Goal: Contribute content: Contribute content

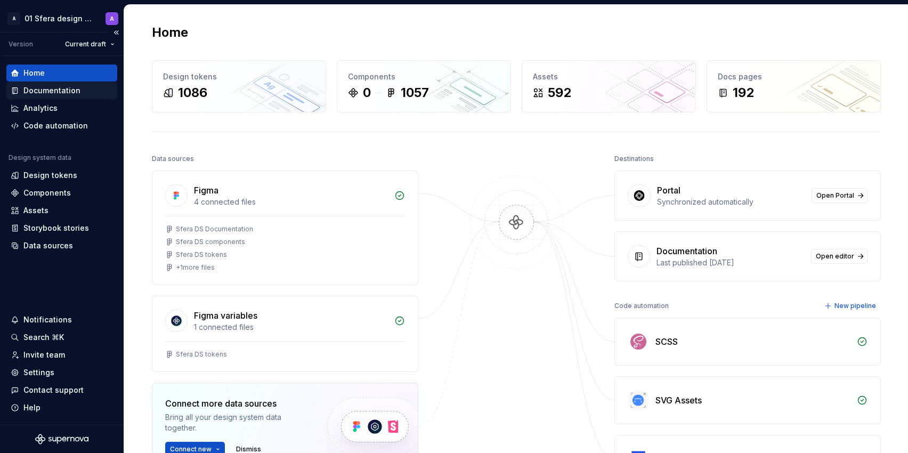
click at [58, 90] on div "Documentation" at bounding box center [51, 90] width 57 height 11
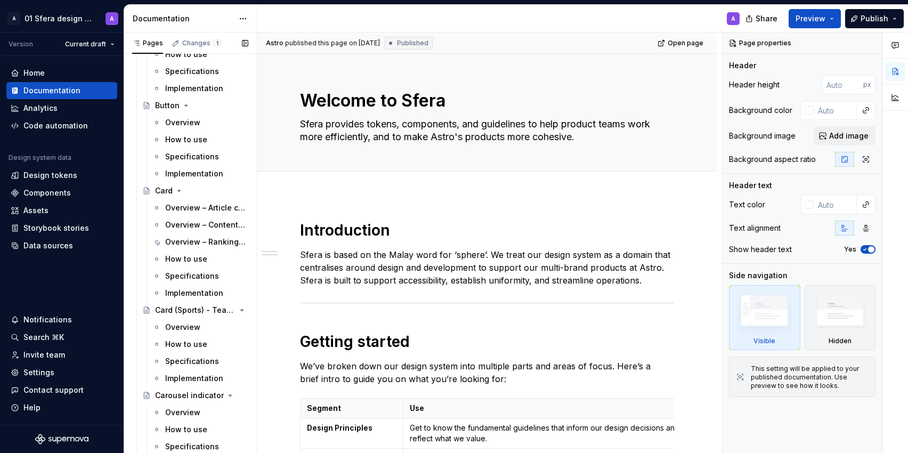
scroll to position [1092, 0]
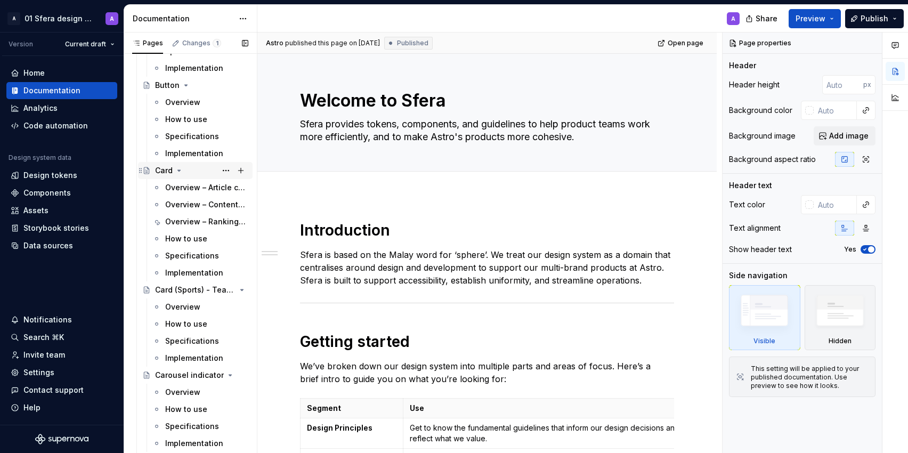
click at [169, 172] on div "Card" at bounding box center [164, 170] width 18 height 11
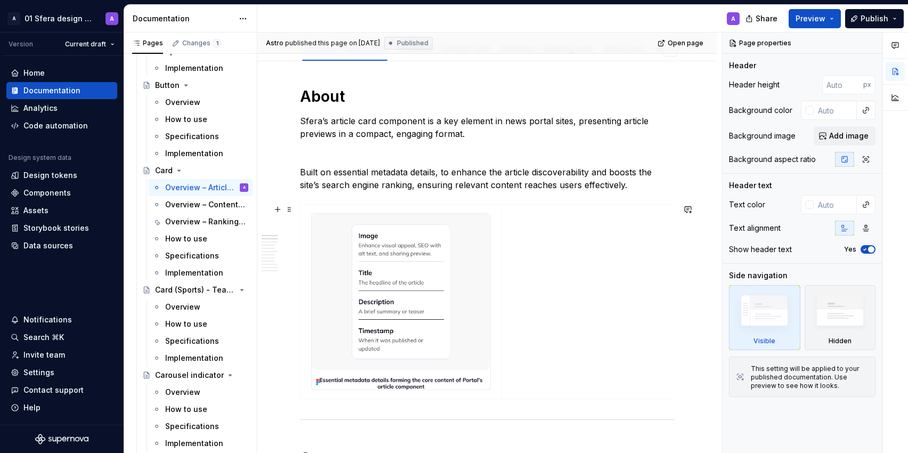
scroll to position [123, 0]
click at [442, 174] on p "Built on essential metadata details, to enhance the article discoverability and…" at bounding box center [487, 180] width 374 height 26
type textarea "*"
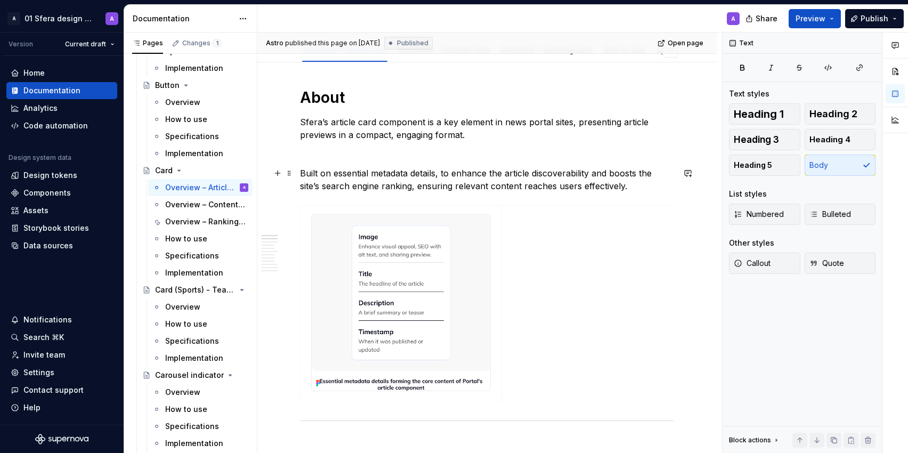
click at [447, 173] on p "Built on essential metadata details, to enhance the article discoverability and…" at bounding box center [487, 180] width 374 height 26
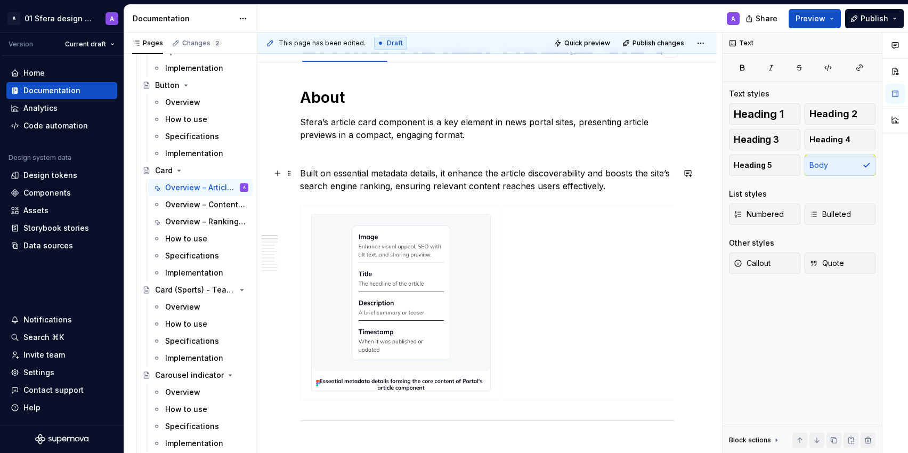
click at [481, 174] on p "Built on essential metadata details, it enhance the article discoverability and…" at bounding box center [487, 180] width 374 height 26
click at [552, 190] on p "Built on essential metadata details, it enhances the article discoverability an…" at bounding box center [487, 180] width 374 height 26
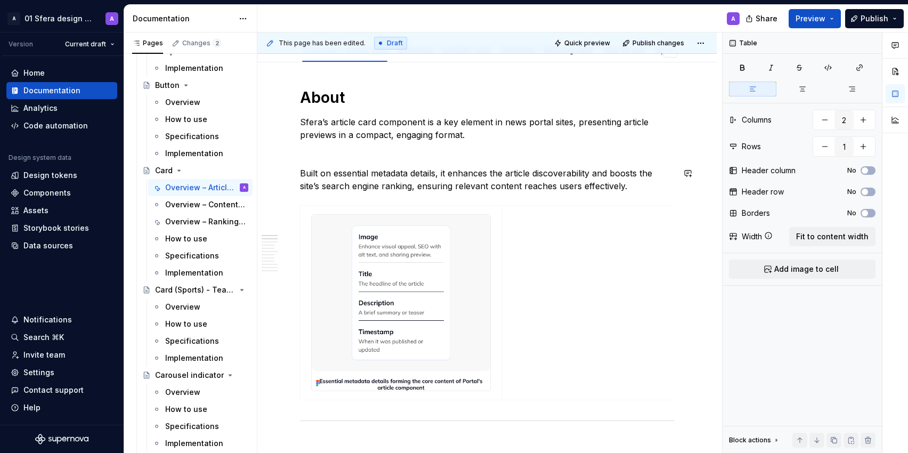
click at [401, 122] on p "Sfera’s article card component is a key element in news portal sites, presentin…" at bounding box center [487, 129] width 374 height 26
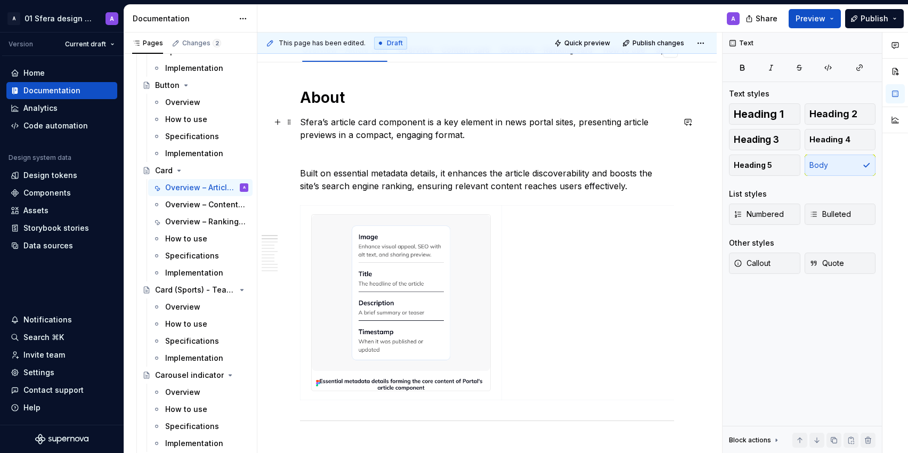
click at [573, 122] on p "Sfera’s article card component is a key element in news portal sites, presentin…" at bounding box center [487, 129] width 374 height 26
drag, startPoint x: 575, startPoint y: 122, endPoint x: 617, endPoint y: 120, distance: 42.1
click at [617, 120] on p "Sfera’s article card component is a key element in news portal sites, presentin…" at bounding box center [487, 129] width 374 height 26
click at [582, 119] on p "Sfera’s article card component is a key element in news portal sites by present…" at bounding box center [487, 129] width 374 height 26
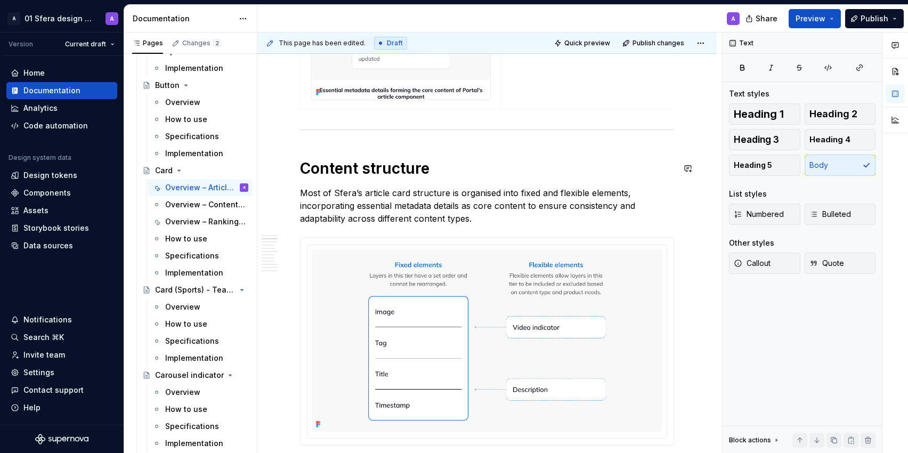
scroll to position [426, 0]
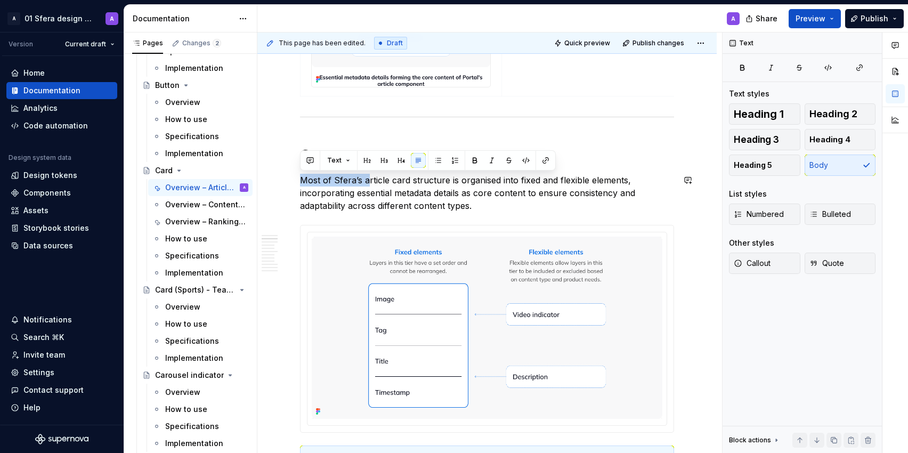
drag, startPoint x: 368, startPoint y: 181, endPoint x: 302, endPoint y: 173, distance: 67.0
click at [302, 174] on p "Most of Sfera’s article card structure is organised into fixed and flexible ele…" at bounding box center [487, 193] width 374 height 38
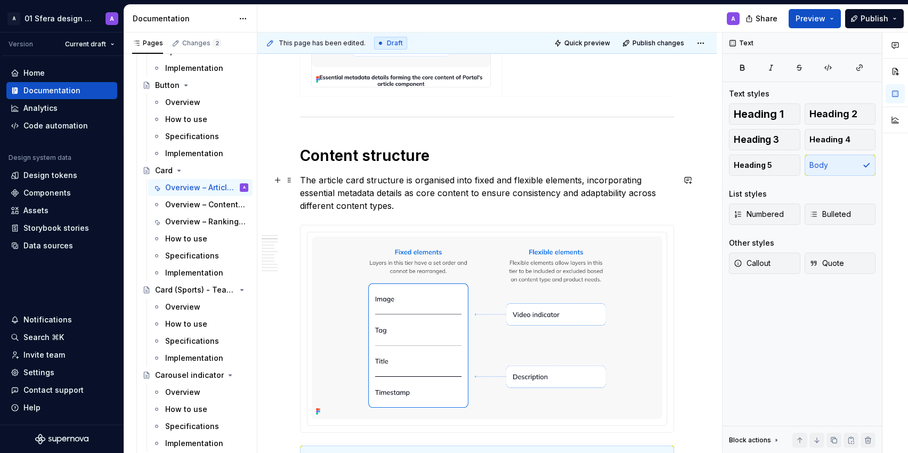
click at [593, 179] on p "The article card structure is organised into fixed and flexible elements, incor…" at bounding box center [487, 193] width 374 height 38
click at [501, 180] on p "The article card structure is organised into fixed and flexible elements, and i…" at bounding box center [487, 193] width 374 height 38
click at [588, 182] on p "The article card structure is organised into fixed, flexible elements, and in e…" at bounding box center [487, 193] width 374 height 38
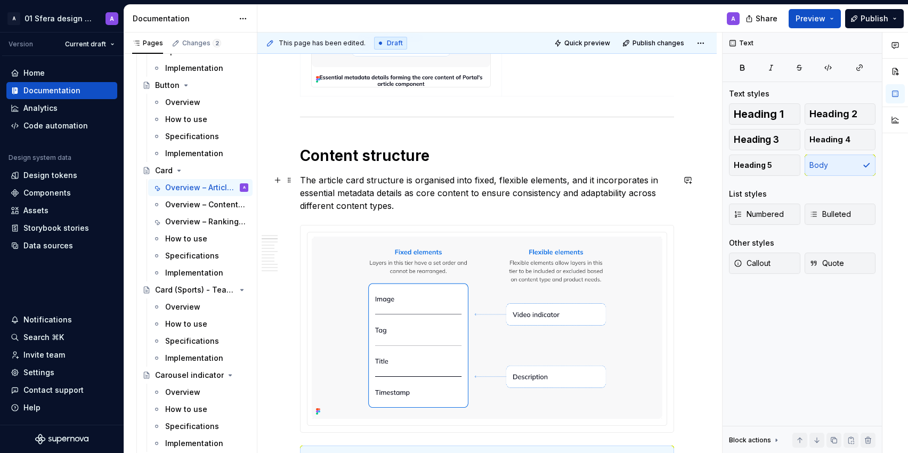
click at [300, 190] on p "The article card structure is organised into fixed, flexible elements, and it i…" at bounding box center [487, 193] width 374 height 38
drag, startPoint x: 470, startPoint y: 196, endPoint x: 406, endPoint y: 190, distance: 64.7
click at [406, 190] on p "The article card structure is organised into fixed, flexible elements, and it i…" at bounding box center [487, 193] width 374 height 38
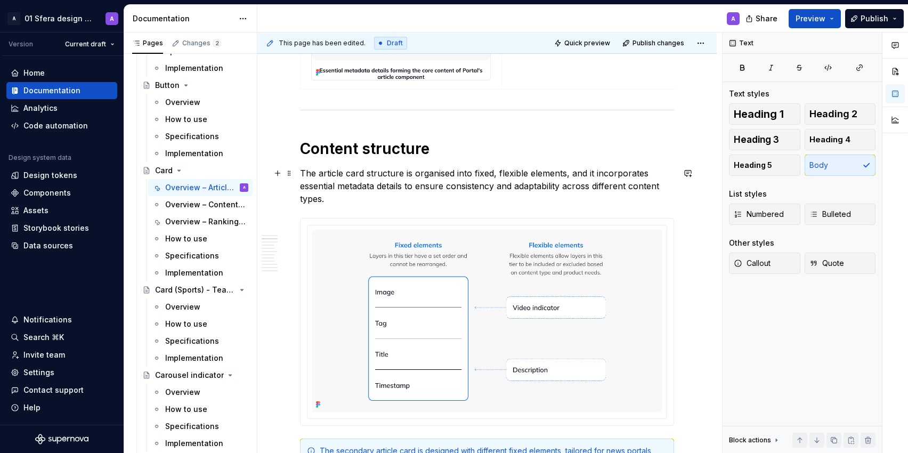
scroll to position [432, 0]
click at [576, 174] on p "The article card structure is organised into fixed, flexible elements, and it i…" at bounding box center [487, 187] width 374 height 38
click at [571, 174] on p "The article card structure is organised into fixed, flexible elements, and it i…" at bounding box center [487, 187] width 374 height 38
click at [573, 174] on p "The article card structure is organised into fixed, flexible elementsand it inc…" at bounding box center [487, 187] width 374 height 38
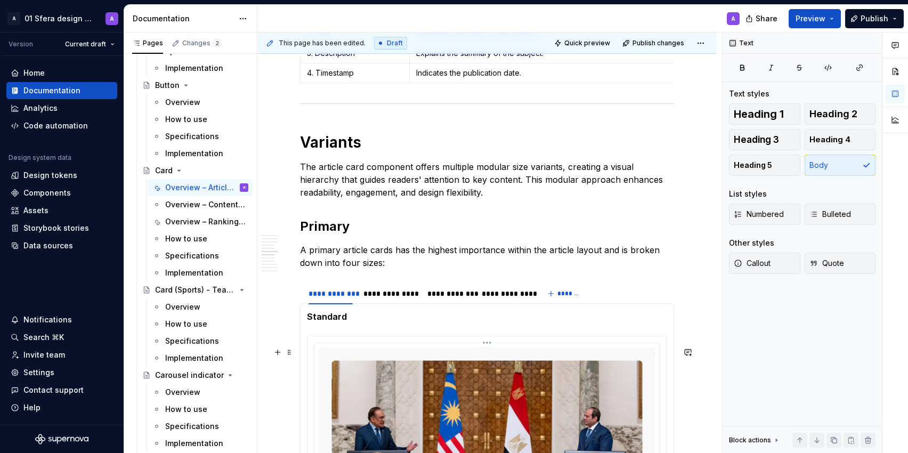
scroll to position [2025, 0]
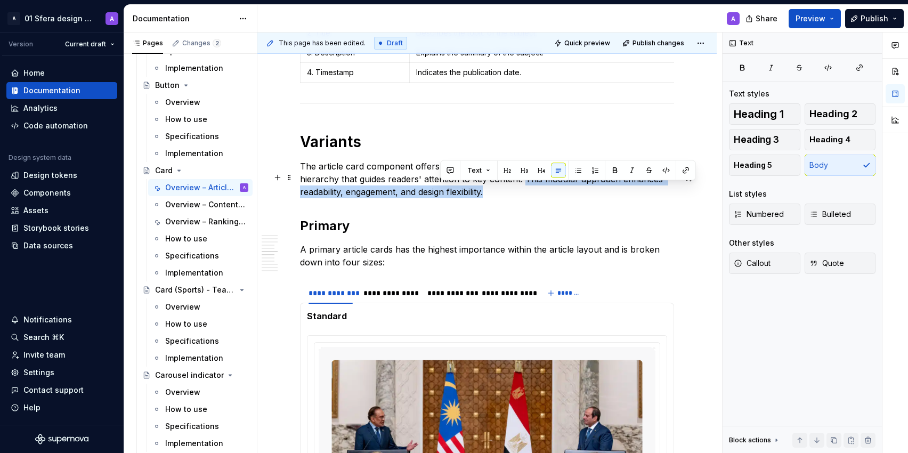
drag, startPoint x: 483, startPoint y: 187, endPoint x: 506, endPoint y: 199, distance: 26.0
click at [506, 198] on p "The article card component offers multiple modular size variants, creating a vi…" at bounding box center [487, 179] width 374 height 38
click at [481, 198] on p "The article card component offers multiple modular size variants, creating a vi…" at bounding box center [487, 179] width 374 height 38
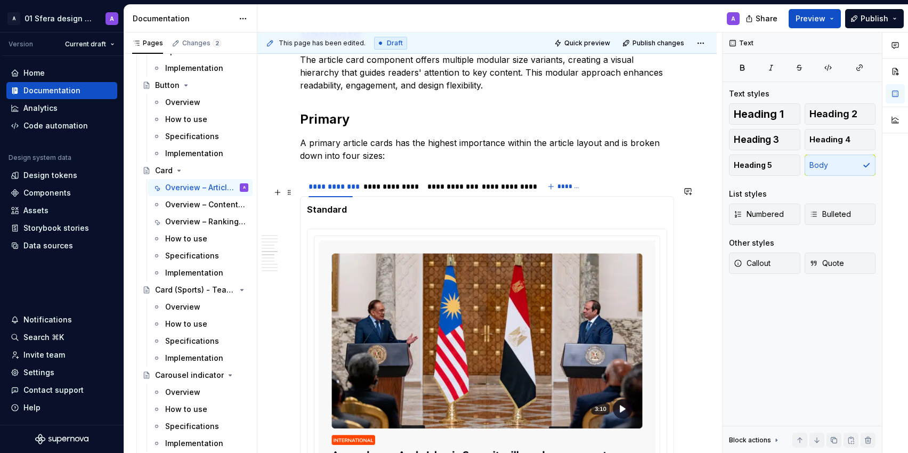
scroll to position [2142, 0]
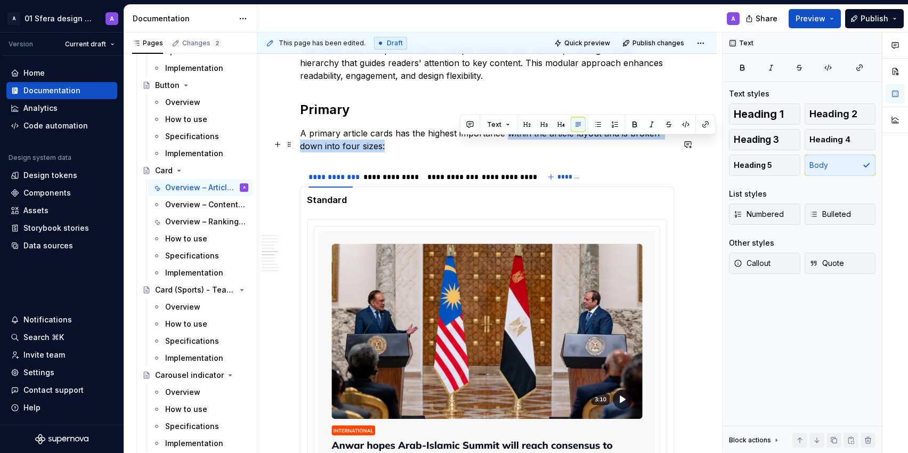
drag, startPoint x: 505, startPoint y: 143, endPoint x: 495, endPoint y: 151, distance: 13.2
click at [497, 151] on p "A primary article cards has the highest importance within the article layout an…" at bounding box center [487, 140] width 374 height 26
click at [555, 151] on p "A primary article cards has the highest importance within the article layout an…" at bounding box center [487, 140] width 374 height 26
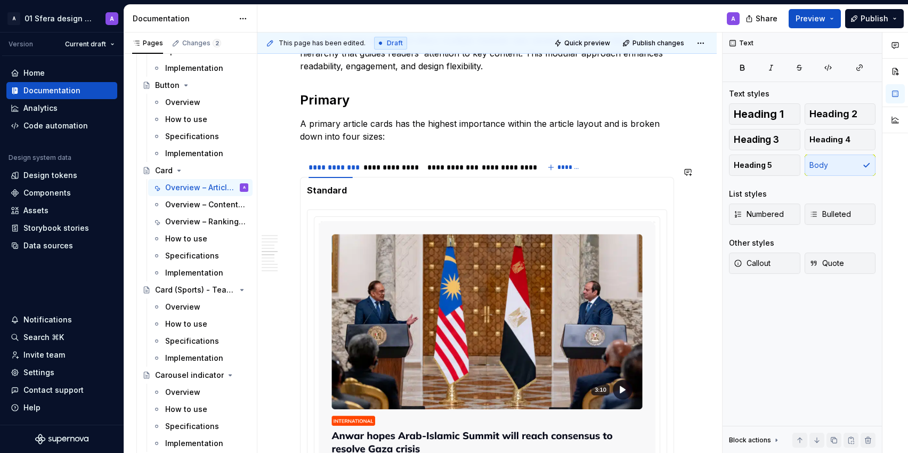
scroll to position [2151, 0]
click at [380, 173] on div "**********" at bounding box center [389, 168] width 53 height 11
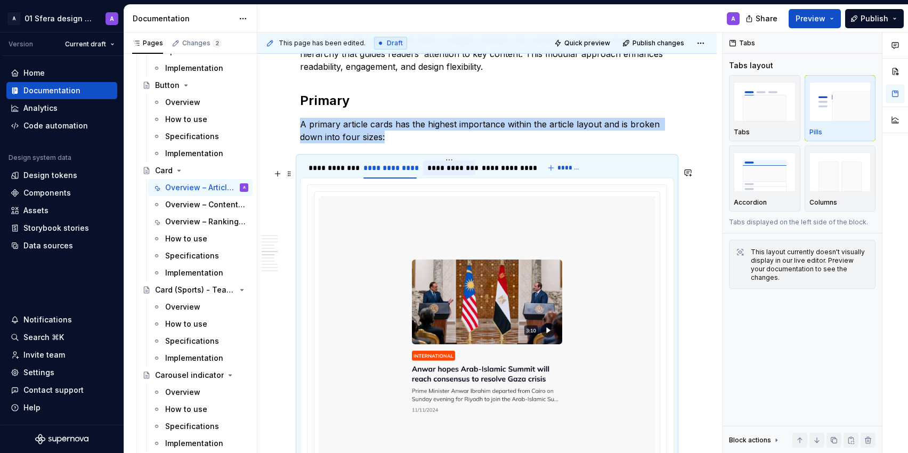
click at [451, 173] on div "**********" at bounding box center [449, 168] width 44 height 11
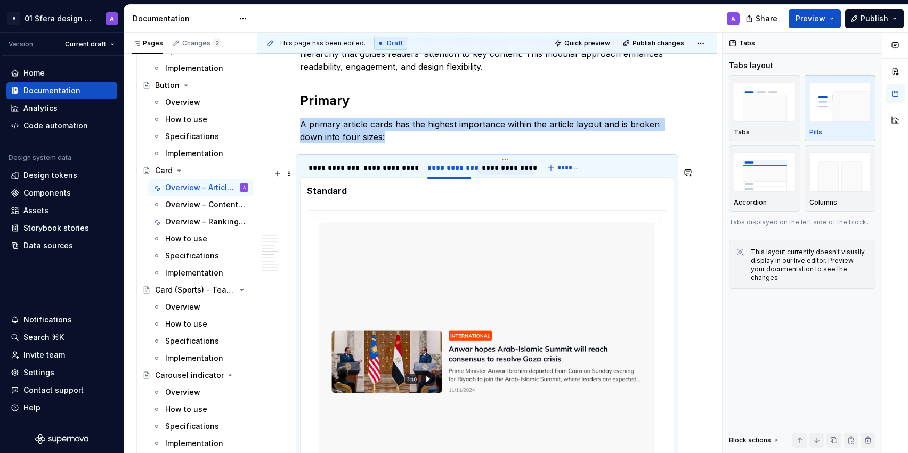
click at [495, 173] on div "**********" at bounding box center [506, 168] width 48 height 11
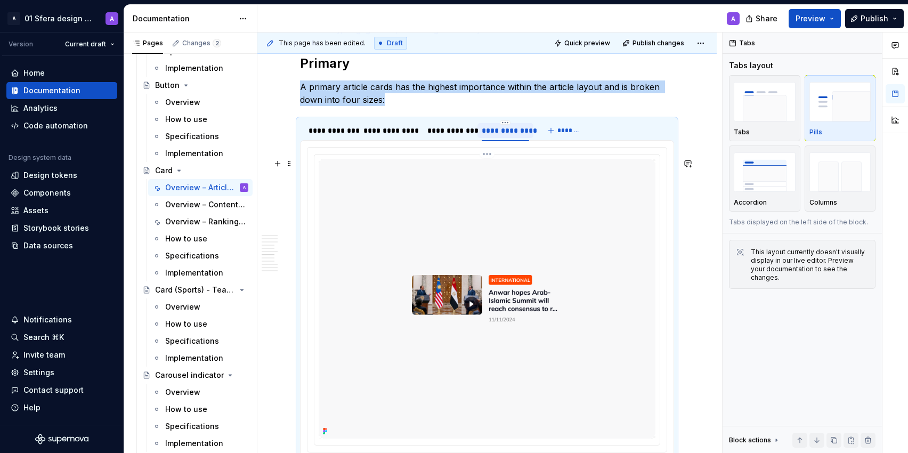
scroll to position [2163, 0]
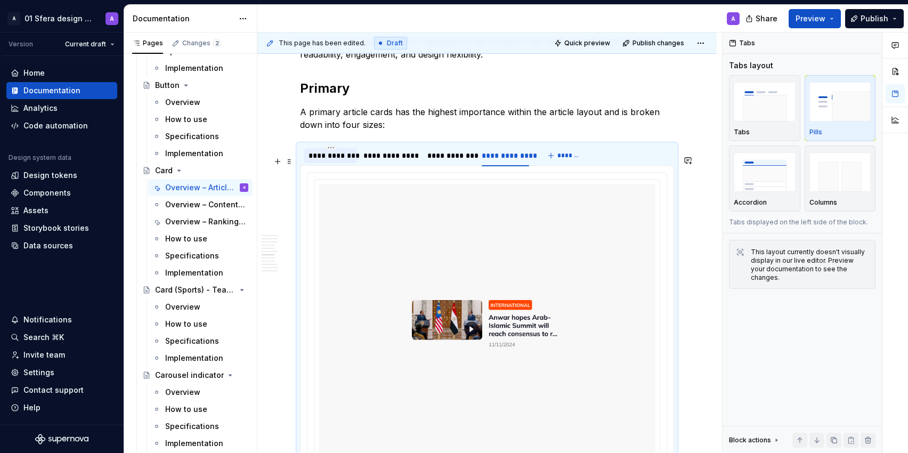
click at [337, 161] on div "**********" at bounding box center [331, 155] width 44 height 11
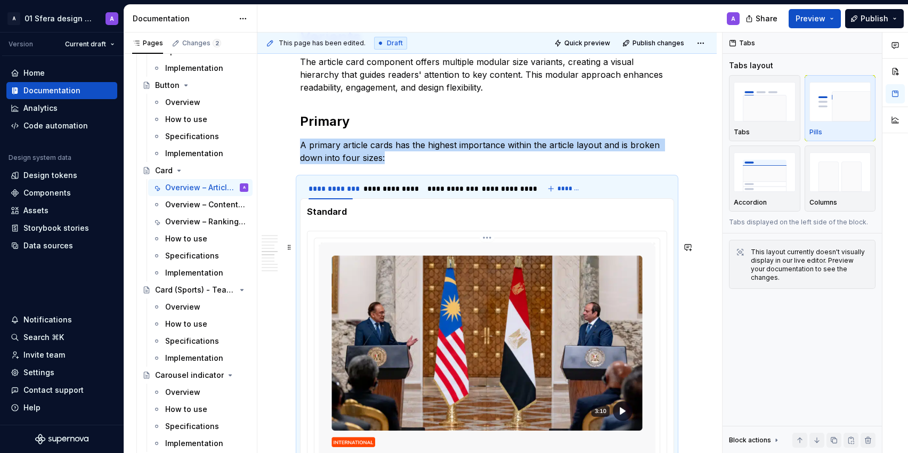
scroll to position [2126, 0]
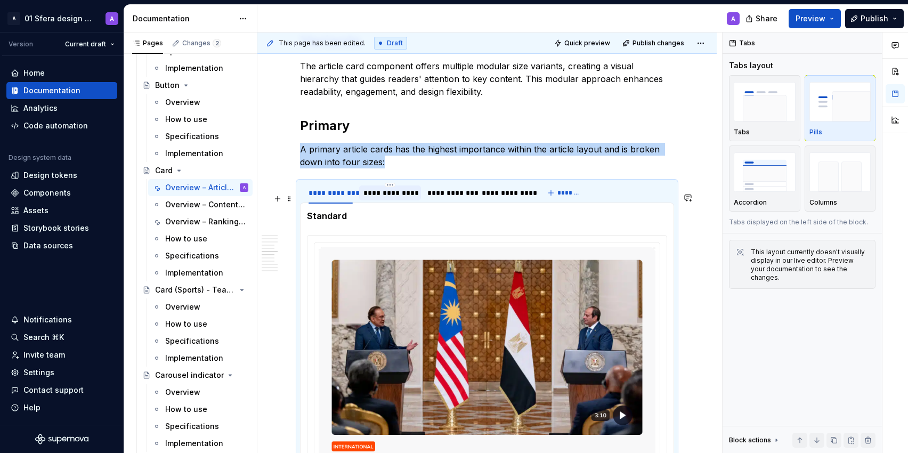
click at [392, 198] on div "**********" at bounding box center [389, 193] width 53 height 11
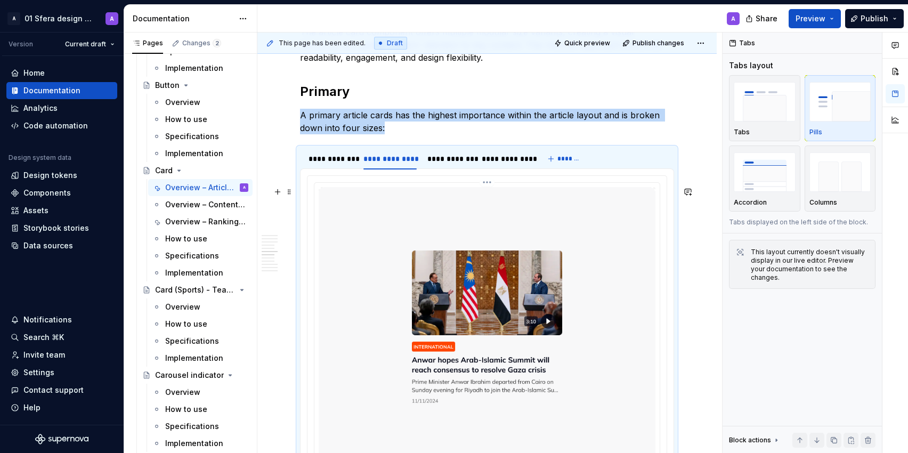
scroll to position [2143, 0]
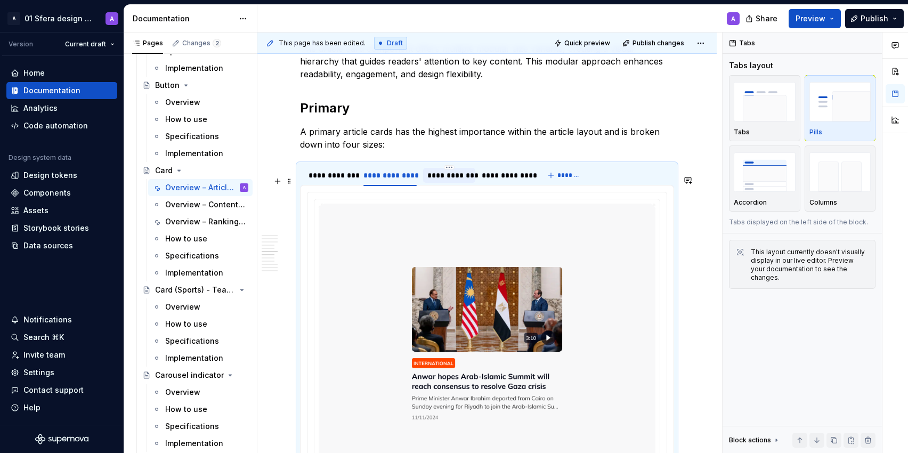
click at [443, 181] on div "**********" at bounding box center [449, 175] width 44 height 11
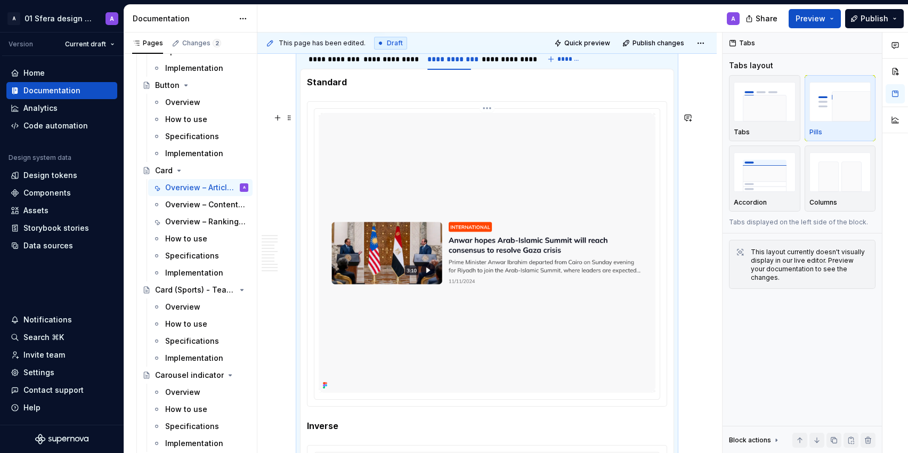
scroll to position [2249, 0]
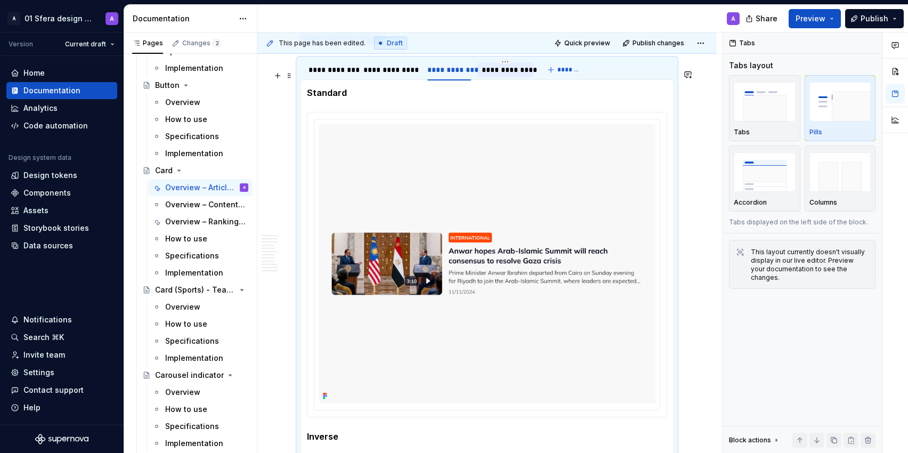
click at [500, 75] on div "**********" at bounding box center [506, 69] width 48 height 11
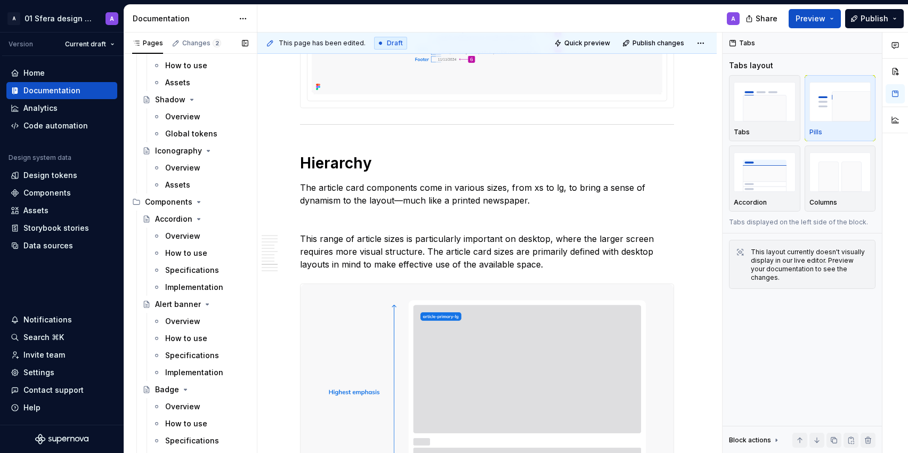
scroll to position [516, 0]
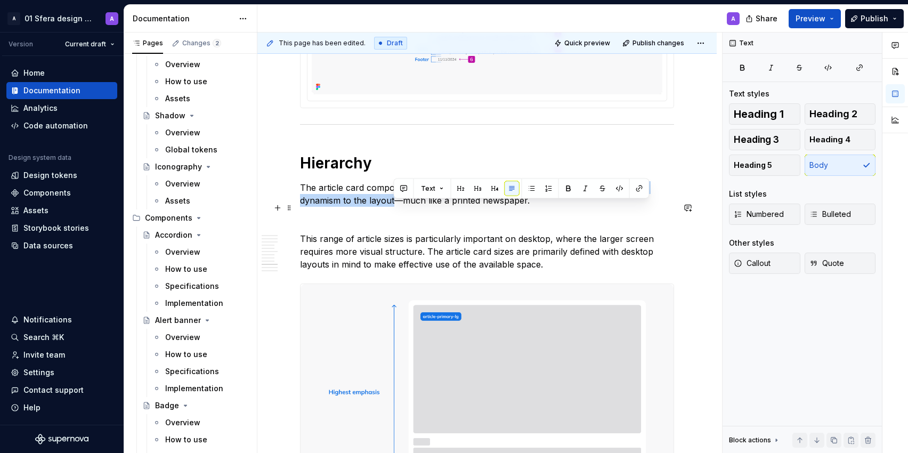
drag, startPoint x: 568, startPoint y: 208, endPoint x: 393, endPoint y: 223, distance: 174.9
click at [393, 207] on p "The article card components come in various sizes, from xs to lg, to bring a se…" at bounding box center [487, 194] width 374 height 26
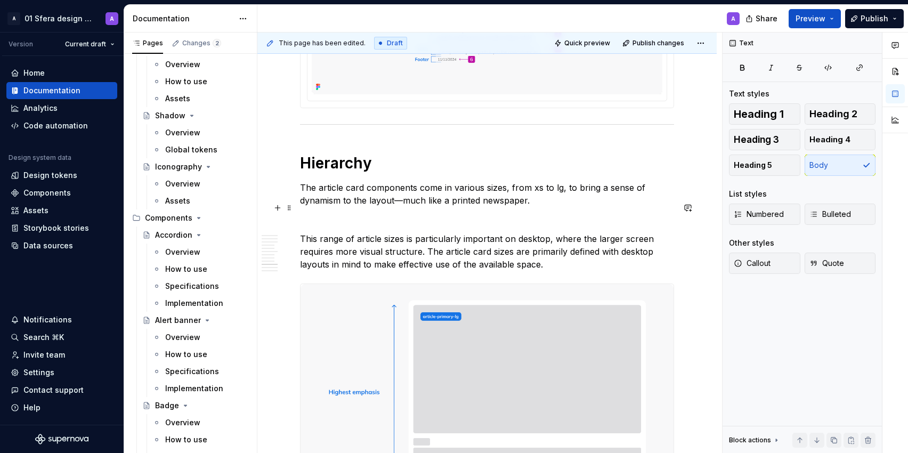
click at [560, 207] on p "The article card components come in various sizes, from xs to lg, to bring a se…" at bounding box center [487, 194] width 374 height 26
drag, startPoint x: 561, startPoint y: 213, endPoint x: 649, endPoint y: 210, distance: 88.5
click at [649, 207] on p "The article card components come in various sizes, from xs to lg, to bring a se…" at bounding box center [487, 194] width 374 height 26
click at [647, 207] on p "The article card components come in various sizes, from xs to lg. This creates …" at bounding box center [487, 194] width 374 height 26
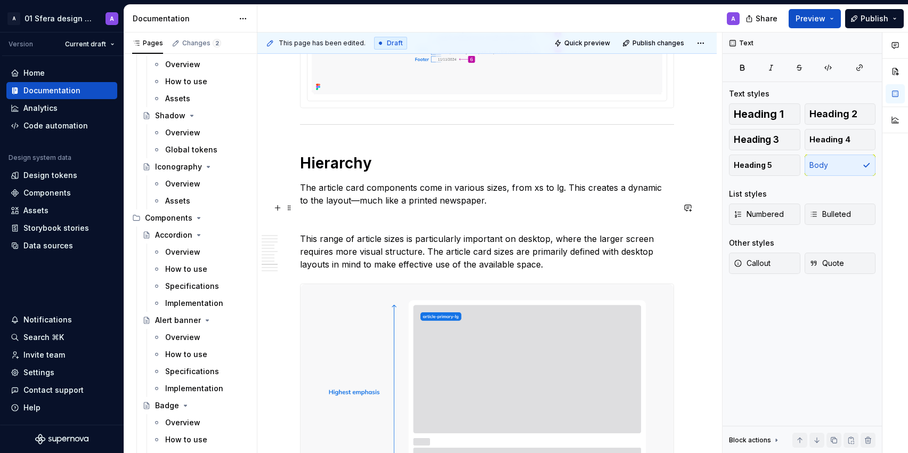
click at [314, 207] on p "The article card components come in various sizes, from xs to lg. This creates …" at bounding box center [487, 194] width 374 height 26
click at [501, 207] on p "The article card components come in various sizes, from xs to lg. This creates …" at bounding box center [487, 194] width 374 height 26
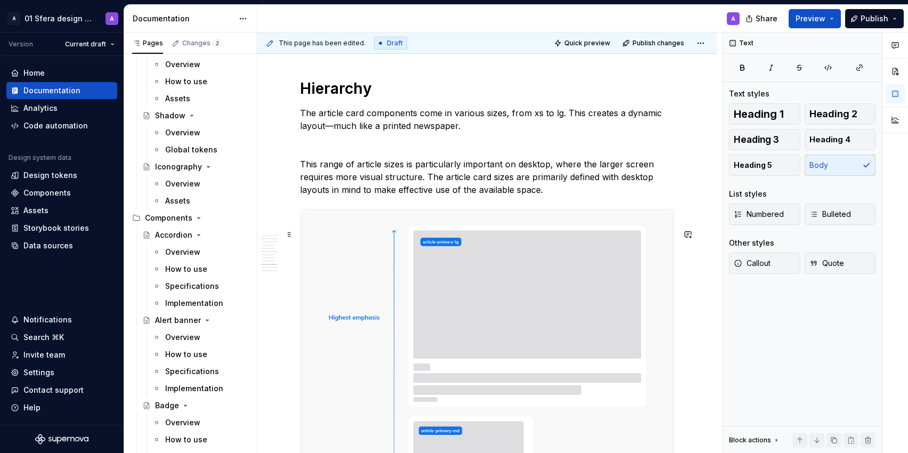
scroll to position [3129, 0]
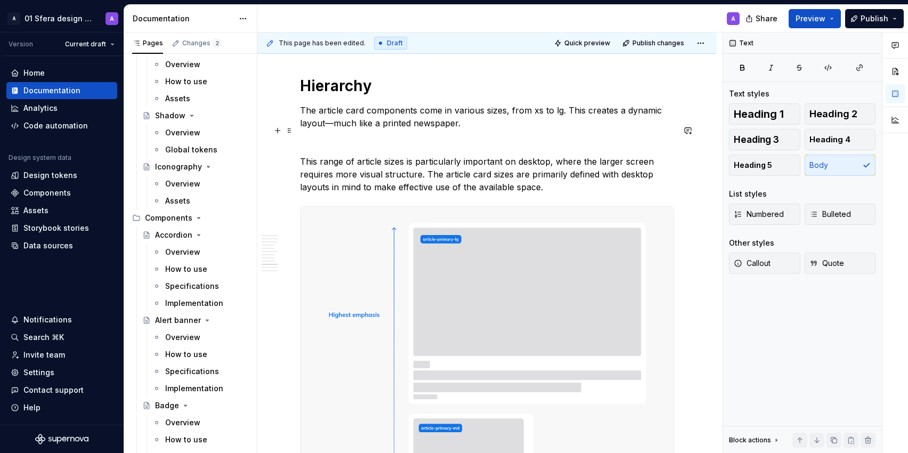
click at [464, 129] on p "The article card components come in various sizes, from xs to lg. This creates …" at bounding box center [487, 117] width 374 height 26
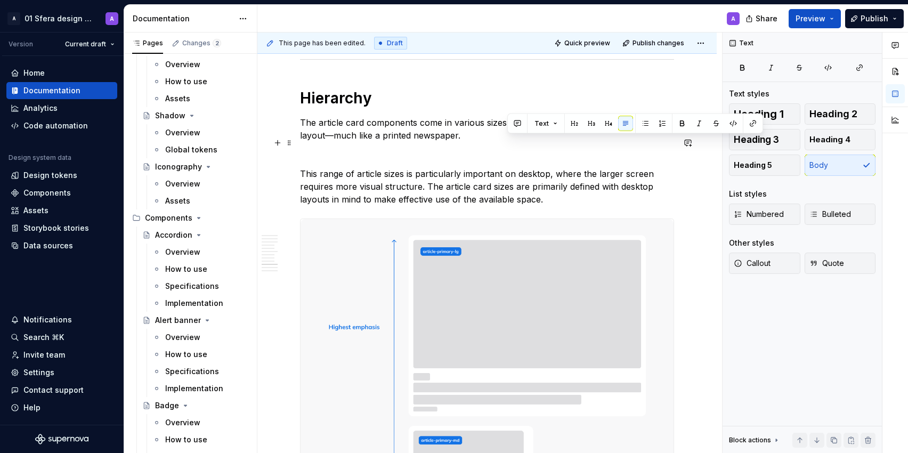
drag, startPoint x: 507, startPoint y: 143, endPoint x: 583, endPoint y: 142, distance: 76.2
click at [583, 142] on p "The article card components come in various sizes, from xs to lg. This creates …" at bounding box center [487, 129] width 374 height 26
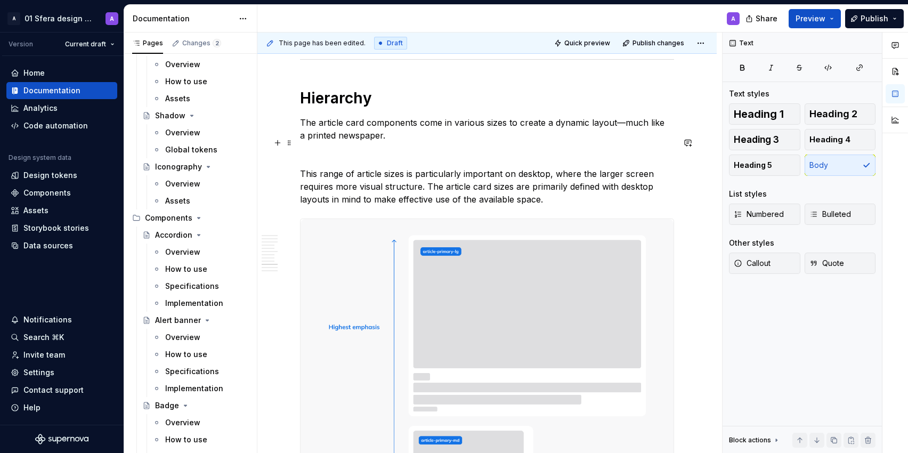
click at [536, 138] on p "The article card components come in various sizes to create a dynamic layout—mu…" at bounding box center [487, 129] width 374 height 26
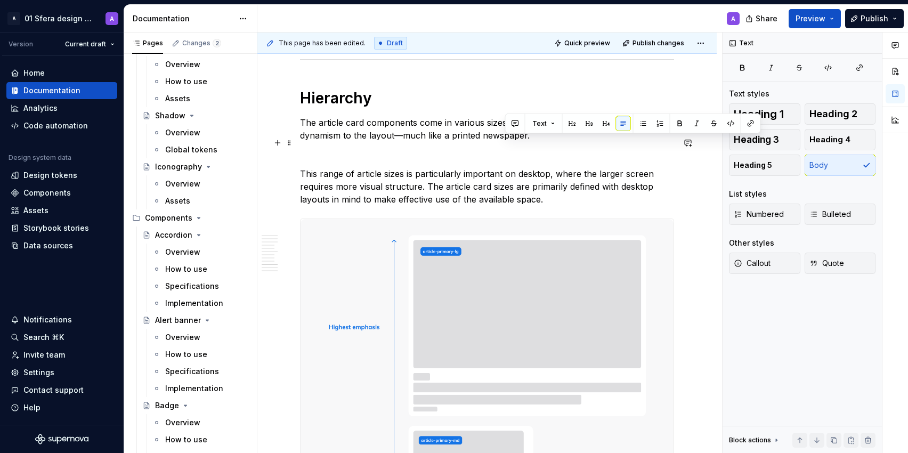
drag, startPoint x: 504, startPoint y: 144, endPoint x: 653, endPoint y: 144, distance: 148.7
click at [653, 142] on p "The article card components come in various sizes, from xs to lg, to bring a se…" at bounding box center [487, 129] width 374 height 26
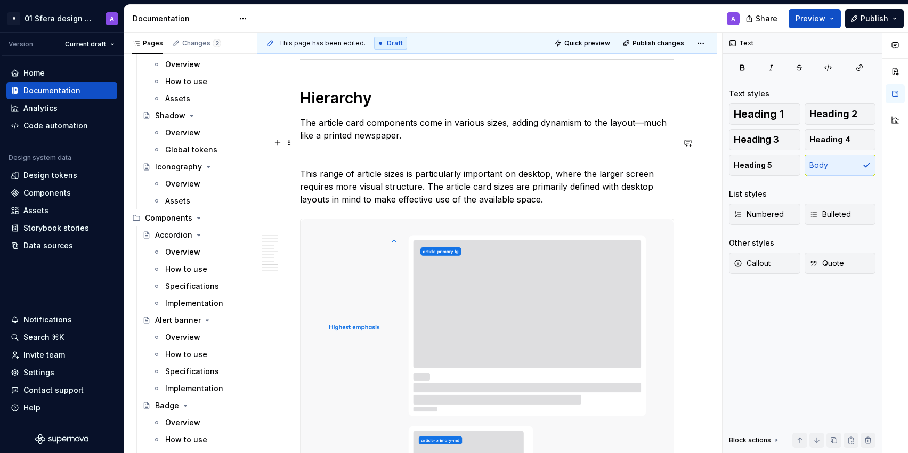
click at [522, 141] on p "The article card components come in various sizes, adding dynamism to the layou…" at bounding box center [487, 129] width 374 height 26
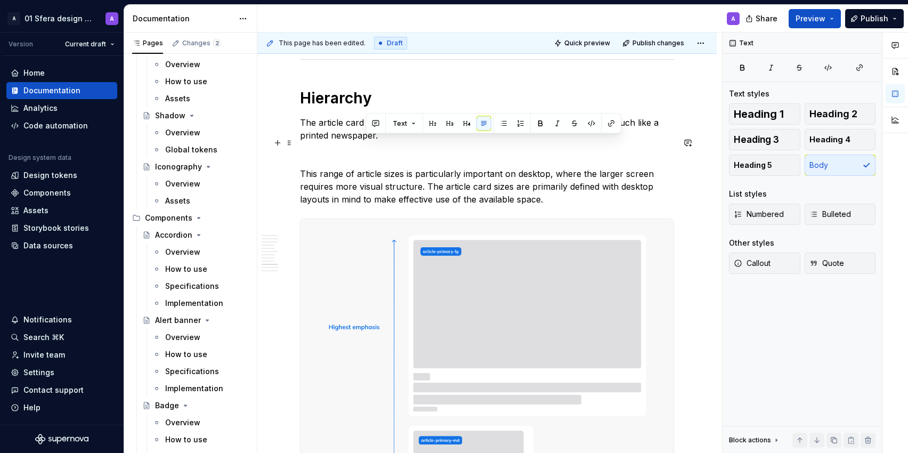
drag, startPoint x: 366, startPoint y: 145, endPoint x: 416, endPoint y: 146, distance: 50.6
click at [416, 142] on p "The article card components come in various sizes dynamism to the layout—much l…" at bounding box center [487, 129] width 374 height 26
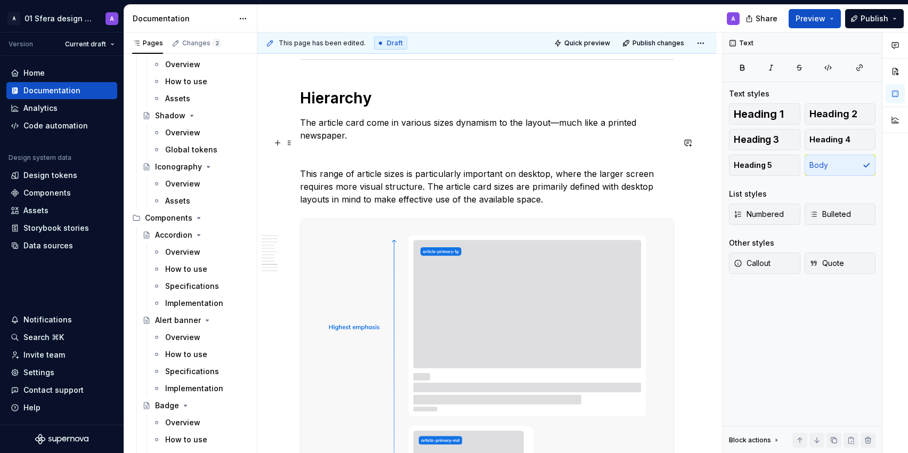
click at [388, 142] on p "The article card come in various sizes dynamism to the layout—much like a print…" at bounding box center [487, 129] width 374 height 26
click at [457, 142] on p "The article card comes in various sizes dynamism to the layout—much like a prin…" at bounding box center [487, 129] width 374 height 26
click at [410, 161] on p at bounding box center [487, 154] width 374 height 13
click at [366, 206] on p "This range of article sizes is particularly important on desktop, where the lar…" at bounding box center [487, 186] width 374 height 38
click at [323, 202] on p "This range of article sizes is particularly important on desktop, where the lar…" at bounding box center [487, 186] width 374 height 38
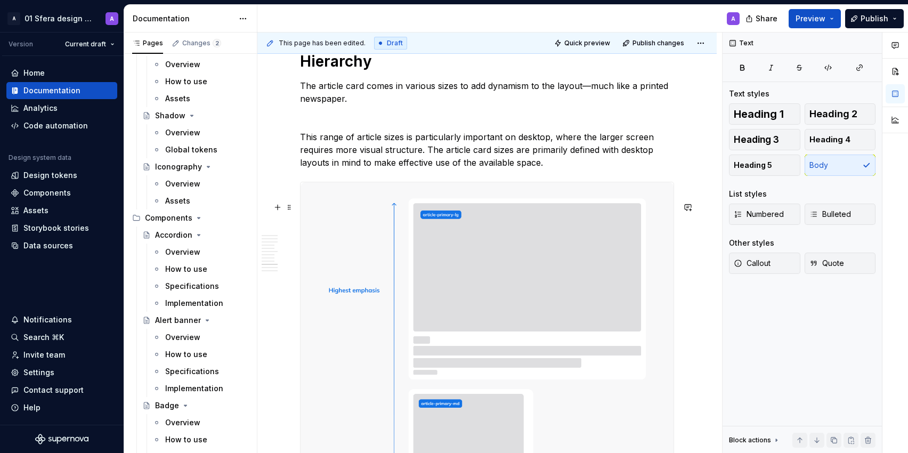
scroll to position [3146, 0]
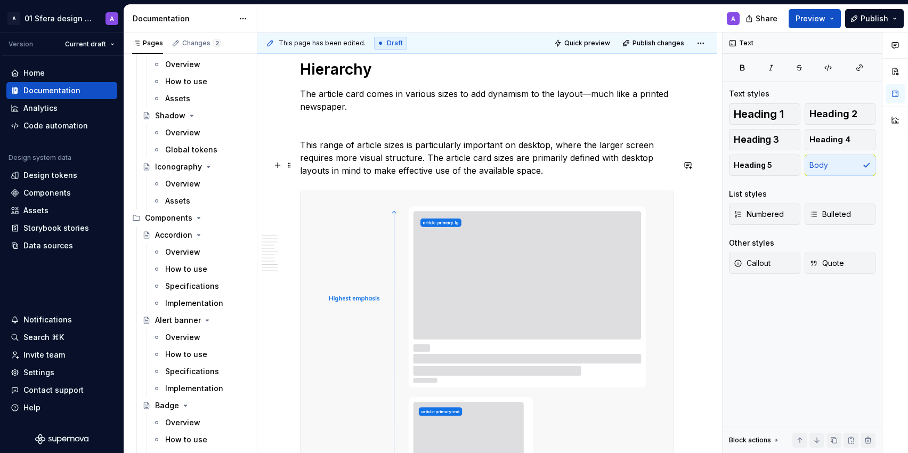
click at [414, 176] on p "This range of article sizes is particularly important on desktop, where the lar…" at bounding box center [487, 158] width 374 height 38
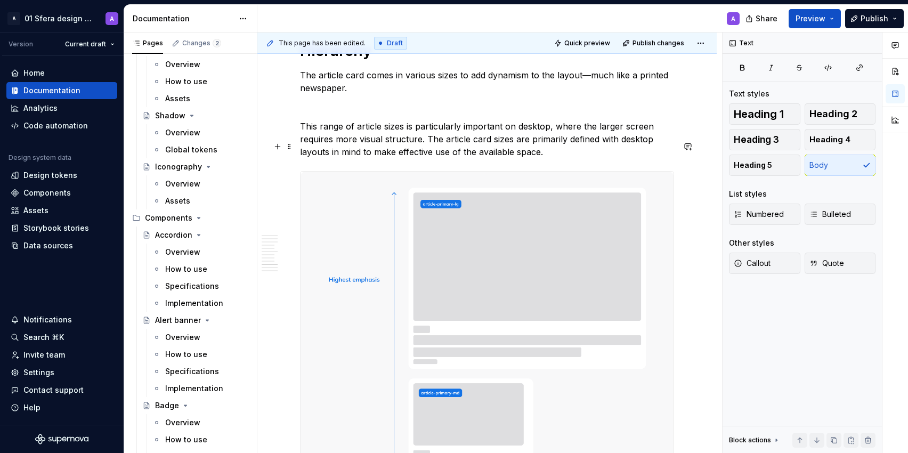
scroll to position [3166, 0]
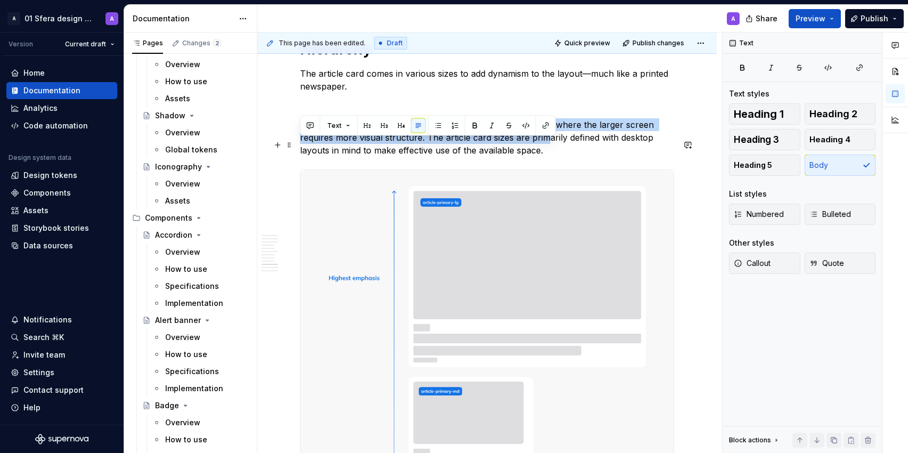
drag, startPoint x: 301, startPoint y: 143, endPoint x: 549, endPoint y: 156, distance: 249.2
click at [549, 156] on p "This range of article sizes is particularly important on desktop, where the lar…" at bounding box center [487, 137] width 374 height 38
click at [433, 157] on p "This range of article sizes is particularly important on desktop, where the lar…" at bounding box center [487, 137] width 374 height 38
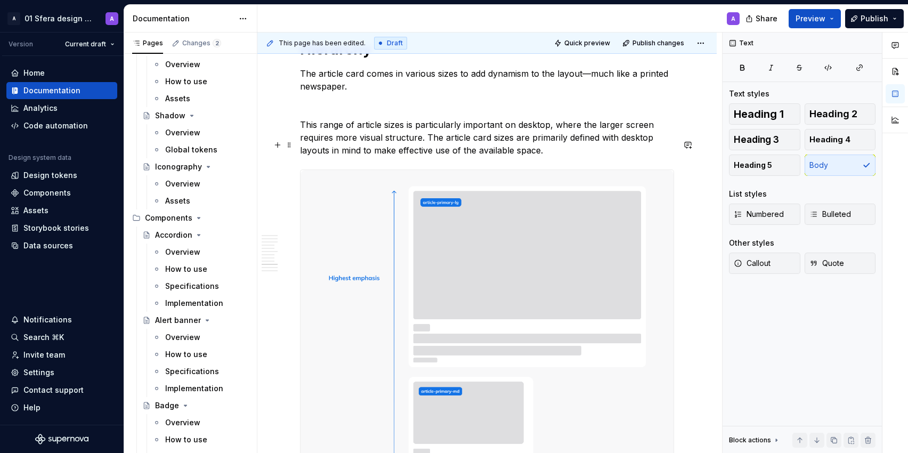
click at [422, 156] on p "This range of article sizes is particularly important on desktop, where the lar…" at bounding box center [487, 137] width 374 height 38
drag, startPoint x: 360, startPoint y: 147, endPoint x: 376, endPoint y: 147, distance: 16.5
click at [376, 147] on p "This range of article sizes is particularly important on desktop, where the lar…" at bounding box center [487, 137] width 374 height 38
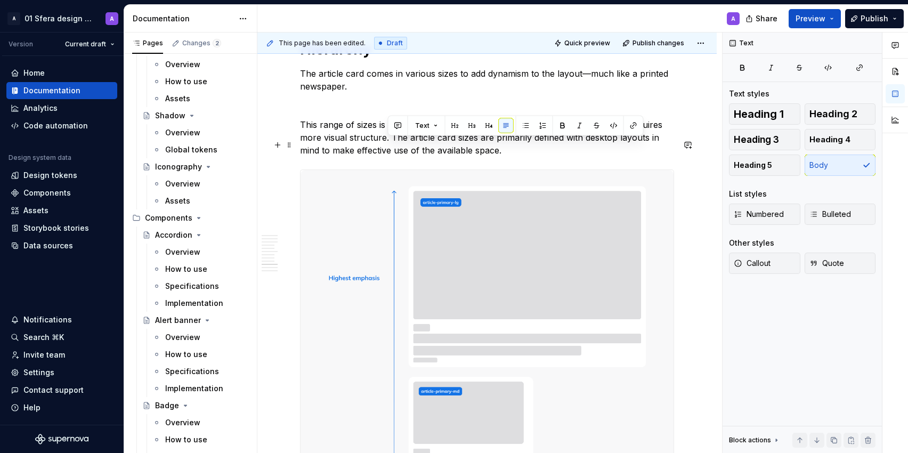
drag, startPoint x: 387, startPoint y: 143, endPoint x: 522, endPoint y: 148, distance: 134.9
click at [522, 148] on p "This range of sizes is particularly important on desktop, where the larger scre…" at bounding box center [487, 137] width 374 height 38
click at [499, 144] on p "This range of sizes has more impact on desktop, where the larger screen require…" at bounding box center [487, 137] width 374 height 38
click at [449, 157] on p "This range of sizes has more impact on desktop where the larger screen requires…" at bounding box center [487, 137] width 374 height 38
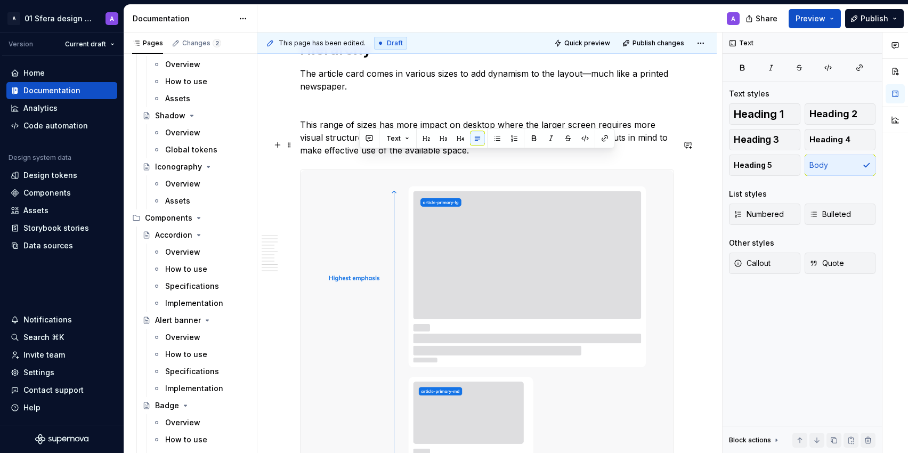
drag, startPoint x: 358, startPoint y: 159, endPoint x: 407, endPoint y: 157, distance: 49.1
click at [407, 157] on p "This range of sizes has more impact on desktop where the larger screen requires…" at bounding box center [487, 137] width 374 height 38
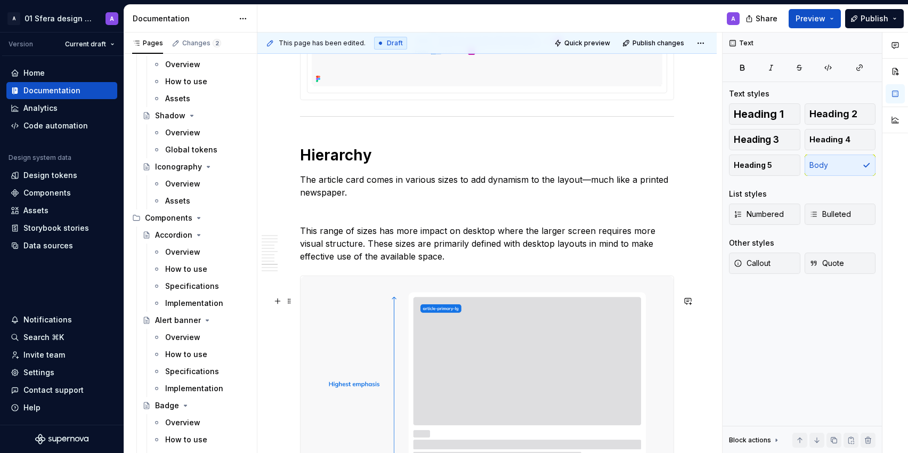
scroll to position [3062, 0]
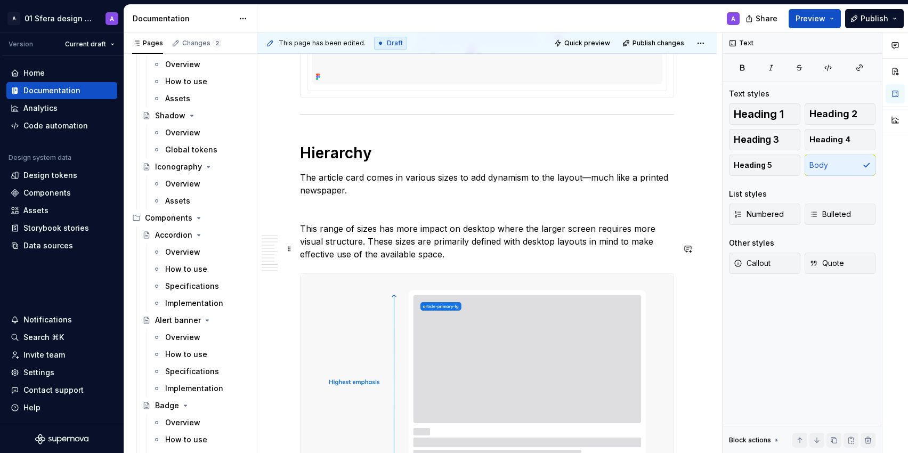
click at [415, 261] on p "This range of sizes has more impact on desktop where the larger screen requires…" at bounding box center [487, 241] width 374 height 38
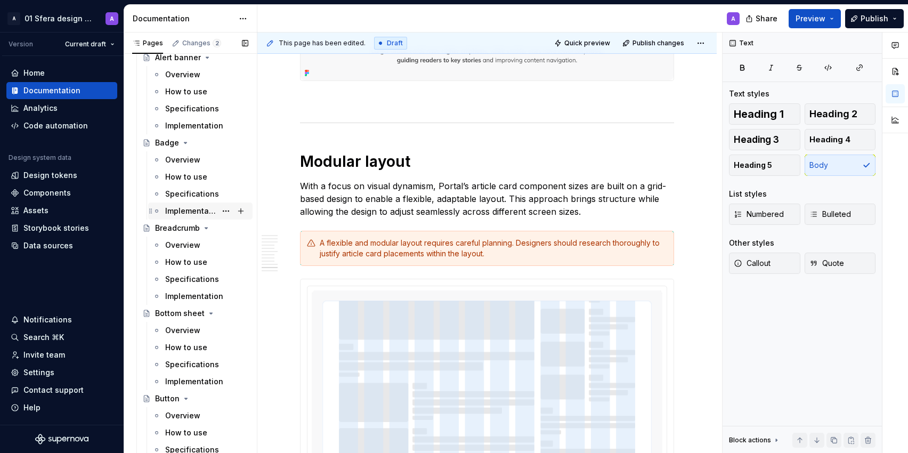
scroll to position [777, 0]
click at [170, 230] on div "Breadcrumb" at bounding box center [177, 229] width 45 height 11
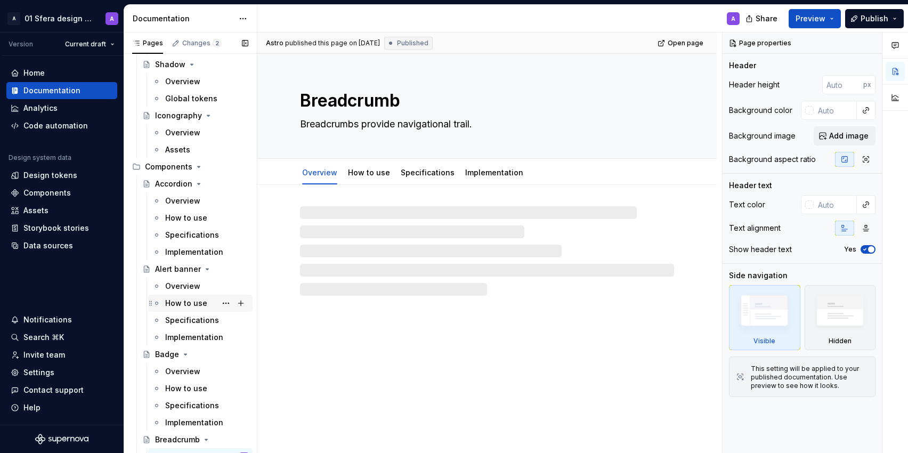
scroll to position [558, 0]
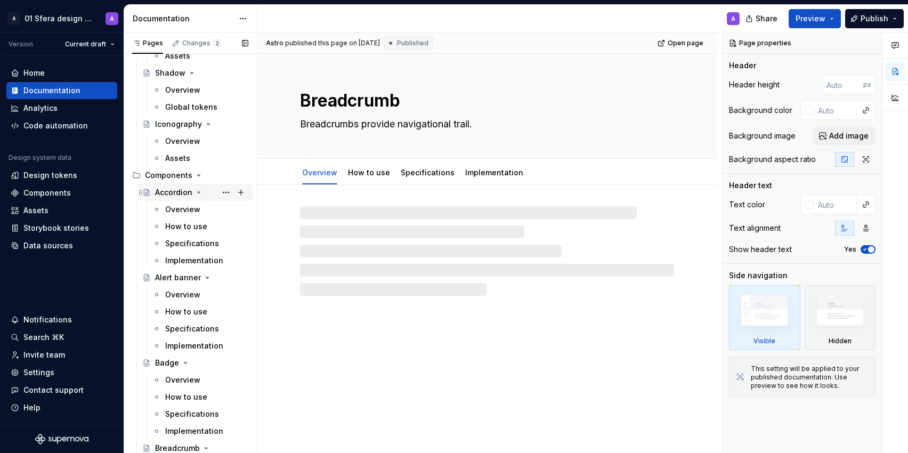
click at [173, 193] on div "Accordion" at bounding box center [173, 192] width 37 height 11
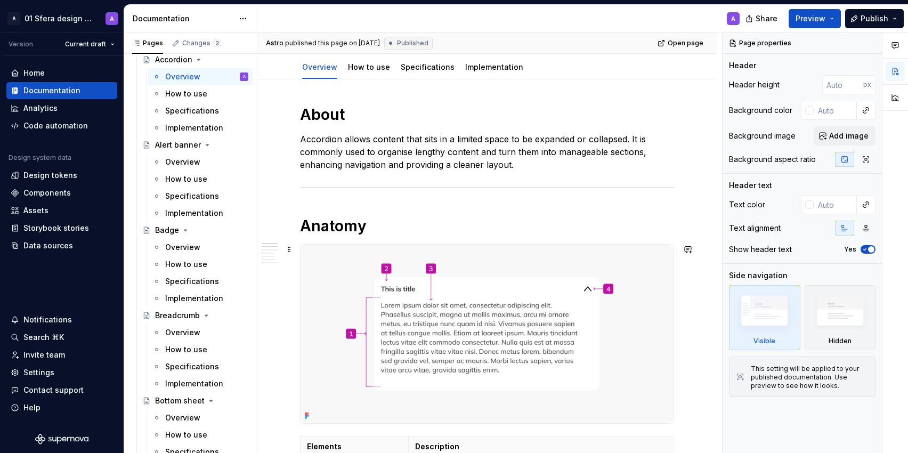
scroll to position [109, 0]
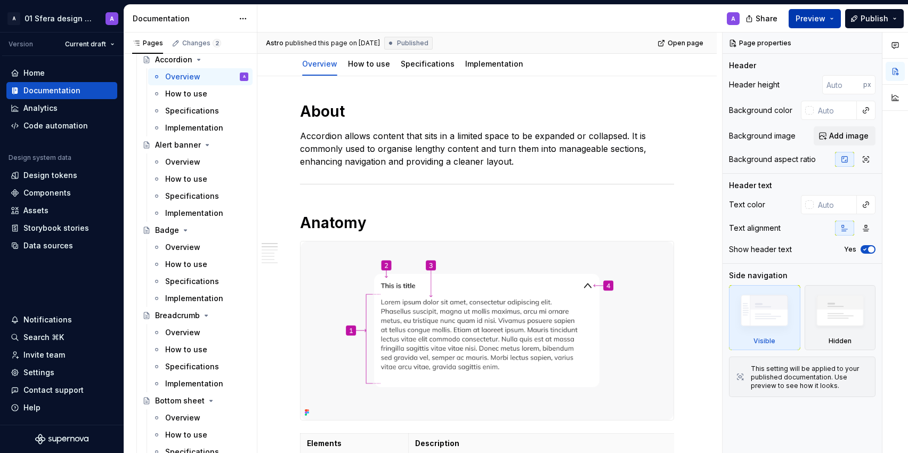
click at [814, 19] on span "Preview" at bounding box center [811, 18] width 30 height 11
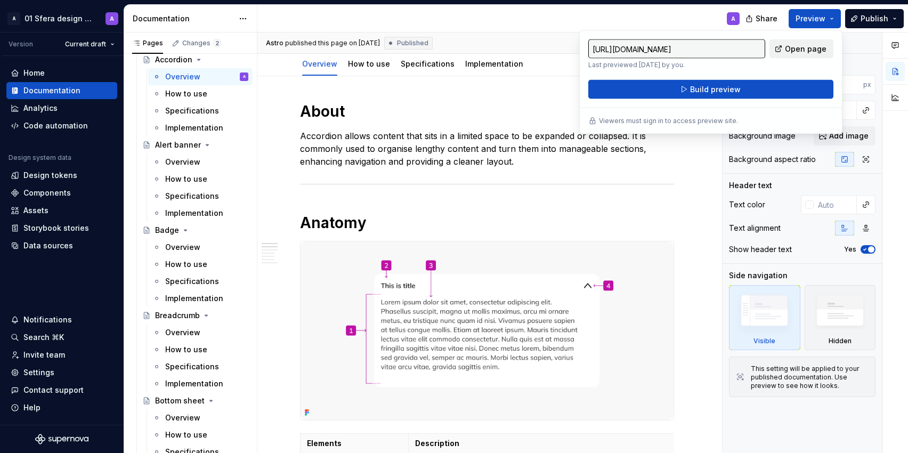
click at [796, 47] on span "Open page" at bounding box center [806, 49] width 42 height 11
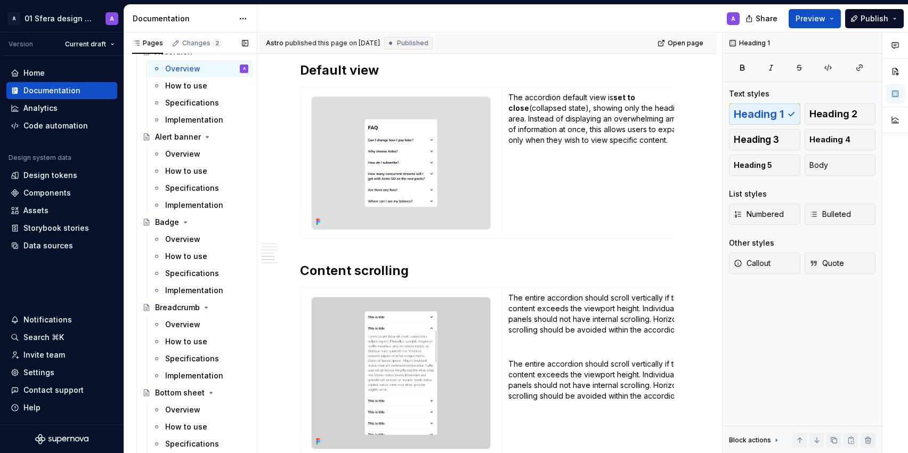
scroll to position [695, 0]
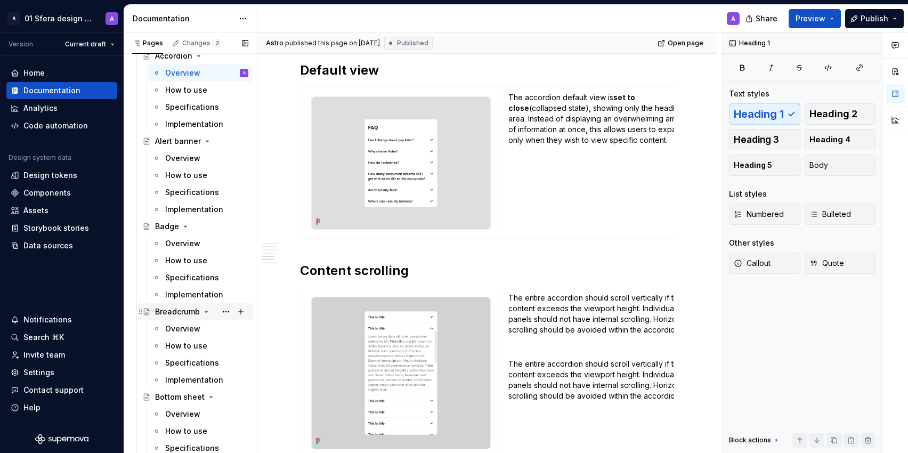
click at [196, 313] on div "Breadcrumb" at bounding box center [177, 311] width 45 height 11
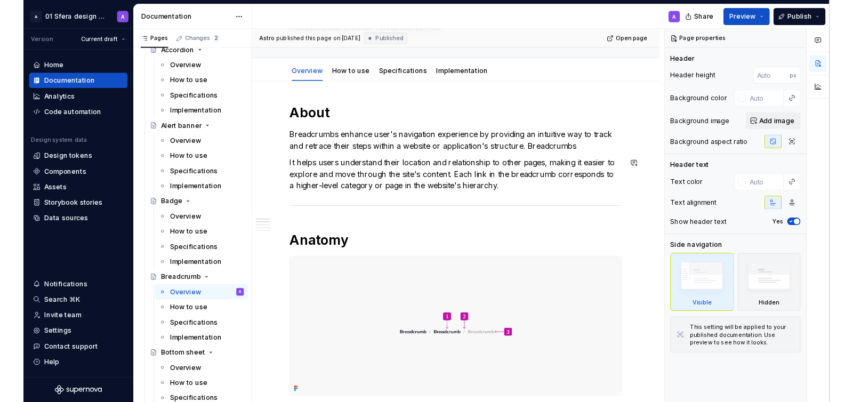
scroll to position [94, 0]
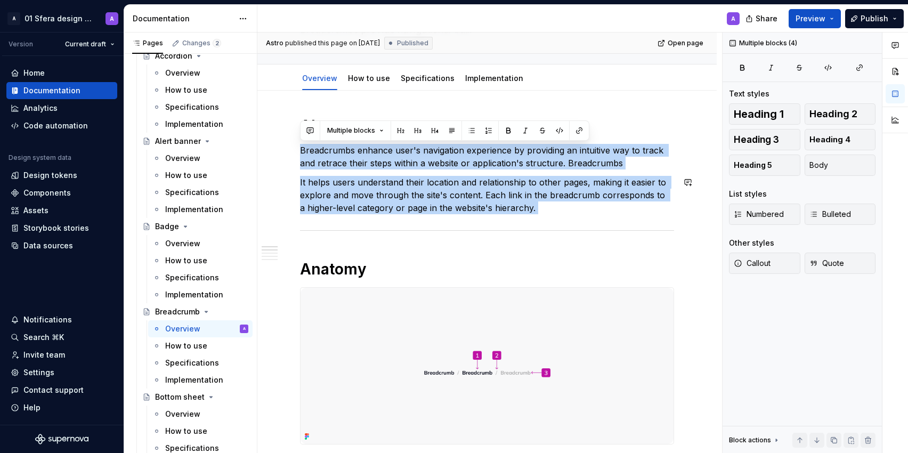
drag, startPoint x: 542, startPoint y: 204, endPoint x: 597, endPoint y: 215, distance: 56.1
copy div "Breadcrumbs enhance user's navigation experience by providing an intuitive way …"
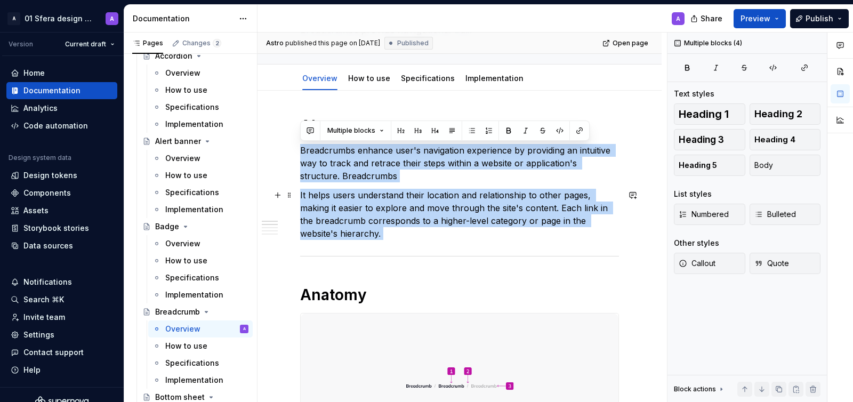
click at [393, 213] on p "It helps users understand their location and relationship to other pages, makin…" at bounding box center [459, 214] width 319 height 51
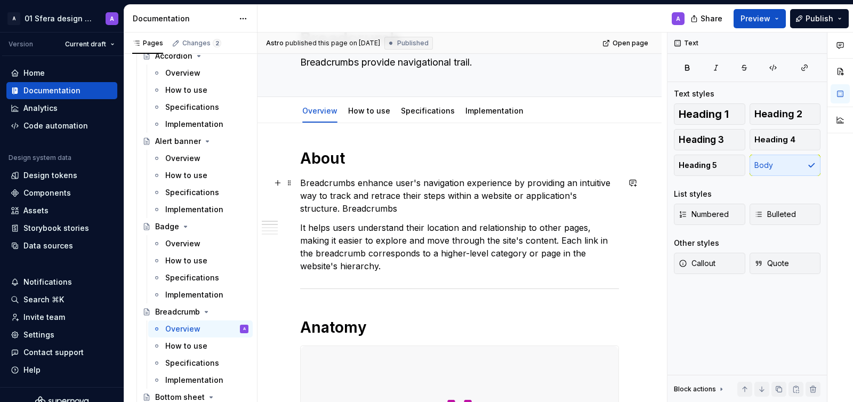
scroll to position [58, 0]
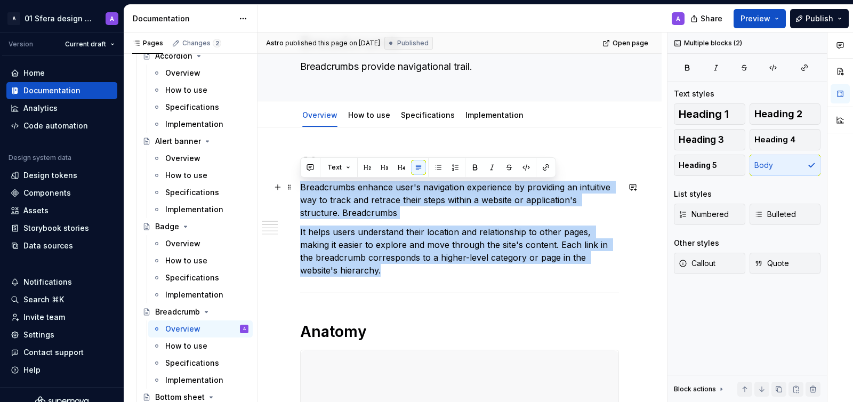
drag, startPoint x: 353, startPoint y: 271, endPoint x: 300, endPoint y: 191, distance: 96.1
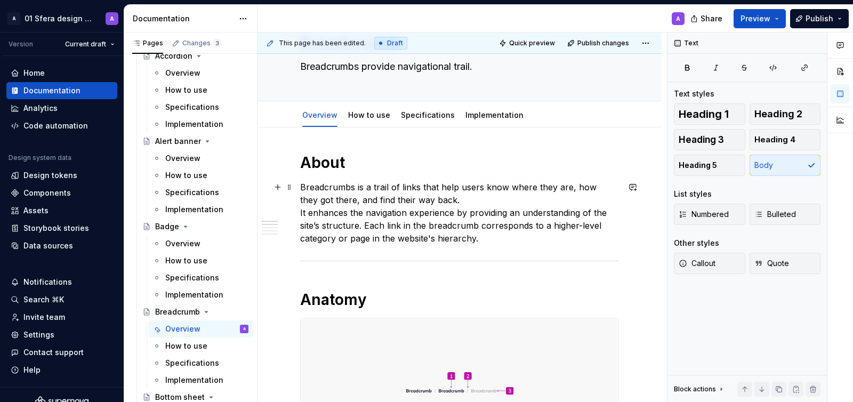
click at [445, 202] on p "Breadcrumbs is a trail of links that help users know where they are, how they g…" at bounding box center [459, 213] width 319 height 64
click at [441, 201] on p "Breadcrumbs is a trail of links that help users know where they are, how they g…" at bounding box center [459, 213] width 319 height 64
click at [420, 202] on p "Breadcrumbs is a trail of links that help users know where they are, how they g…" at bounding box center [459, 213] width 319 height 64
click at [424, 233] on p "Breadcrumbs is a trail of links that help users know where they are, how they g…" at bounding box center [459, 213] width 319 height 64
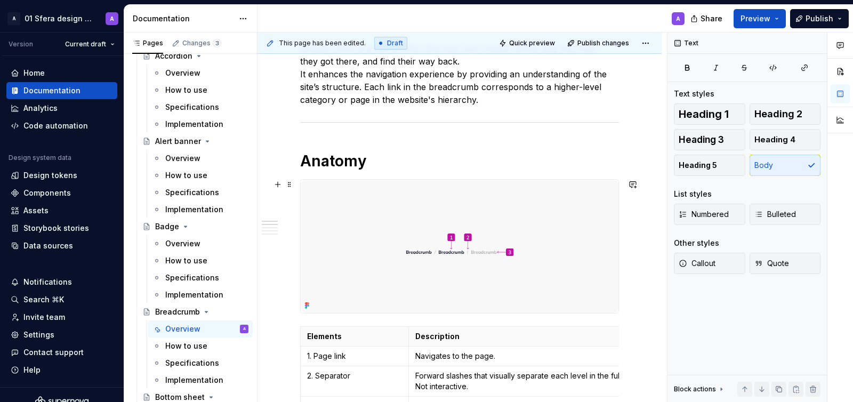
scroll to position [42, 0]
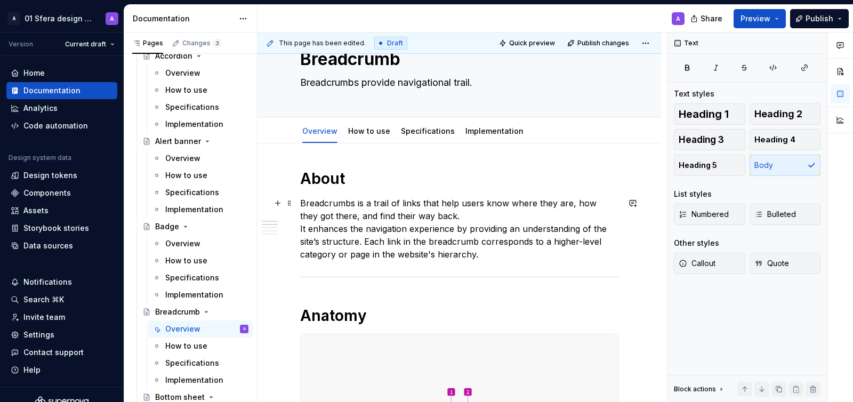
click at [433, 213] on p "Breadcrumbs is a trail of links that help users know where they are, how they g…" at bounding box center [459, 229] width 319 height 64
click at [459, 216] on p "Breadcrumbs is a trail of links that help users know where they are, how they g…" at bounding box center [459, 229] width 319 height 64
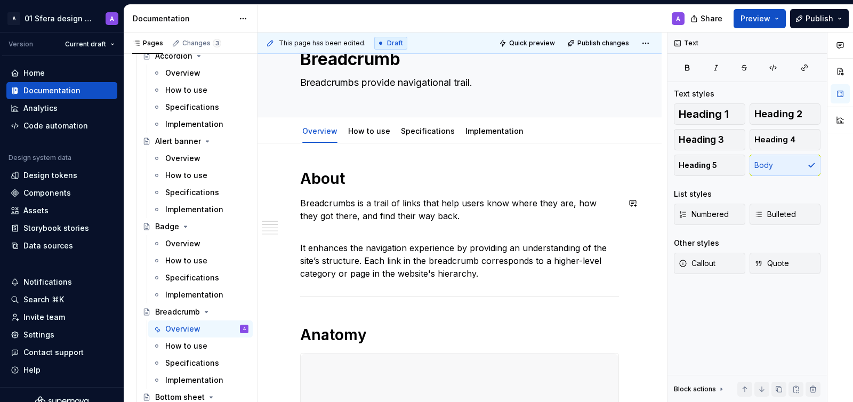
click at [383, 200] on p "Breadcrumbs is a trail of links that help users know where they are, how they g…" at bounding box center [459, 210] width 319 height 26
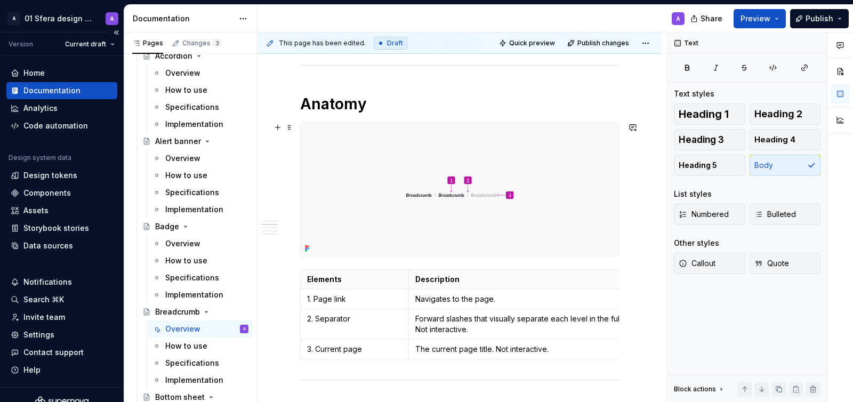
scroll to position [271, 0]
type textarea "*"
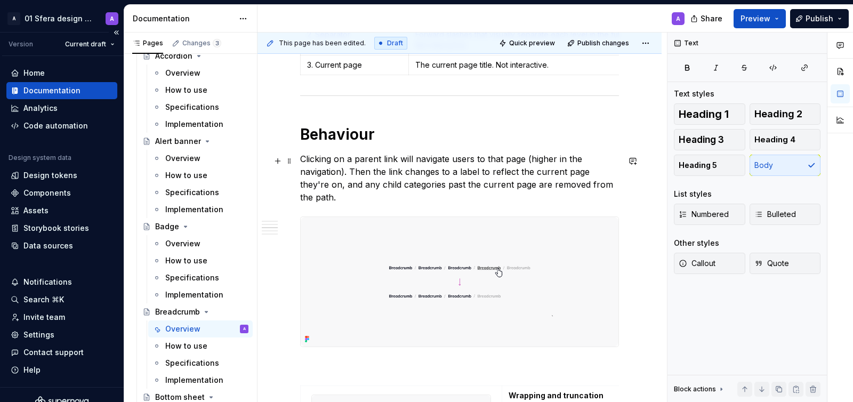
scroll to position [570, 0]
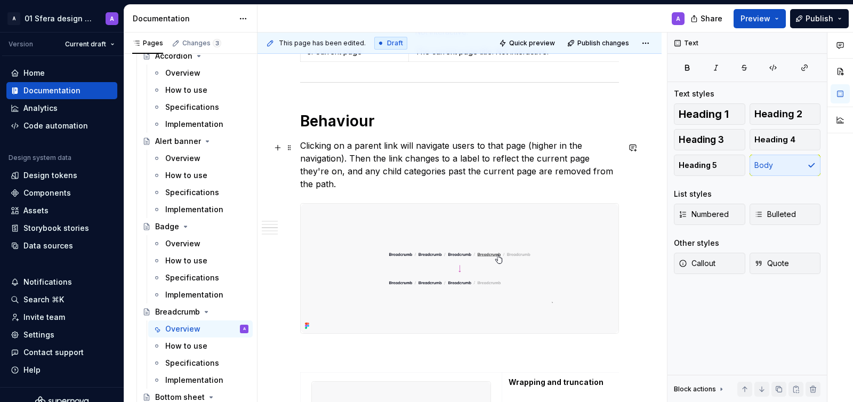
click at [321, 150] on p "Clicking on a parent link will navigate users to that page (higher in the navig…" at bounding box center [459, 164] width 319 height 51
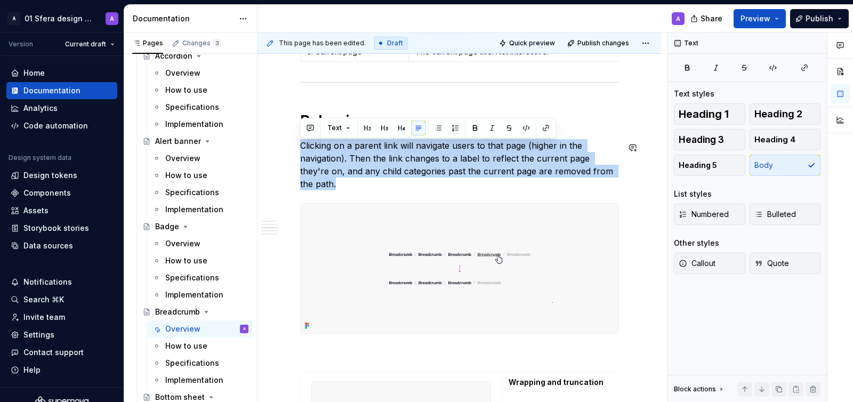
copy p "Clicking on a parent link will navigate users to that page (higher in the navig…"
click at [547, 165] on p "Clicking on a parent link will navigate users to that page (higher in the navig…" at bounding box center [459, 164] width 319 height 51
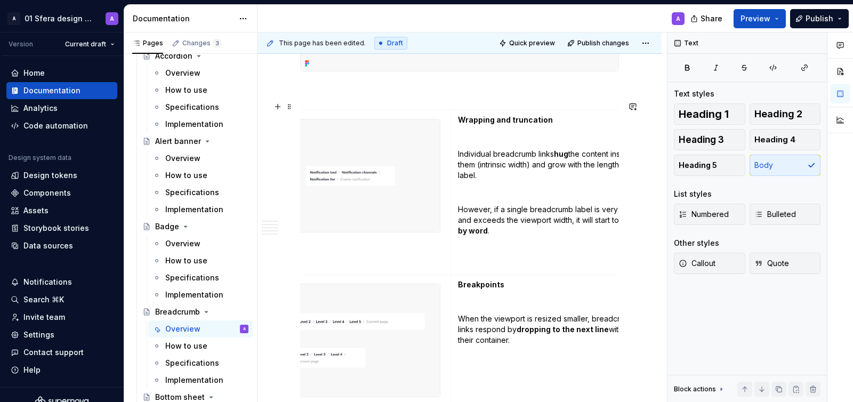
scroll to position [0, 79]
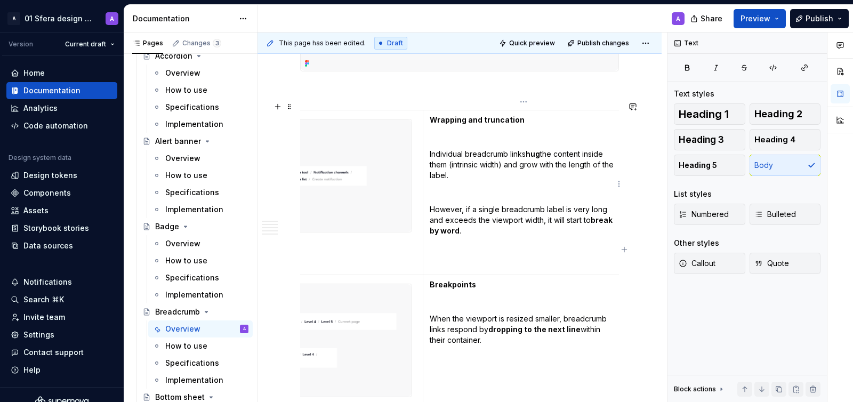
click at [580, 204] on p "However, if a single breadcrumb label is very long and exceeds the viewport wid…" at bounding box center [524, 220] width 188 height 32
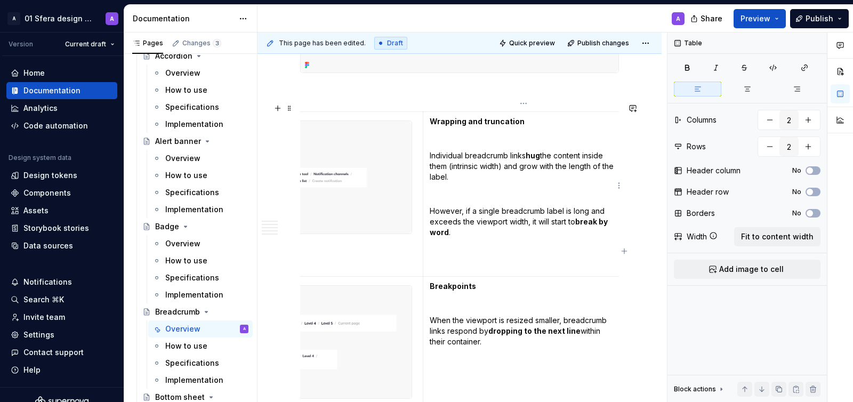
click at [578, 217] on strong "break by word" at bounding box center [520, 227] width 180 height 20
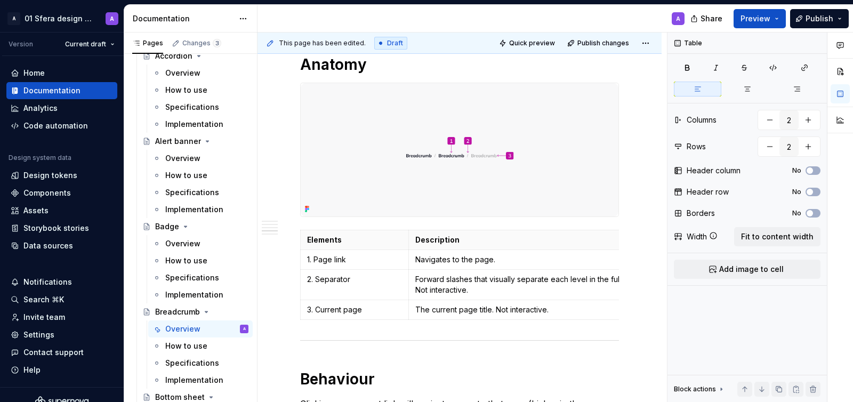
scroll to position [0, 0]
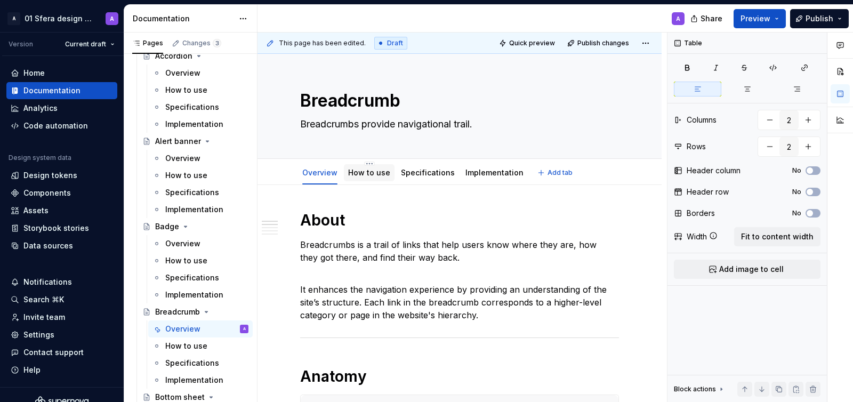
click at [359, 175] on link "How to use" at bounding box center [369, 172] width 42 height 9
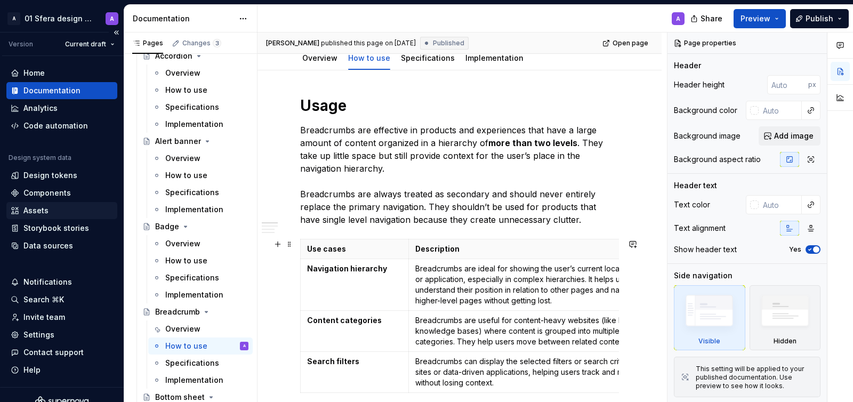
scroll to position [128, 0]
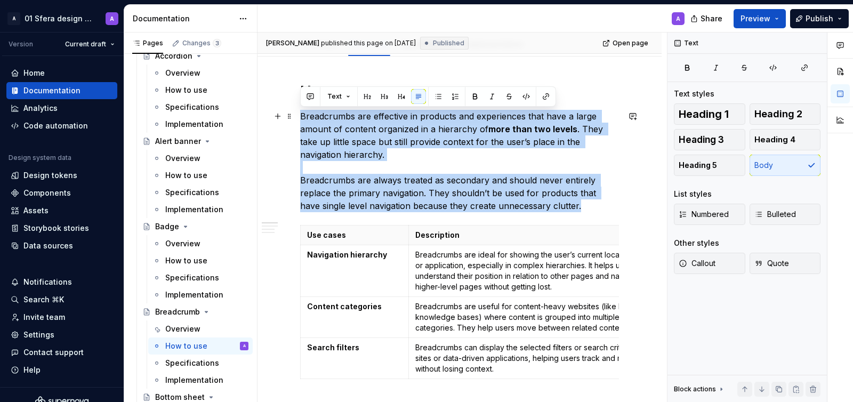
drag, startPoint x: 301, startPoint y: 117, endPoint x: 586, endPoint y: 207, distance: 298.5
click at [586, 207] on p "Breadcrumbs are effective in products and experiences that have a large amount …" at bounding box center [459, 161] width 319 height 102
copy p "Breadcrumbs are effective in products and experiences that have a large amount …"
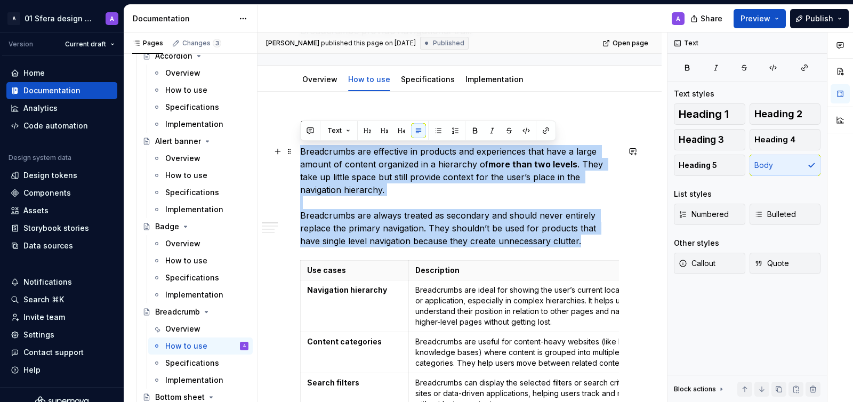
scroll to position [94, 0]
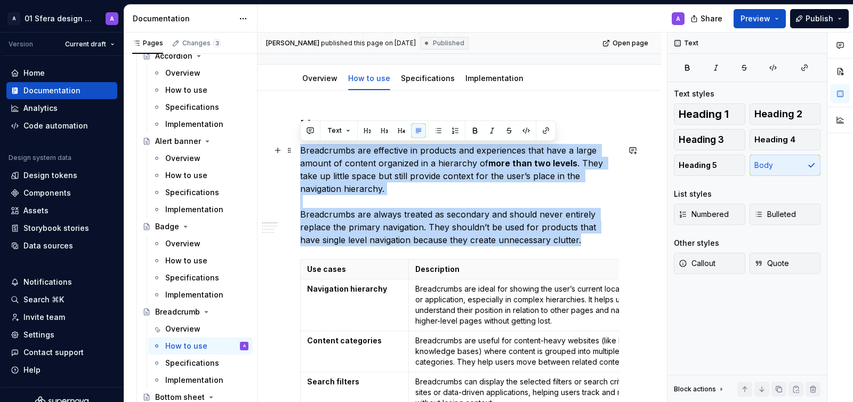
click at [526, 207] on p "Breadcrumbs are effective in products and experiences that have a large amount …" at bounding box center [459, 195] width 319 height 102
drag, startPoint x: 571, startPoint y: 241, endPoint x: 302, endPoint y: 151, distance: 283.8
click at [302, 151] on p "Breadcrumbs are effective in products and experiences that have a large amount …" at bounding box center [459, 195] width 319 height 102
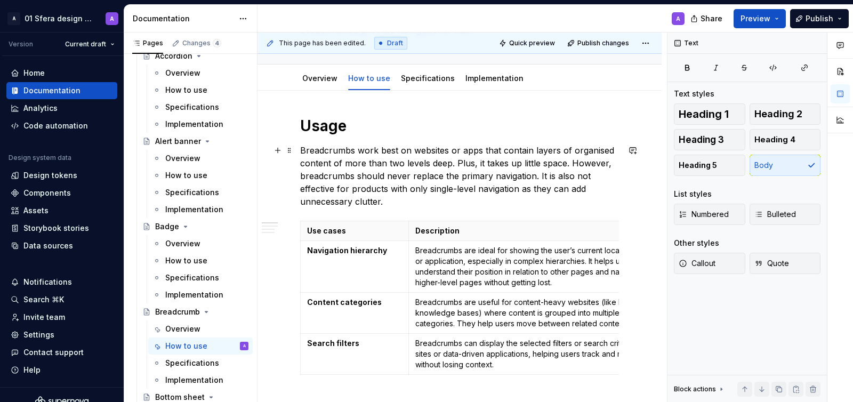
click at [568, 163] on p "Breadcrumbs work best on websites or apps that contain layers of organised cont…" at bounding box center [459, 176] width 319 height 64
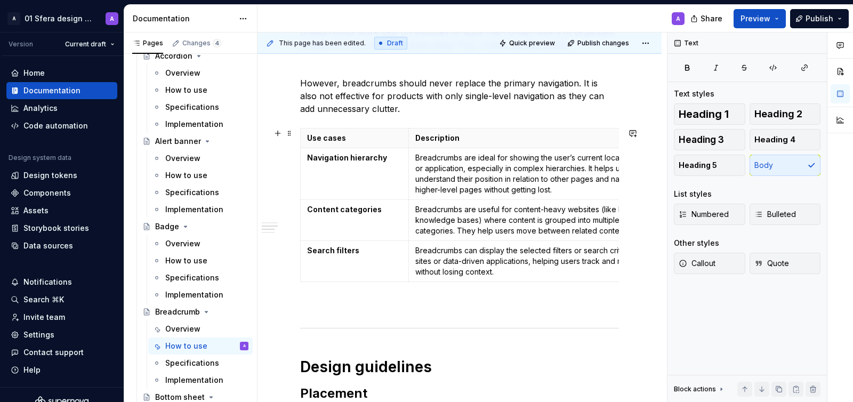
scroll to position [216, 0]
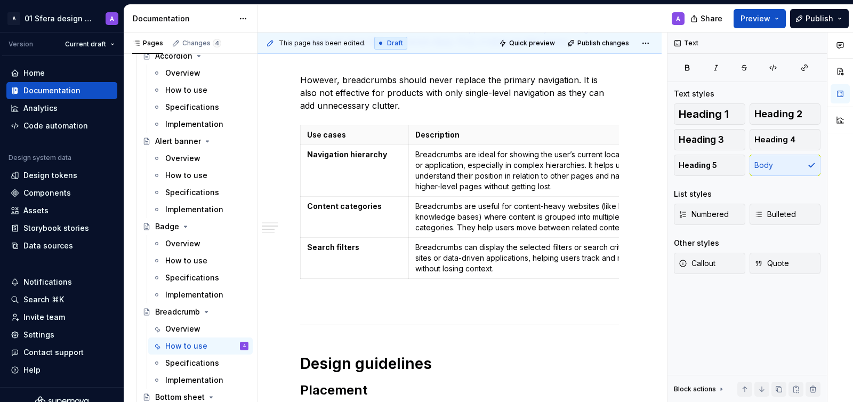
click at [464, 166] on p "Breadcrumbs are ideal for showing the user’s current location within a website …" at bounding box center [554, 170] width 278 height 43
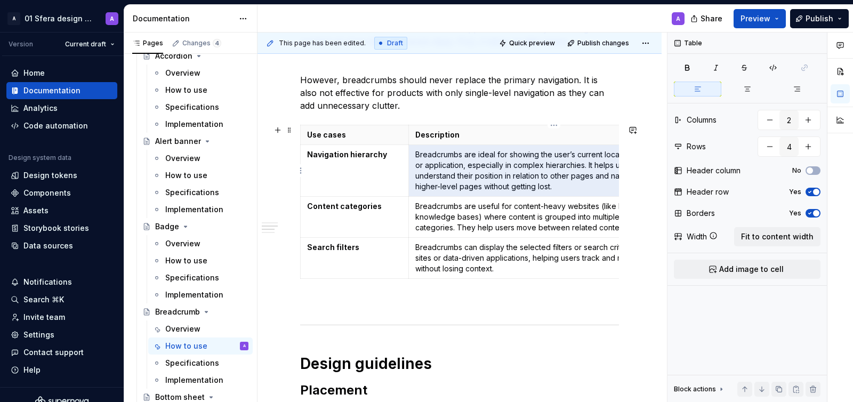
drag, startPoint x: 554, startPoint y: 185, endPoint x: 415, endPoint y: 155, distance: 142.2
click at [415, 155] on p "Breadcrumbs are ideal for showing the user’s current location within a website …" at bounding box center [554, 170] width 278 height 43
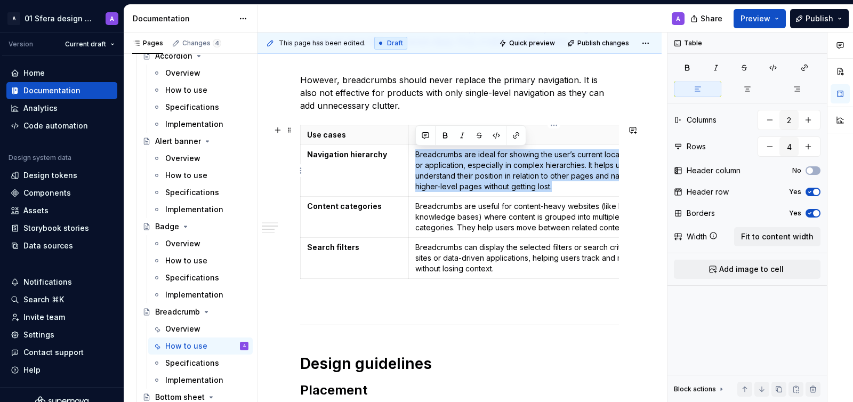
drag, startPoint x: 562, startPoint y: 186, endPoint x: 417, endPoint y: 158, distance: 147.0
click at [417, 158] on p "Breadcrumbs are ideal for showing the user’s current location within a website …" at bounding box center [554, 170] width 278 height 43
copy p "Breadcrumbs are ideal for showing the user’s current location within a website …"
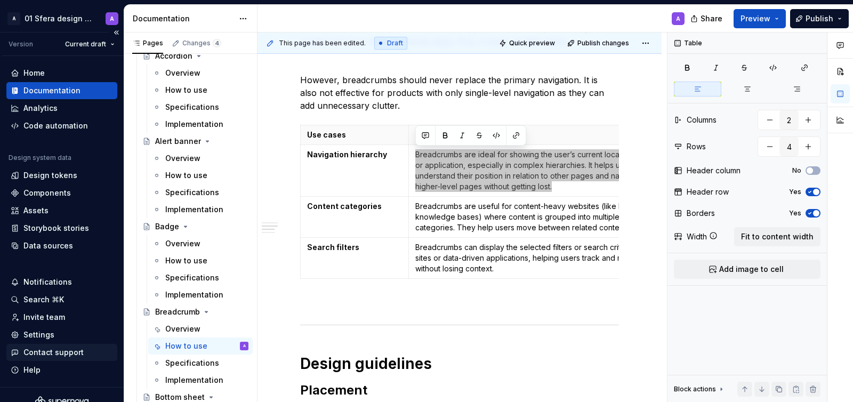
type textarea "*"
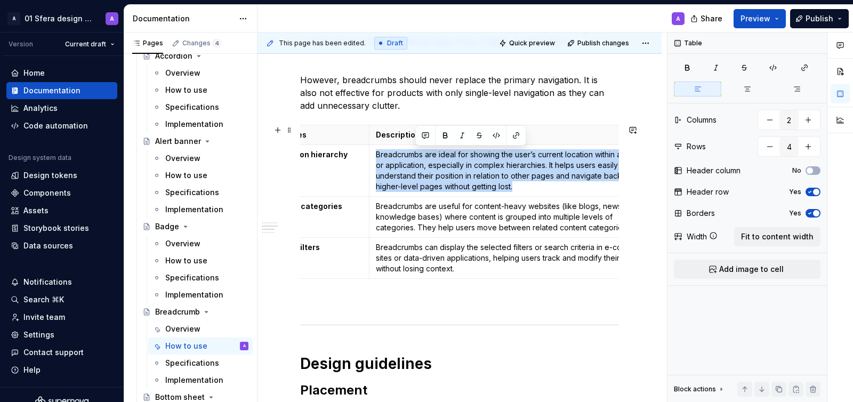
scroll to position [0, 76]
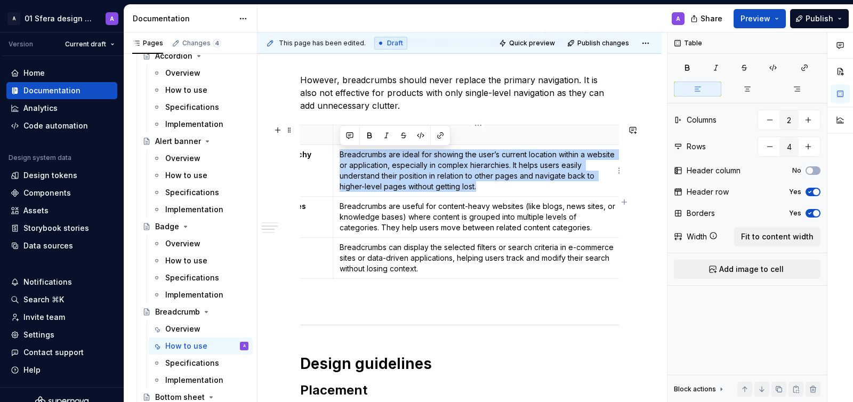
click at [559, 155] on p "Breadcrumbs are ideal for showing the user’s current location within a website …" at bounding box center [478, 170] width 278 height 43
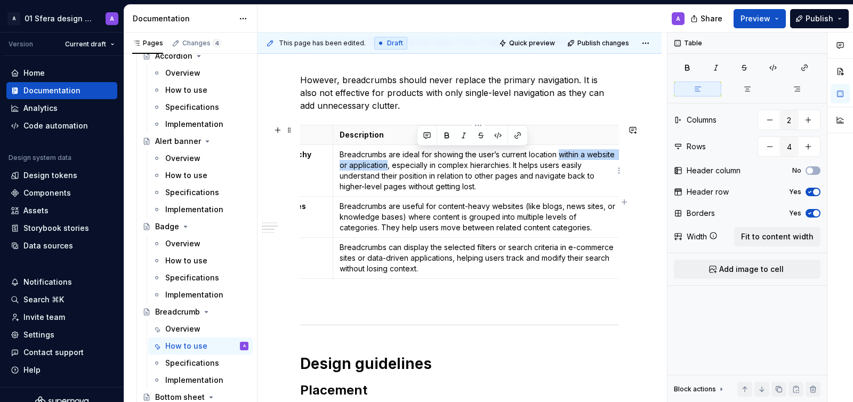
drag, startPoint x: 559, startPoint y: 155, endPoint x: 416, endPoint y: 167, distance: 143.9
click at [416, 167] on p "Breadcrumbs are ideal for showing the user’s current location within a website …" at bounding box center [478, 170] width 278 height 43
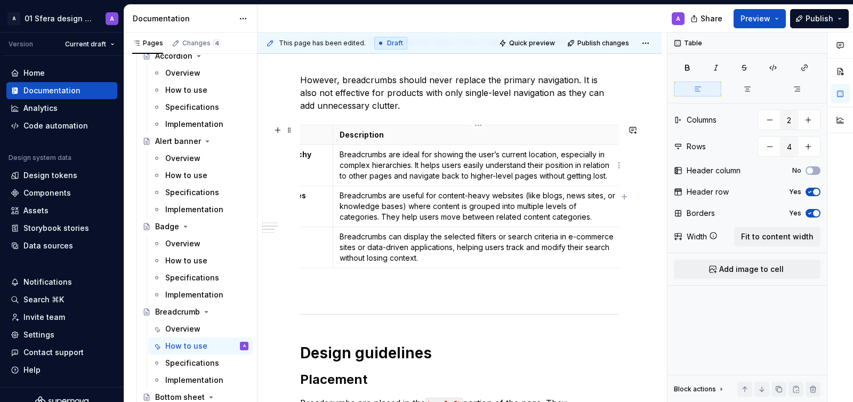
click at [469, 166] on p "Breadcrumbs are ideal for showing the user’s current location, especially in co…" at bounding box center [478, 165] width 278 height 32
click at [400, 176] on p "Breadcrumbs are ideal for showing the user’s current location, especially in co…" at bounding box center [478, 165] width 278 height 32
drag, startPoint x: 526, startPoint y: 174, endPoint x: 593, endPoint y: 175, distance: 66.1
click at [593, 175] on p "Breadcrumbs are ideal for showing the user’s current location, especially in co…" at bounding box center [478, 165] width 278 height 32
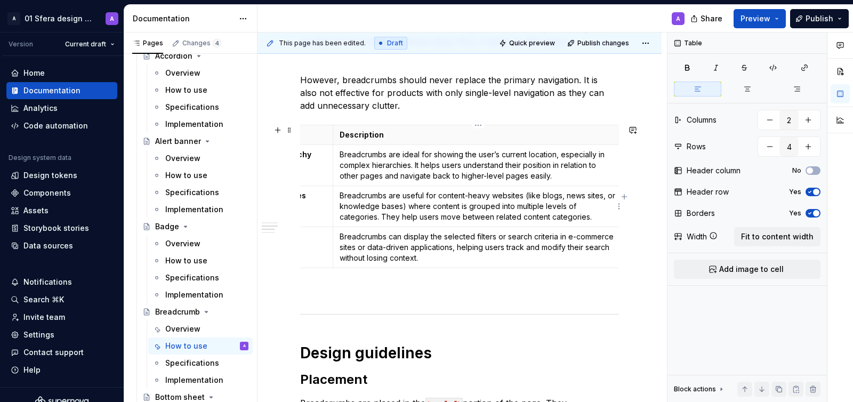
click at [495, 194] on p "Breadcrumbs are useful for content-heavy websites (like blogs, news sites, or k…" at bounding box center [478, 206] width 278 height 32
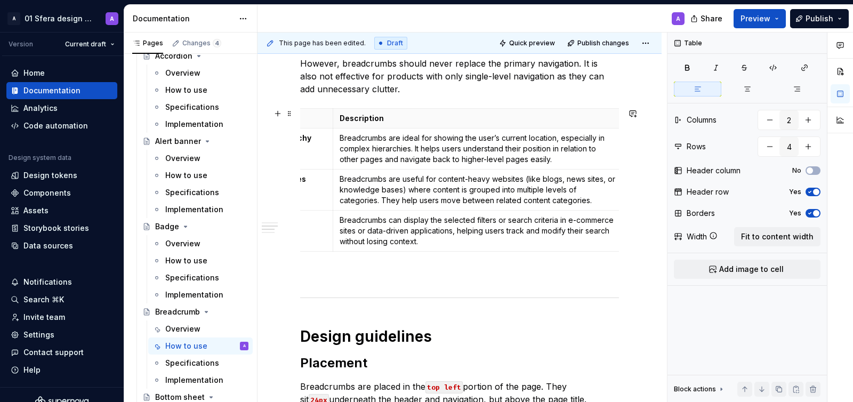
scroll to position [233, 0]
click at [436, 158] on p "Breadcrumbs are ideal for showing the user’s current location, especially in co…" at bounding box center [478, 148] width 278 height 32
click at [406, 159] on p "Breadcrumbs are ideal for showing the user’s current location, especially in co…" at bounding box center [478, 148] width 278 height 32
click at [405, 159] on p "Breadcrumbs are ideal for showing the user’s current location, especially in co…" at bounding box center [478, 148] width 278 height 32
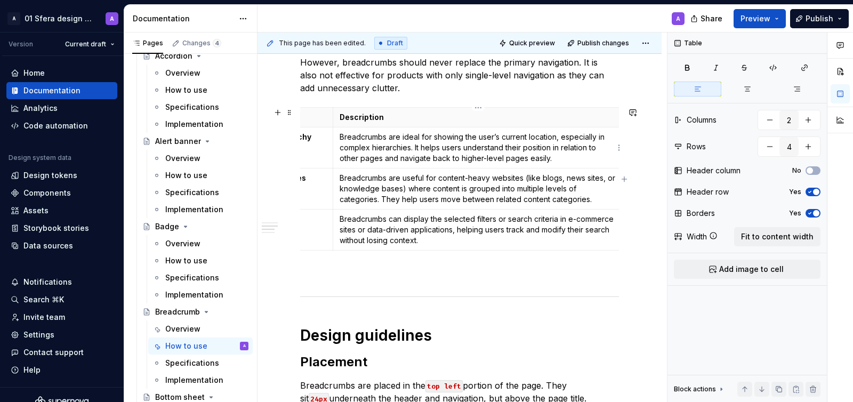
click at [405, 159] on p "Breadcrumbs are ideal for showing the user’s current location, especially in co…" at bounding box center [478, 148] width 278 height 32
click at [376, 181] on p "Breadcrumbs are useful for content-heavy websites (like blogs, news sites, or k…" at bounding box center [478, 189] width 278 height 32
click at [401, 189] on p "Breadcrumbs are useful for content-heavy websites (like blogs, news sites, or k…" at bounding box center [478, 189] width 278 height 32
click at [378, 189] on p "Breadcrumbs are useful for content-heavy websites (like blogs, news sites, or k…" at bounding box center [478, 189] width 278 height 32
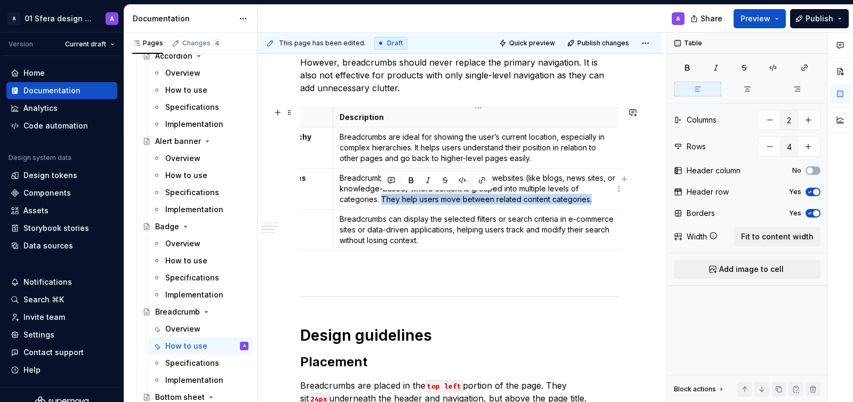
drag, startPoint x: 380, startPoint y: 198, endPoint x: 604, endPoint y: 195, distance: 223.8
click at [604, 195] on p "Breadcrumbs are useful for content-heavy websites (like blogs, news sites, or k…" at bounding box center [478, 189] width 278 height 32
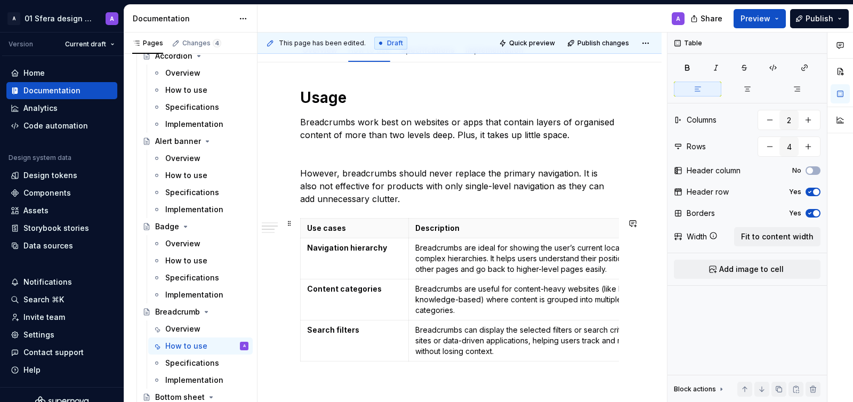
scroll to position [0, 0]
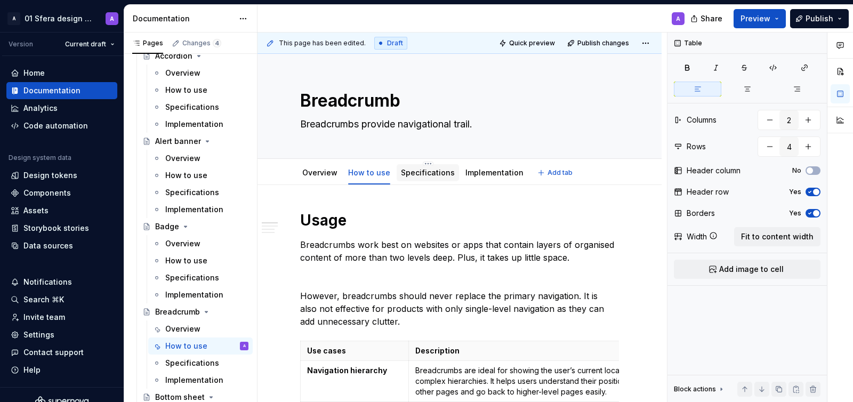
click at [424, 176] on link "Specifications" at bounding box center [428, 172] width 54 height 9
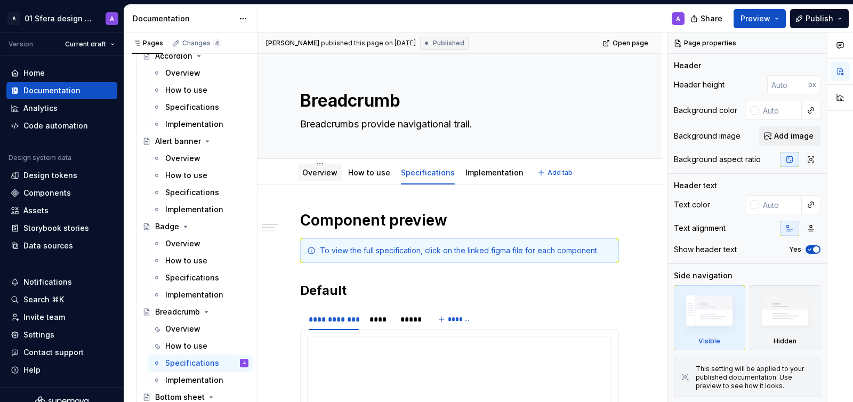
click at [322, 168] on link "Overview" at bounding box center [319, 172] width 35 height 9
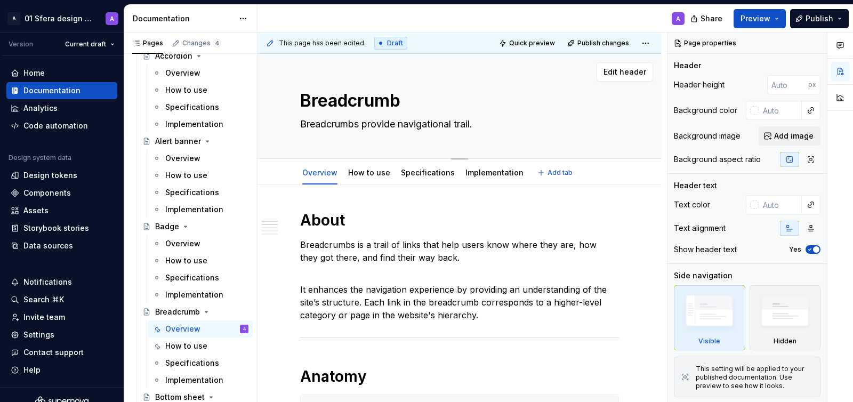
click at [379, 121] on textarea "Breadcrumbs provide navigational trail." at bounding box center [457, 124] width 319 height 17
drag, startPoint x: 364, startPoint y: 123, endPoint x: 502, endPoint y: 123, distance: 138.0
click at [502, 123] on textarea "Breadcrumbs provide navigational trail." at bounding box center [457, 124] width 319 height 17
type textarea "*"
type textarea "Breadcrumbs a"
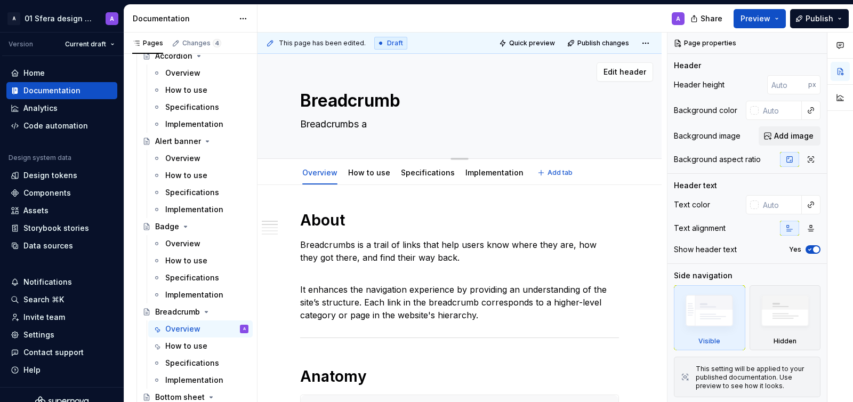
type textarea "*"
type textarea "Breadcrumbs ar"
type textarea "*"
type textarea "Breadcrumbs are"
type textarea "*"
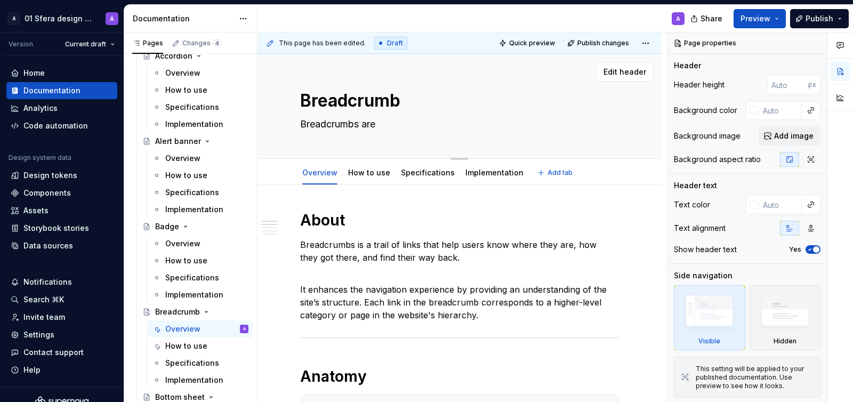
type textarea "Breadcrumbs are"
type textarea "*"
type textarea "Breadcrumbs are a"
type textarea "*"
type textarea "Breadcrumbs are a"
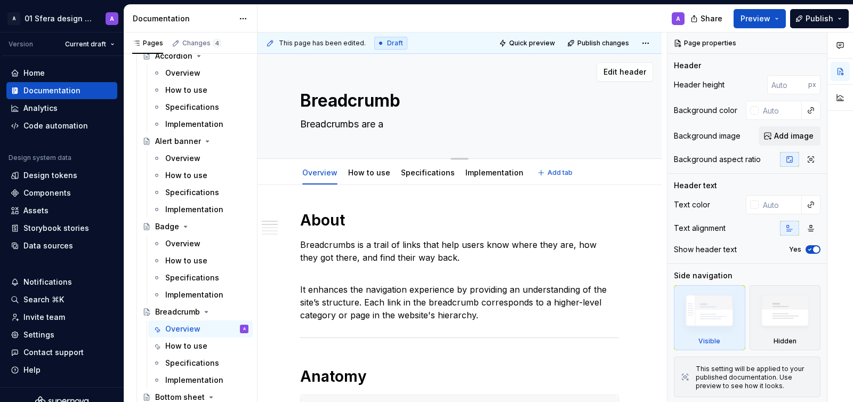
type textarea "*"
type textarea "Breadcrumbs are a s"
type textarea "*"
type textarea "Breadcrumbs are a sm"
type textarea "*"
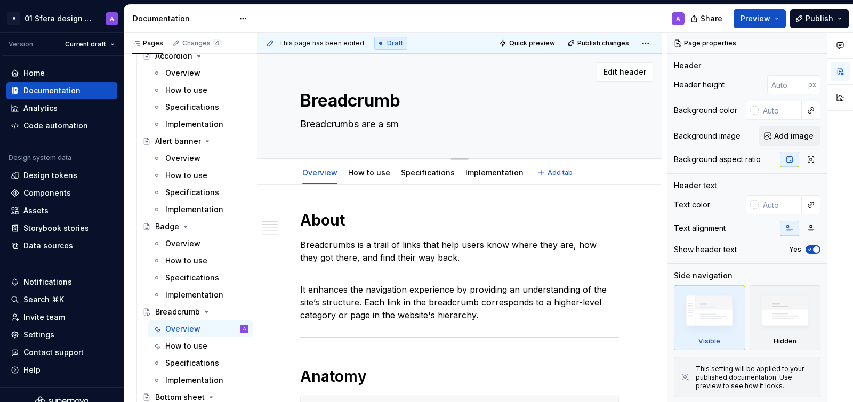
type textarea "Breadcrumbs are a sma"
type textarea "*"
type textarea "Breadcrumbs are a smal"
type textarea "*"
type textarea "Breadcrumbs are a small"
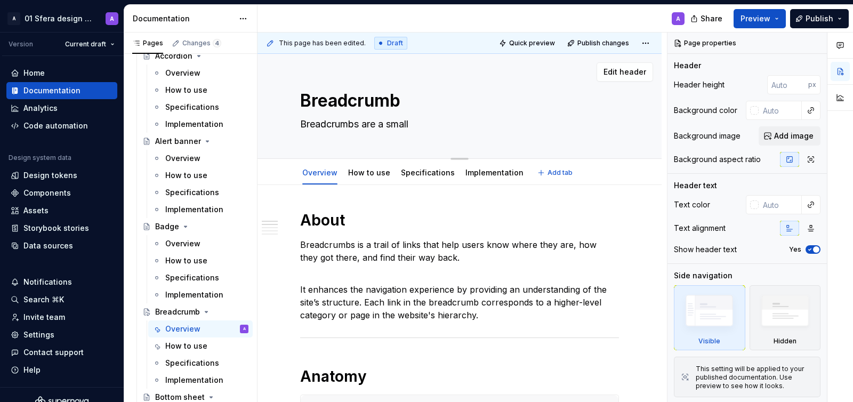
type textarea "*"
type textarea "Breadcrumbs are a small n"
type textarea "*"
type textarea "Breadcrumbs are a small na"
type textarea "*"
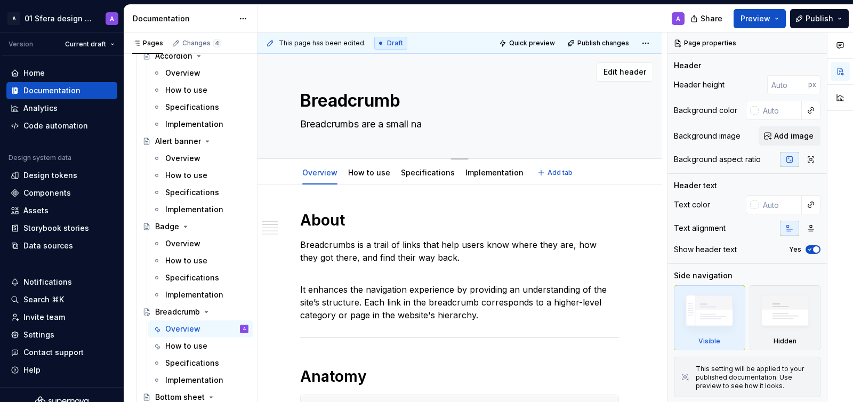
type textarea "Breadcrumbs are a small nav"
type textarea "*"
type textarea "Breadcrumbs are a small navi"
type textarea "*"
type textarea "Breadcrumbs are a small navig"
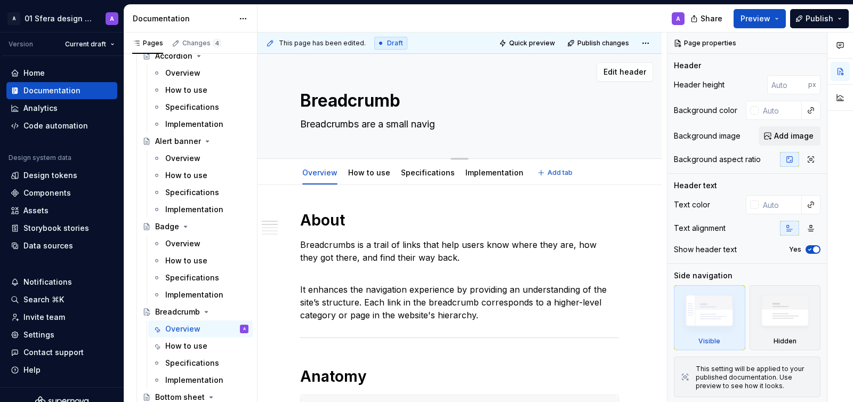
type textarea "*"
type textarea "Breadcrumbs are a small naviga"
type textarea "*"
type textarea "Breadcrumbs are a small navigati"
type textarea "*"
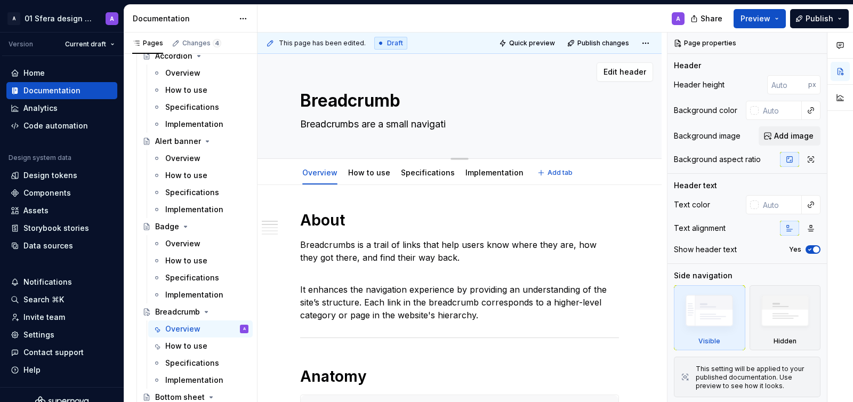
type textarea "Breadcrumbs are a small navigatio"
type textarea "*"
type textarea "Breadcrumbs are a small navigation"
type textarea "*"
type textarea "Breadcrumbs are a small navigation a"
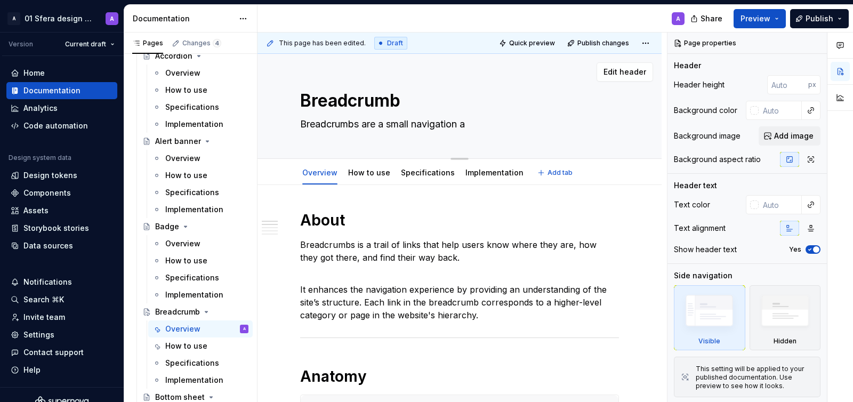
type textarea "*"
type textarea "Breadcrumbs are a small navigation ai"
type textarea "*"
type textarea "Breadcrumbs are a small navigation aid"
type textarea "*"
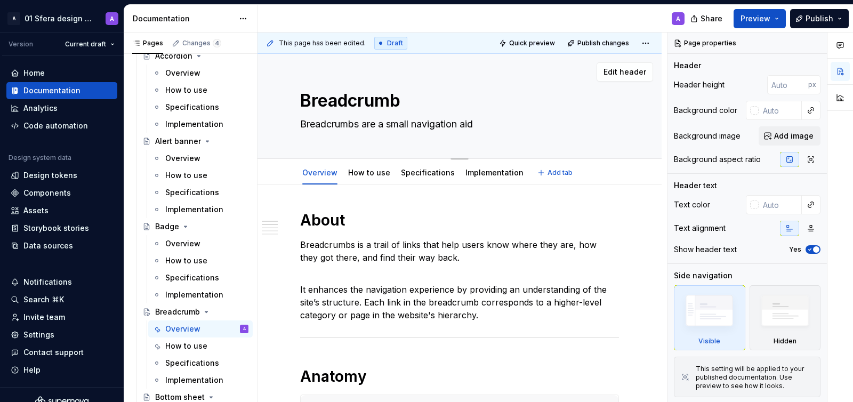
type textarea "Breadcrumbs are a small navigation aid"
type textarea "*"
type textarea "Breadcrumbs are a small navigation aid t"
type textarea "*"
type textarea "Breadcrumbs are a small navigation aid th"
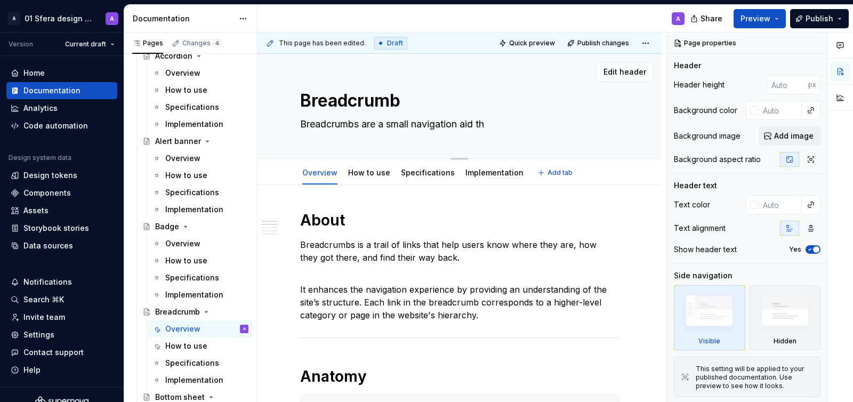
type textarea "*"
type textarea "Breadcrumbs are a small navigation aid tha"
type textarea "*"
type textarea "Breadcrumbs are a small navigation aid that"
type textarea "*"
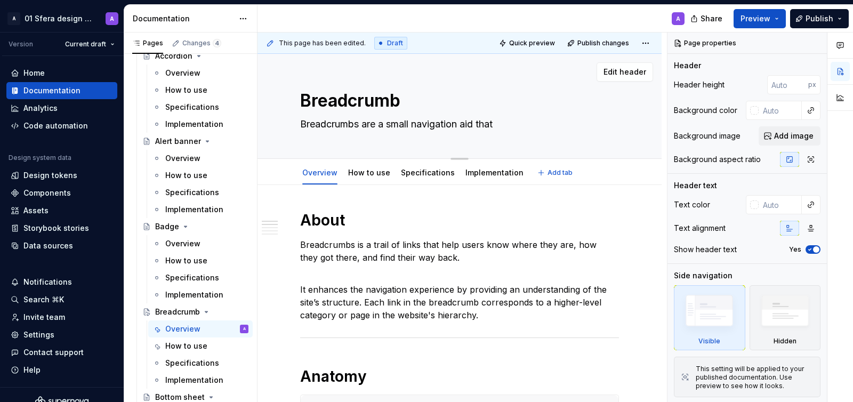
type textarea "Breadcrumbs are a small navigation aid that"
type textarea "*"
type textarea "Breadcrumbs are a small navigation aid that p"
type textarea "*"
type textarea "Breadcrumbs are a small navigation aid that pr"
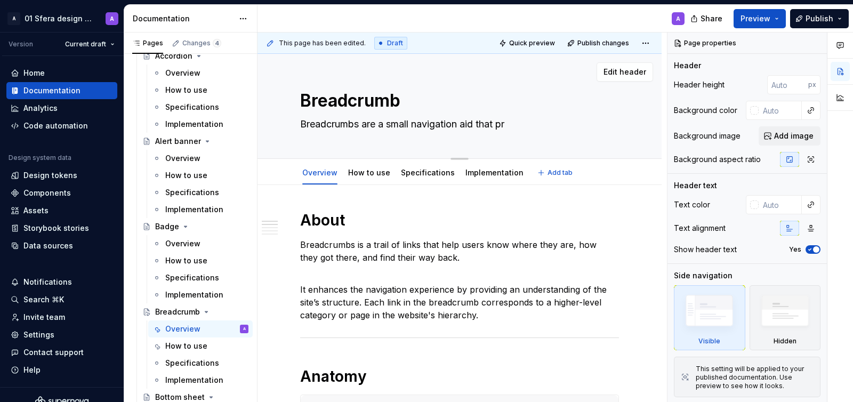
type textarea "*"
type textarea "Breadcrumbs are a small navigation aid that pro"
type textarea "*"
type textarea "Breadcrumbs are a small navigation aid that prov"
type textarea "*"
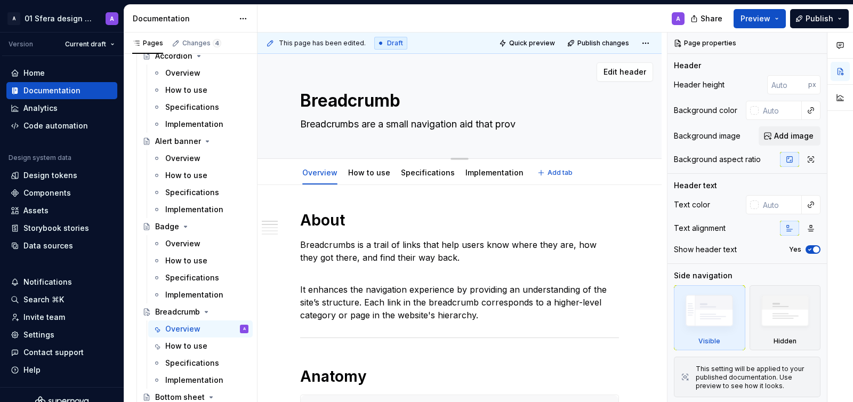
type textarea "Breadcrumbs are a small navigation aid that provi"
type textarea "*"
type textarea "Breadcrumbs are a small navigation aid that provid"
type textarea "*"
type textarea "Breadcrumbs are a small navigation aid that provide"
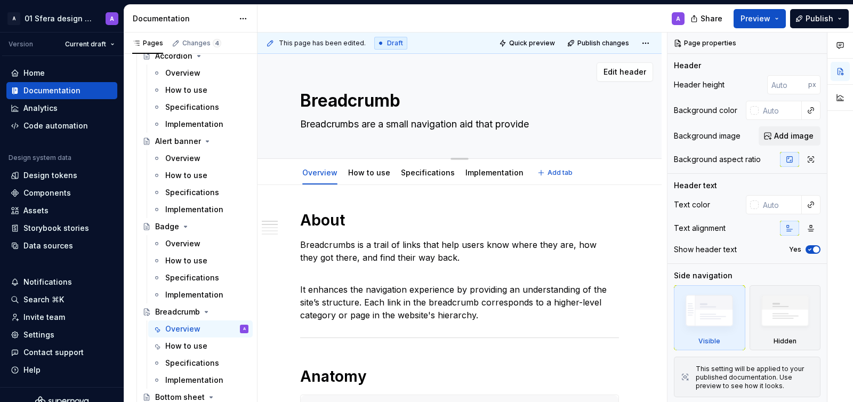
type textarea "*"
type textarea "Breadcrumbs are a small navigation aid that provides"
type textarea "*"
type textarea "Breadcrumbs are a small navigation aid that provides"
type textarea "*"
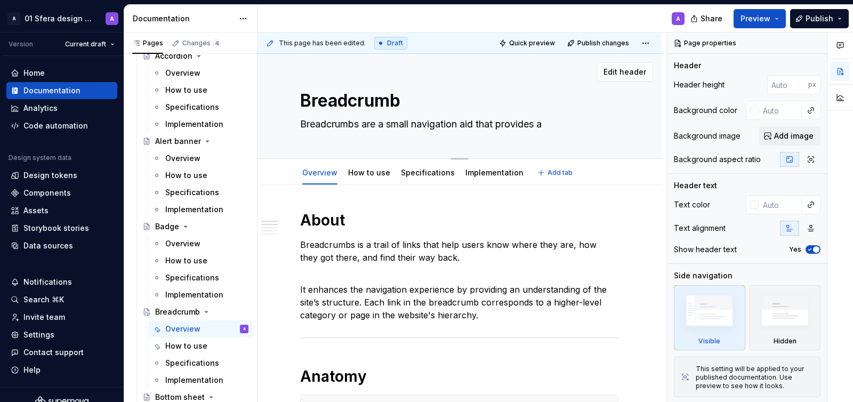
type textarea "Breadcrumbs are a small navigation aid that provides a"
type textarea "*"
type textarea "Breadcrumbs are a small navigation aid that provides a h"
type textarea "*"
type textarea "Breadcrumbs are a small navigation aid that provides a hi"
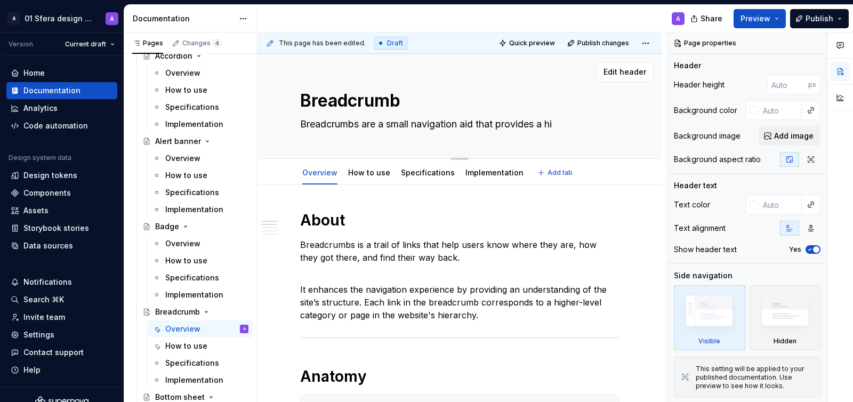
type textarea "*"
type textarea "Breadcrumbs are a small navigation aid that provides a hie"
type textarea "*"
type textarea "Breadcrumbs are a small navigation aid that provides a hiea"
type textarea "*"
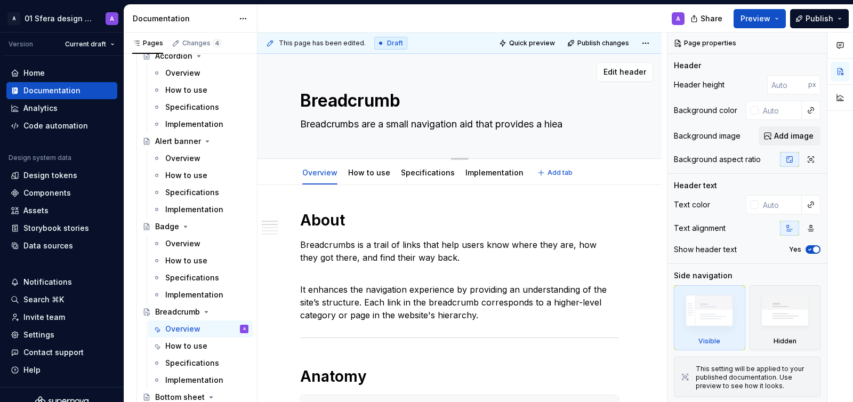
type textarea "Breadcrumbs are a small navigation aid that provides a hie"
type textarea "*"
type textarea "Breadcrumbs are a small navigation aid that provides a hier"
type textarea "*"
type textarea "Breadcrumbs are a small navigation aid that provides a hiera"
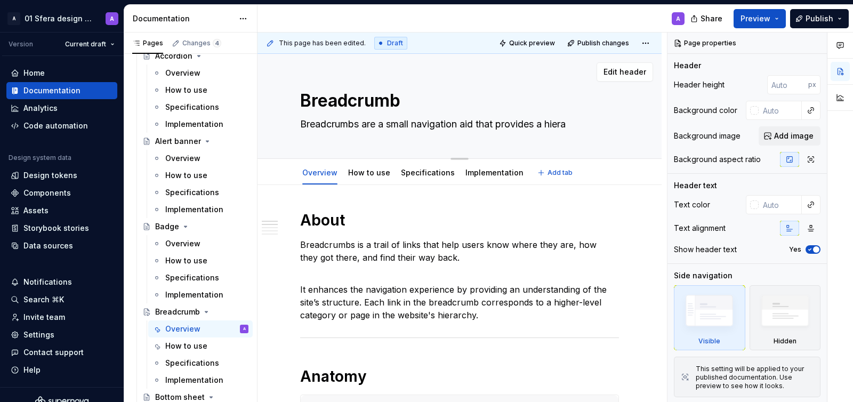
type textarea "*"
type textarea "Breadcrumbs are a small navigation aid that provides a hierar"
type textarea "*"
type textarea "Breadcrumbs are a small navigation aid that provides a hierarc"
type textarea "*"
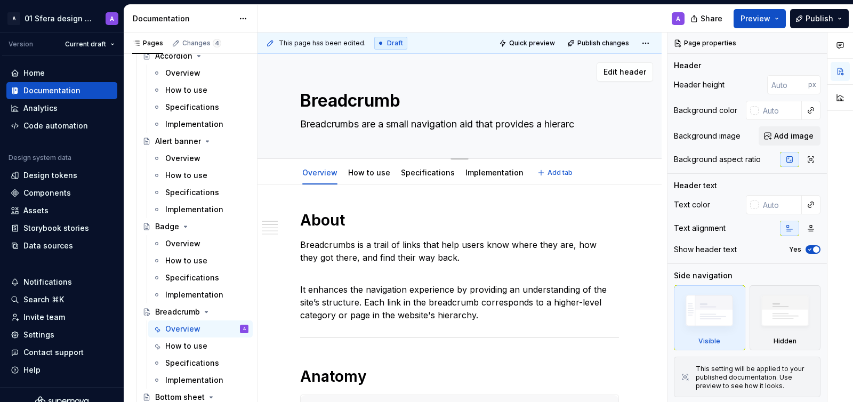
type textarea "Breadcrumbs are a small navigation aid that provides a hierarch"
type textarea "*"
type textarea "Breadcrumbs are a small navigation aid that provides a hierarchy"
type textarea "*"
type textarea "Breadcrumbs are a small navigation aid that provides a hierarchy"
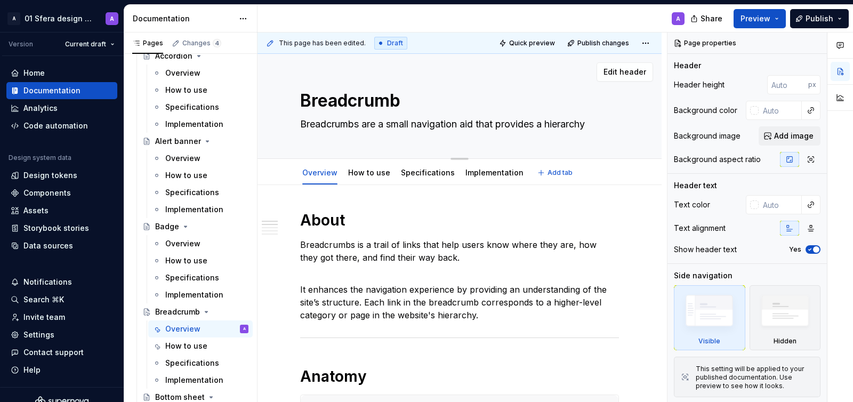
type textarea "*"
type textarea "Breadcrumbs are a small navigation aid that provides a hierarchy o"
type textarea "*"
type textarea "Breadcrumbs are a small navigation aid that provides a hierarchy of"
type textarea "*"
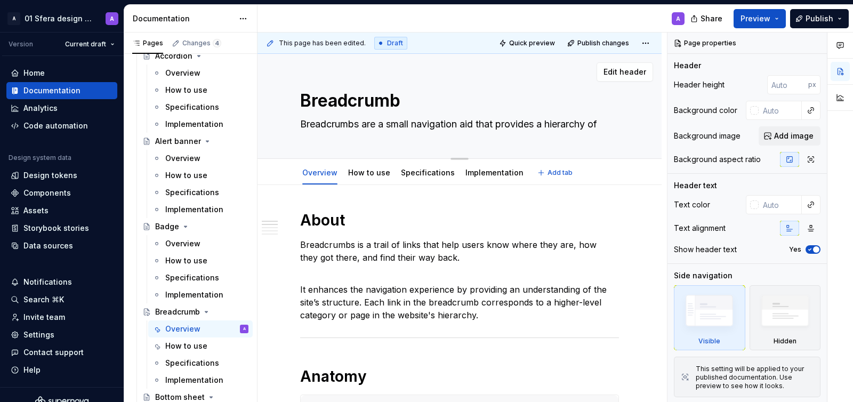
type textarea "Breadcrumbs are a small navigation aid that provides a hierarchy of"
type textarea "*"
type textarea "Breadcrumbs are a small navigation aid that provides a hierarchy of s"
type textarea "*"
type textarea "Breadcrumbs are a small navigation aid that provides a hierarchy of st"
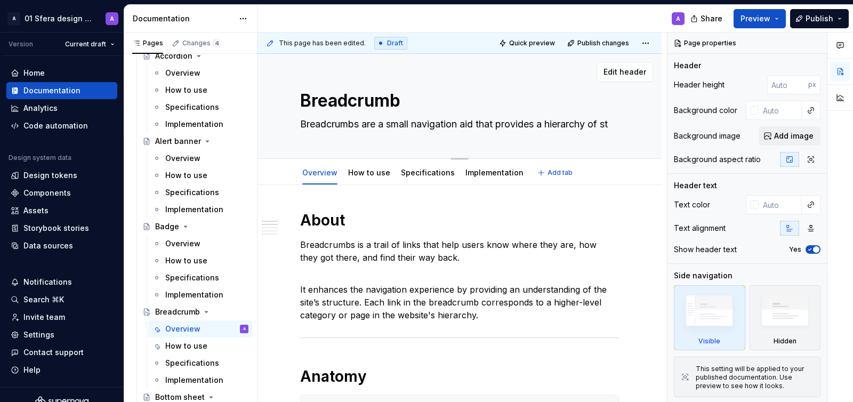
type textarea "*"
type textarea "Breadcrumbs are a small navigation aid that provides a hierarchy of str"
type textarea "*"
type textarea "Breadcrumbs are a small navigation aid that provides a hierarchy of stru"
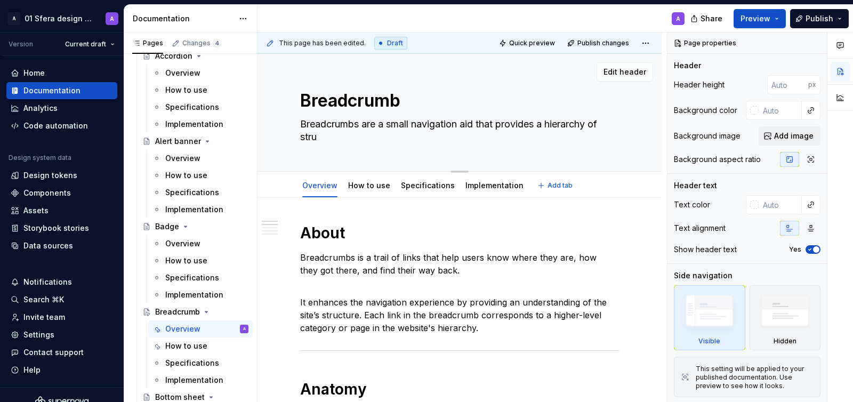
type textarea "*"
type textarea "Breadcrumbs are a small navigation aid that provides a hierarchy of struc"
type textarea "*"
type textarea "Breadcrumbs are a small navigation aid that provides a hierarchy of struct"
type textarea "*"
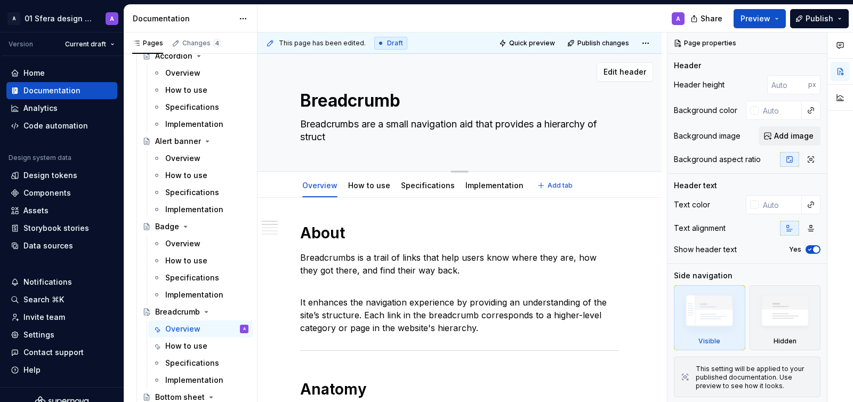
type textarea "Breadcrumbs are a small navigation aid that provides a hierarchy of structu"
type textarea "*"
type textarea "Breadcrumbs are a small navigation aid that provides a hierarchy of structur"
type textarea "*"
type textarea "Breadcrumbs are a small navigation aid that provides a hierarchy of structure"
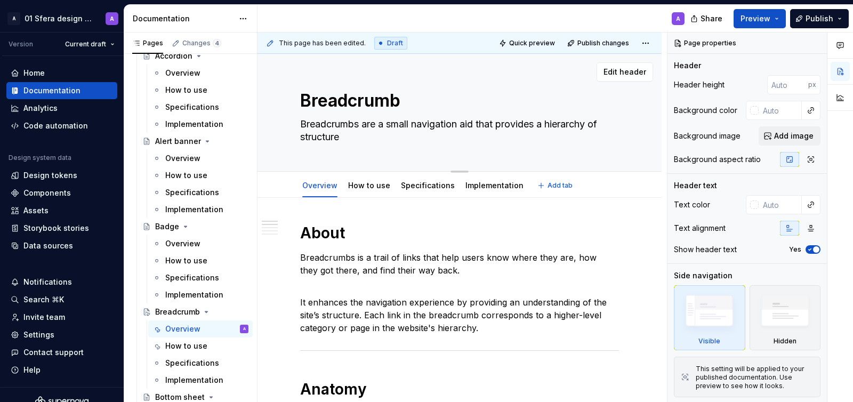
type textarea "*"
type textarea "Breadcrumbs are a small navigation aid that provides a hierarchy of structure."
click at [513, 127] on textarea "Breadcrumbs are a small navigation aid that provides a hierarchy of structure." at bounding box center [457, 131] width 319 height 30
click at [609, 121] on textarea "Breadcrumbs are a small navigation aid that provides a hierarchy of structure." at bounding box center [457, 131] width 319 height 30
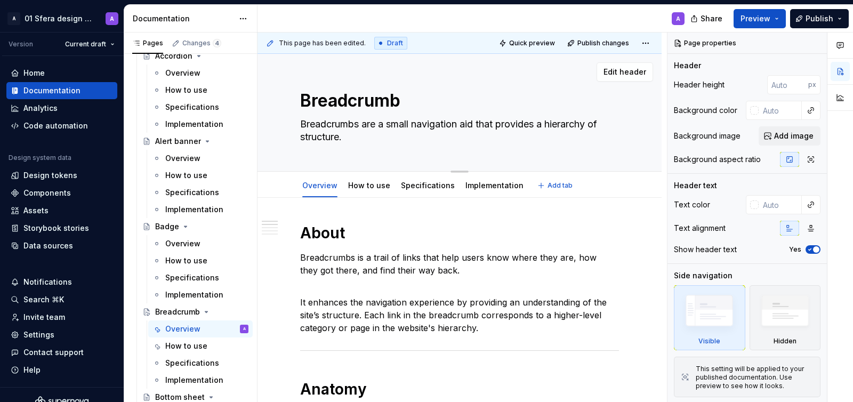
type textarea "*"
type textarea "Breadcrumbs are a small navigation aid that provides a hierarchy of pstructure."
type textarea "*"
type textarea "Breadcrumbs are a small navigation aid that provides a hierarchy of pastructure."
type textarea "*"
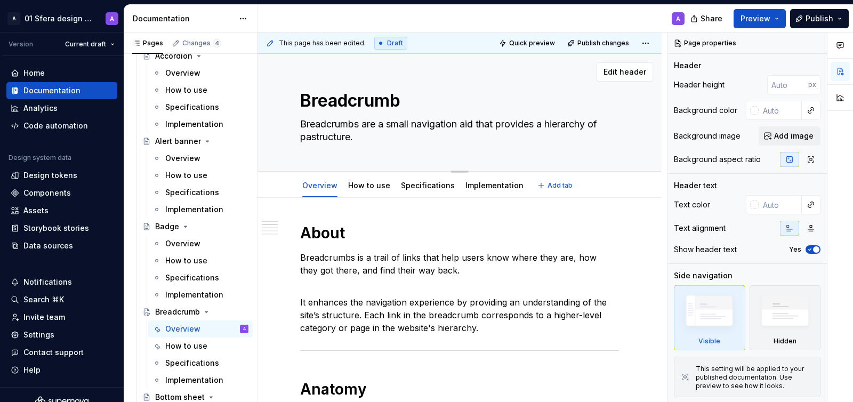
type textarea "Breadcrumbs are a small navigation aid that provides a hierarchy of pagstructur…"
type textarea "*"
type textarea "Breadcrumbs are a small navigation aid that provides a hierarchy of pagestructu…"
type textarea "*"
type textarea "Breadcrumbs are a small navigation aid that provides a hierarchy of page struct…"
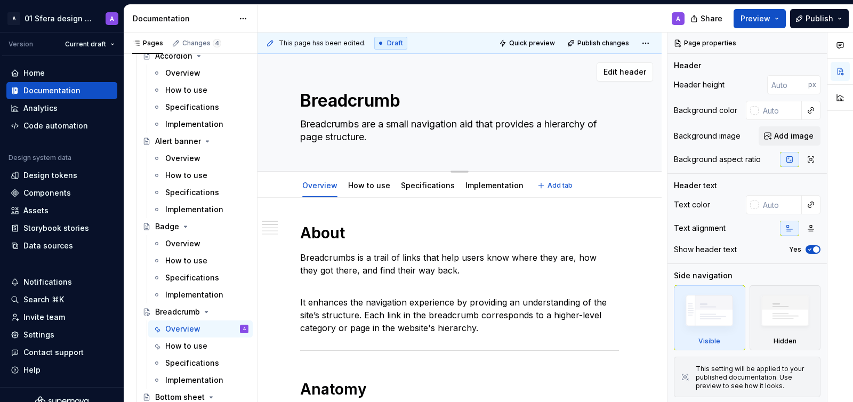
click at [315, 139] on textarea "Breadcrumbs are a small navigation aid that provides a hierarchy of page struct…" at bounding box center [457, 131] width 319 height 30
type textarea "*"
type textarea "Breadcrumbs are a small navigation aid that provides a hierarchy of s structure."
type textarea "*"
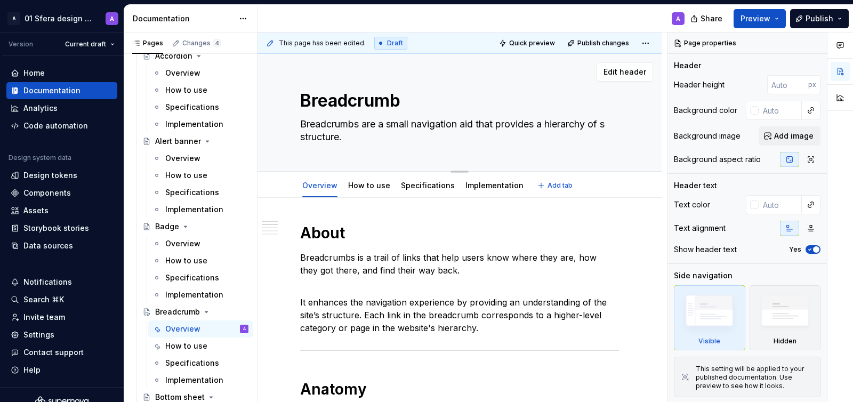
type textarea "Breadcrumbs are a small navigation aid that provides a hierarchy of si structur…"
type textarea "*"
type textarea "Breadcrumbs are a small navigation aid that provides a hierarchy of sit structu…"
type textarea "*"
type textarea "Breadcrumbs are a small navigation aid that provides a hierarchy of site struct…"
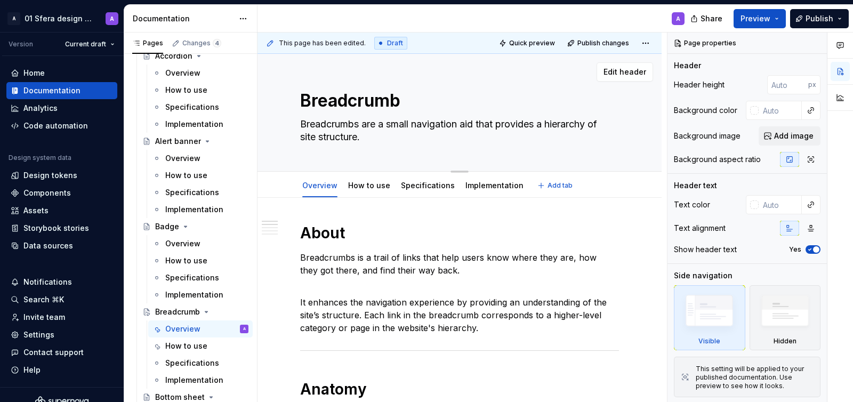
type textarea "*"
type textarea "Breadcrumbs are a small navigation aid that provides a hierarchy of sit structu…"
type textarea "*"
type textarea "Breadcrumbs are a small navigation aid that provides a hierarchy of si structur…"
type textarea "*"
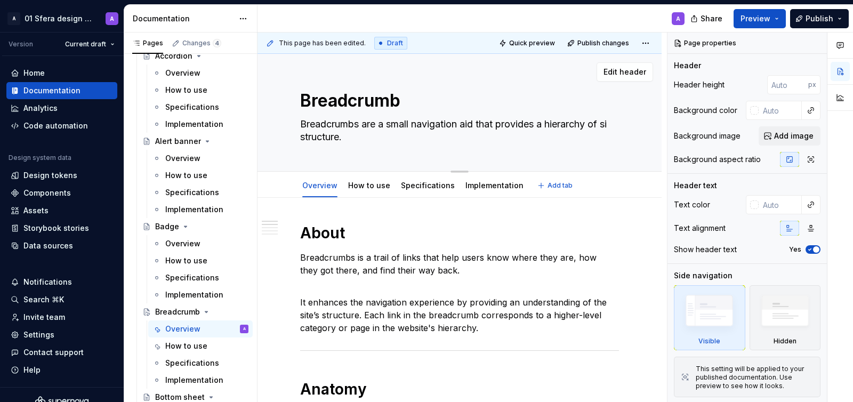
type textarea "Breadcrumbs are a small navigation aid that provides a hierarchy of s structure."
type textarea "*"
type textarea "Breadcrumbs are a small navigation aid that provides a hierarchy of structure."
type textarea "*"
type textarea "Breadcrumbs are a small navigation aid that provides a hierarchy of structure."
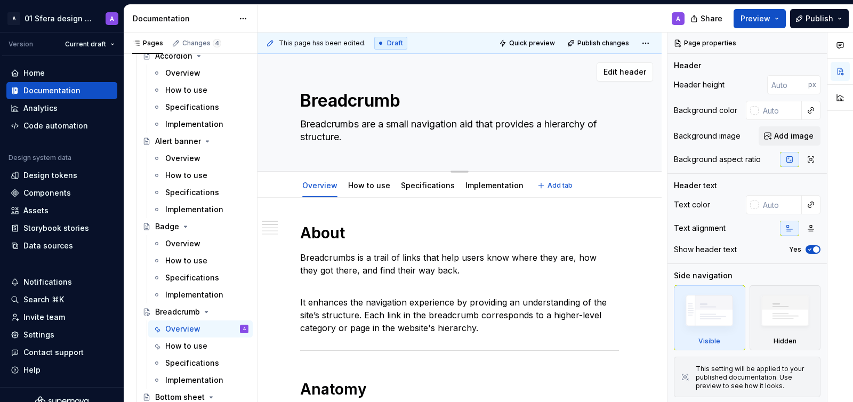
type textarea "*"
type textarea "Breadcrumbs are a small navigation aid that provides a hierarchy o structure."
type textarea "*"
type textarea "Breadcrumbs are a small navigation aid that provides a hierarchy o structure."
click at [370, 120] on textarea "Breadcrumbs are a small navigation aid that provides a hierarchy o structure." at bounding box center [457, 131] width 319 height 30
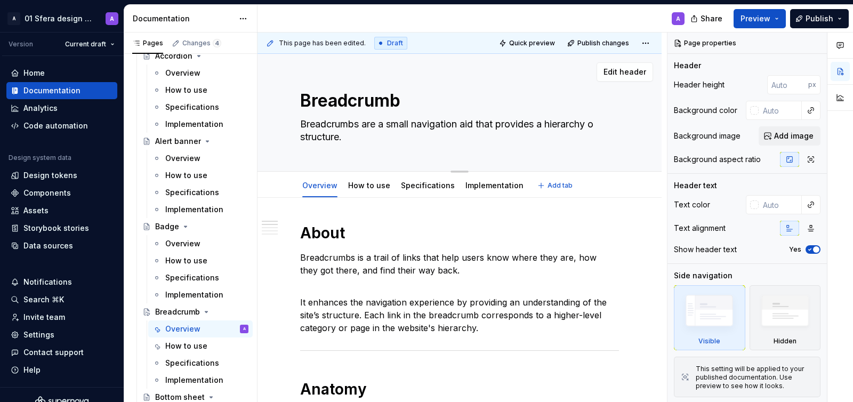
drag, startPoint x: 366, startPoint y: 121, endPoint x: 395, endPoint y: 138, distance: 33.6
click at [395, 138] on textarea "Breadcrumbs are a small navigation aid that provides a hierarchy o structure." at bounding box center [457, 131] width 319 height 30
click at [363, 121] on textarea "Breadcrumbs are a small navigation aid that provides a hierarchy o structure." at bounding box center [457, 131] width 319 height 30
drag, startPoint x: 482, startPoint y: 123, endPoint x: 612, endPoint y: 125, distance: 130.0
click at [612, 125] on textarea "Breadcrumbs are a small navigation aid that provides a hierarchy o structure." at bounding box center [457, 131] width 319 height 30
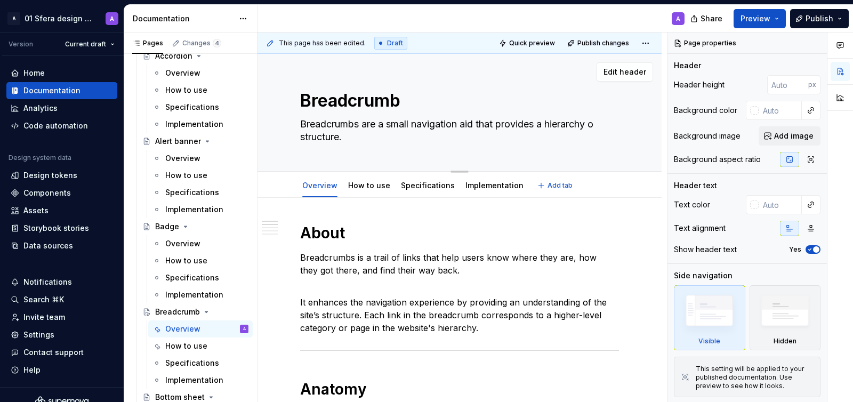
type textarea "*"
type textarea "Breadcrumbs are a small navigation aid sstructure."
type textarea "*"
type textarea "Breadcrumbs are a small navigation aid shstructure."
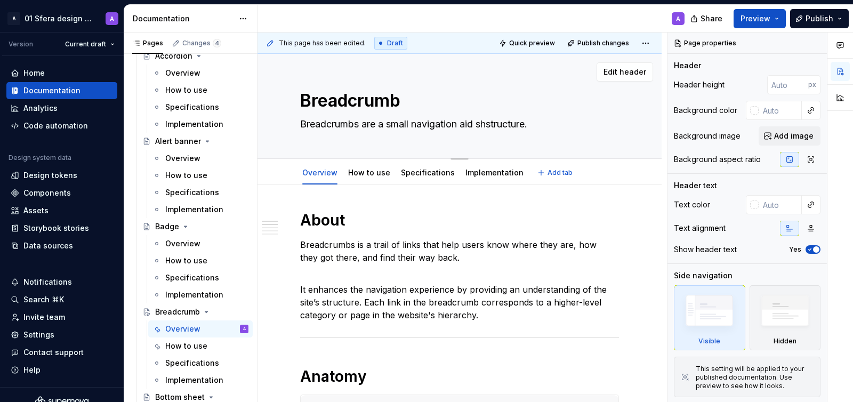
type textarea "*"
type textarea "Breadcrumbs are a small navigation aid showstructure."
type textarea "*"
type textarea "Breadcrumbs are a small navigation aid showistructure."
type textarea "*"
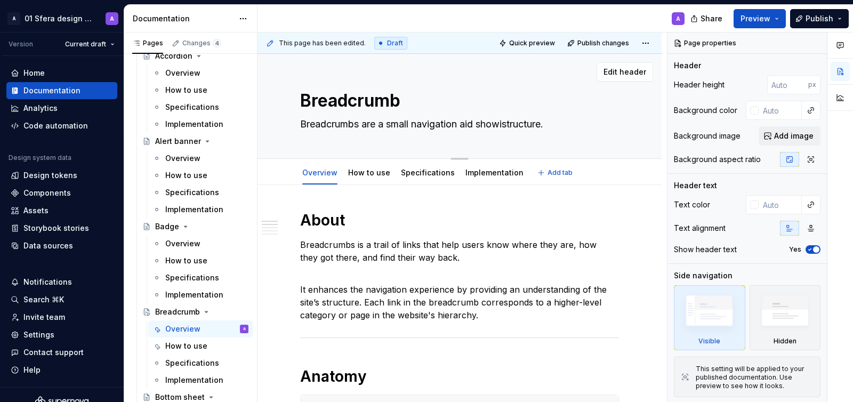
type textarea "Breadcrumbs are a small navigation aid showinstructure."
type textarea "*"
type textarea "Breadcrumbs are a small navigation aid showingstructure."
type textarea "*"
type textarea "Breadcrumbs are a small navigation aid showing structure."
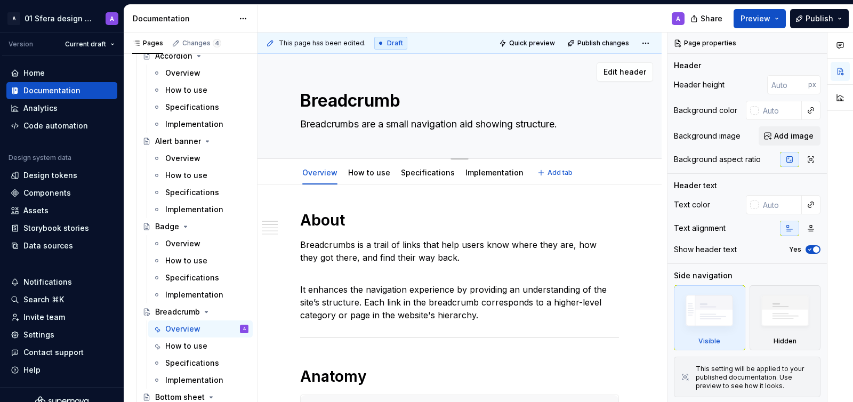
type textarea "*"
type textarea "Breadcrumbs are a small navigation aid showing tstructure."
type textarea "*"
type textarea "Breadcrumbs are a small navigation aid showing thstructure."
type textarea "*"
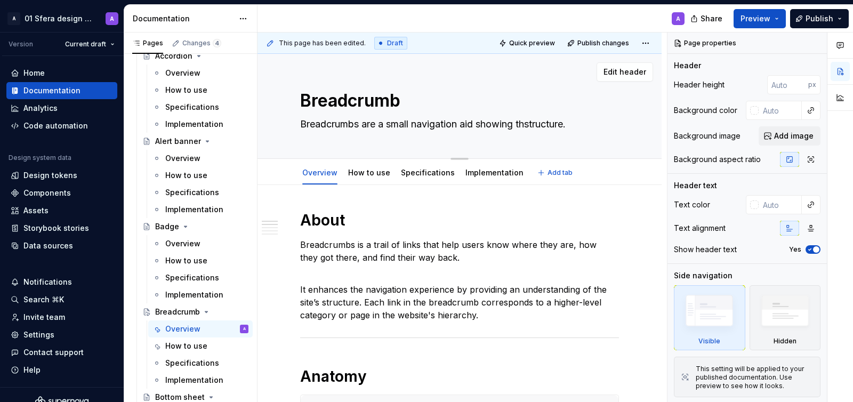
type textarea "Breadcrumbs are a small navigation aid showing thestructure."
type textarea "*"
type textarea "Breadcrumbs are a small navigation aid showing the structure."
type textarea "*"
type textarea "Breadcrumbs are a small navigation aid showing the pstructure."
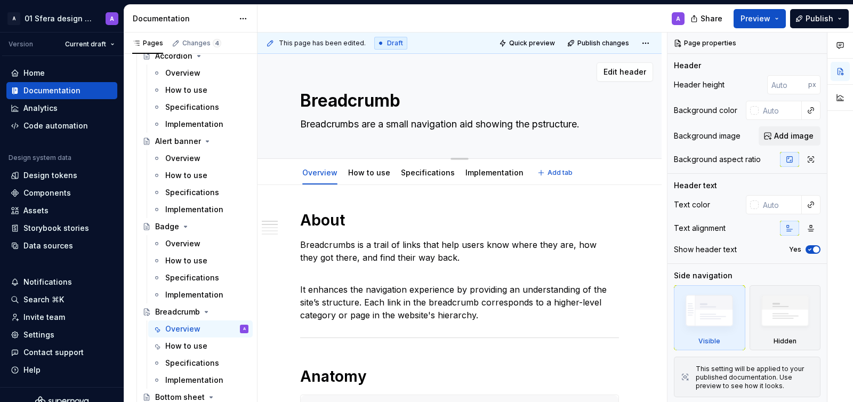
type textarea "*"
type textarea "Breadcrumbs are a small navigation aid showing the pastructure."
type textarea "*"
type textarea "Breadcrumbs are a small navigation aid showing the patstructure."
type textarea "*"
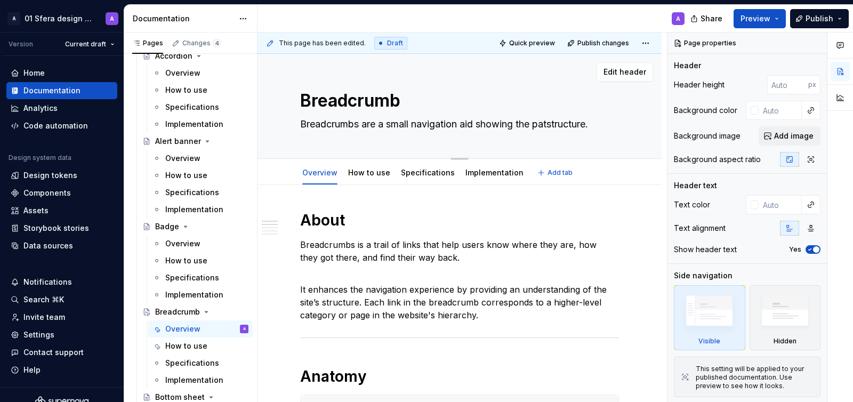
type textarea "Breadcrumbs are a small navigation aid showing the pathstructure."
type textarea "*"
type textarea "Breadcrumbs are a small navigation aid showing the path structure."
type textarea "*"
type textarea "Breadcrumbs are a small navigation aid showing the path istructure."
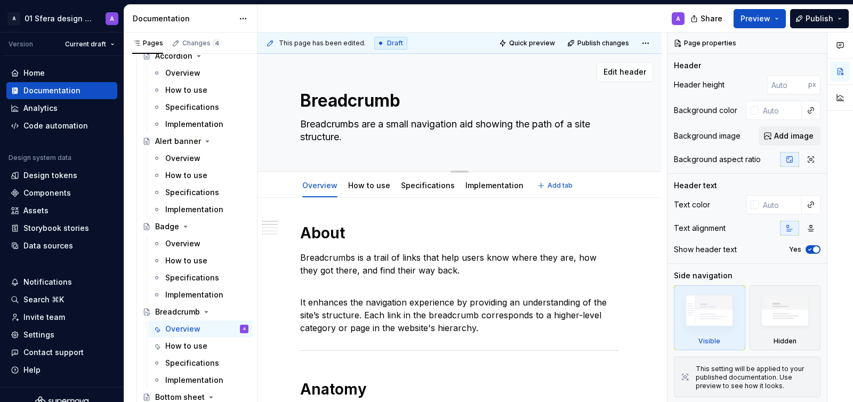
drag, startPoint x: 368, startPoint y: 137, endPoint x: 287, endPoint y: 137, distance: 81.0
click at [287, 137] on div "Breadcrumb Breadcrumbs are a small navigation aid showing the path of a site st…" at bounding box center [459, 113] width 404 height 118
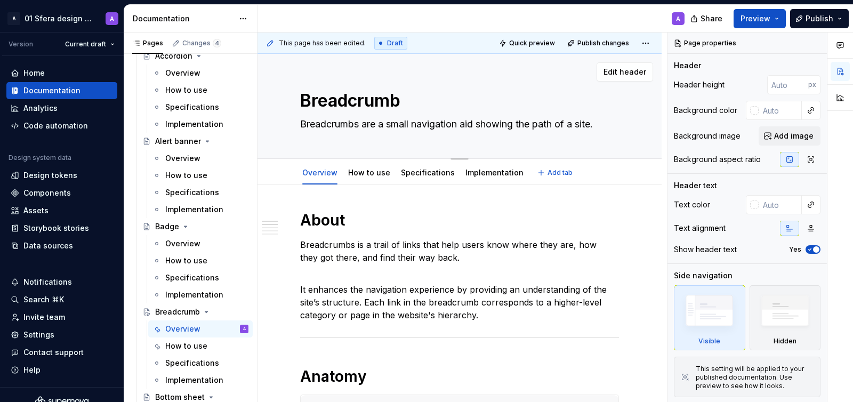
click at [590, 128] on textarea "Breadcrumbs are a small navigation aid showing the path of a site." at bounding box center [457, 124] width 319 height 17
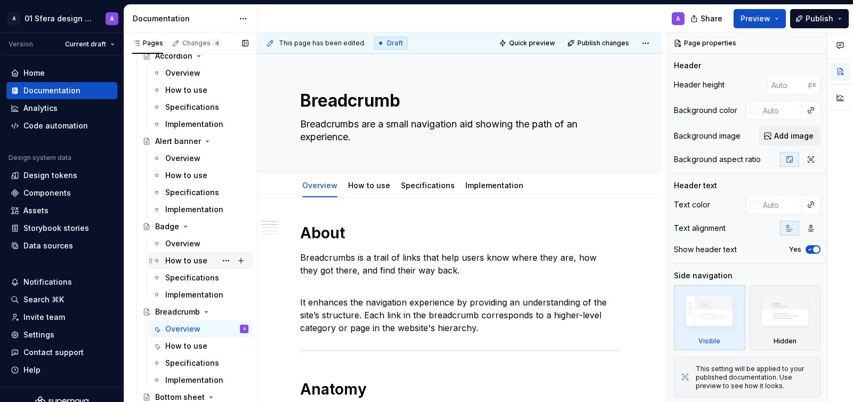
scroll to position [734, 0]
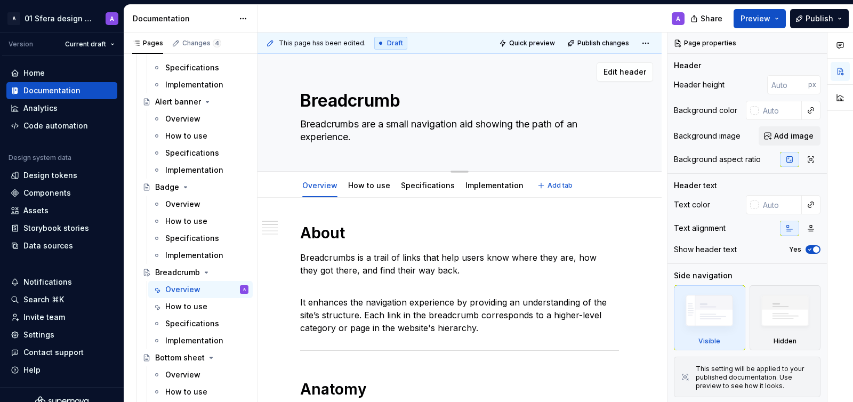
drag, startPoint x: 366, startPoint y: 125, endPoint x: 517, endPoint y: 127, distance: 151.4
click at [517, 127] on textarea "Breadcrumbs are a small navigation aid showing the path of an experience." at bounding box center [457, 131] width 319 height 30
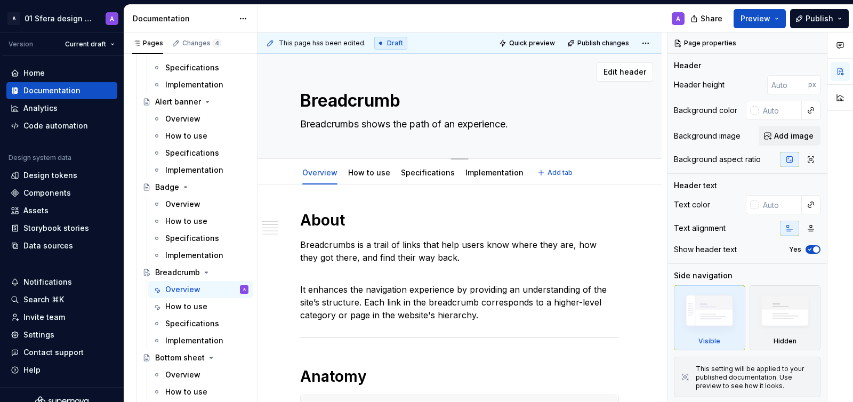
click at [539, 138] on div "Breadcrumb Breadcrumbs shows the path of an experience." at bounding box center [459, 106] width 319 height 104
click at [532, 125] on textarea "Breadcrumbs shows the path of an experience." at bounding box center [457, 124] width 319 height 17
click at [533, 125] on textarea "Breadcrumbs shows the path of an experience." at bounding box center [457, 124] width 319 height 17
paste textarea "are a small navigation aid showing"
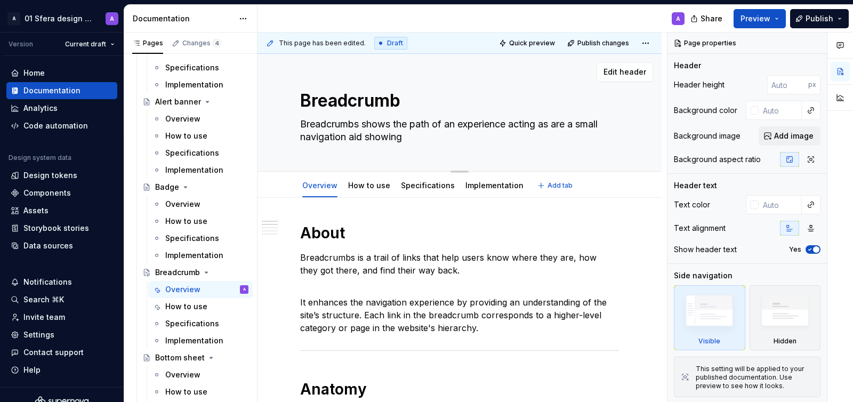
click at [575, 119] on textarea "Breadcrumbs shows the path of an experience acting as are a small navigation ai…" at bounding box center [457, 131] width 319 height 30
drag, startPoint x: 445, startPoint y: 147, endPoint x: 347, endPoint y: 147, distance: 97.5
click at [347, 147] on div "Breadcrumb Breadcrumbs shows the path of an experience acting as a small naviga…" at bounding box center [459, 112] width 319 height 117
drag, startPoint x: 367, startPoint y: 137, endPoint x: 428, endPoint y: 140, distance: 61.4
click at [428, 140] on textarea "Breadcrumbs shows the path of an experience acting as a small navigation aid sh…" at bounding box center [457, 131] width 319 height 30
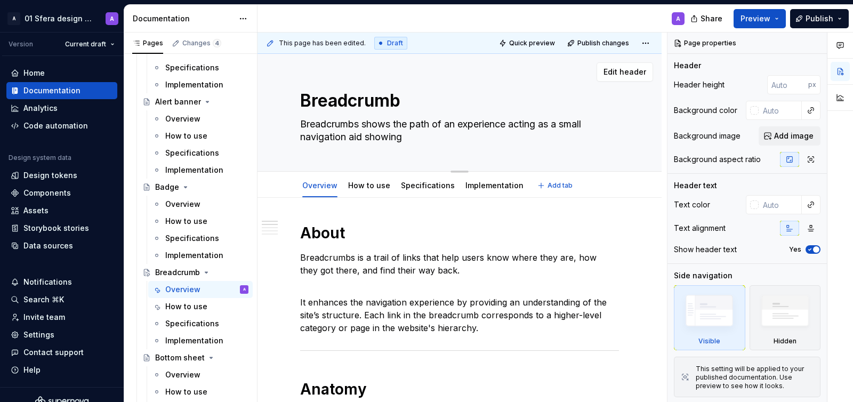
click at [428, 140] on textarea "Breadcrumbs shows the path of an experience acting as a small navigation aid sh…" at bounding box center [457, 131] width 319 height 30
drag, startPoint x: 410, startPoint y: 137, endPoint x: 363, endPoint y: 137, distance: 47.4
click at [363, 137] on textarea "Breadcrumbs shows the path of an experience acting as a small navigation aid sh…" at bounding box center [457, 131] width 319 height 30
click at [396, 141] on textarea "Breadcrumbs are a small navigation aid showing the path of an experience." at bounding box center [457, 131] width 319 height 30
click at [492, 126] on textarea "Breadcrumbs are a small navigation aid showing the path of an experience." at bounding box center [457, 131] width 319 height 30
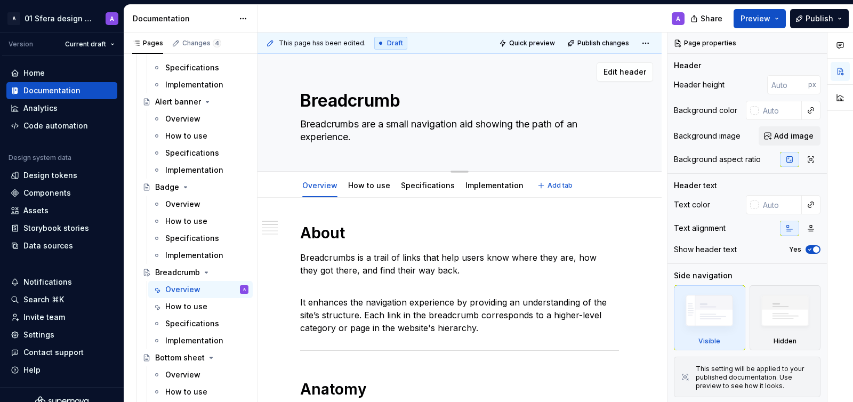
click at [492, 126] on textarea "Breadcrumbs are a small navigation aid showing the path of an experience." at bounding box center [457, 131] width 319 height 30
click at [361, 126] on textarea "Breadcrumbs are a small navigation aid showing the path of an experience." at bounding box center [457, 131] width 319 height 30
drag, startPoint x: 358, startPoint y: 135, endPoint x: 300, endPoint y: 126, distance: 58.8
click at [300, 126] on textarea "Breadcrumbs are a small navigation aid showing the path of an experience." at bounding box center [457, 131] width 319 height 30
click at [469, 125] on textarea "Breadcrumbs are a small navigation aid showing the path of an experience." at bounding box center [457, 131] width 319 height 30
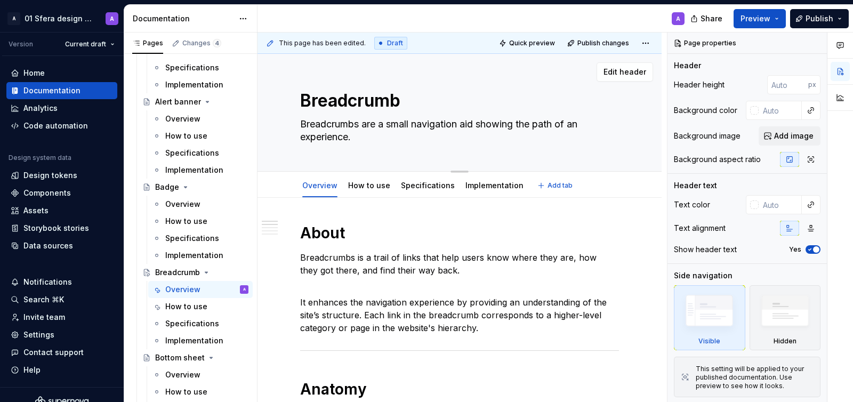
click at [469, 125] on textarea "Breadcrumbs are a small navigation aid showing the path of an experience." at bounding box center [457, 131] width 319 height 30
click at [520, 123] on textarea "Breadcrumbs are a small navigation that showing the path of an experience." at bounding box center [457, 131] width 319 height 30
click at [586, 119] on textarea "Breadcrumbs are a small navigation that shows the path of an experience." at bounding box center [457, 131] width 319 height 30
click at [460, 123] on textarea "Breadcrumbs are a small navigation that shows the path of an experience." at bounding box center [457, 131] width 319 height 30
drag, startPoint x: 545, startPoint y: 122, endPoint x: 603, endPoint y: 132, distance: 58.3
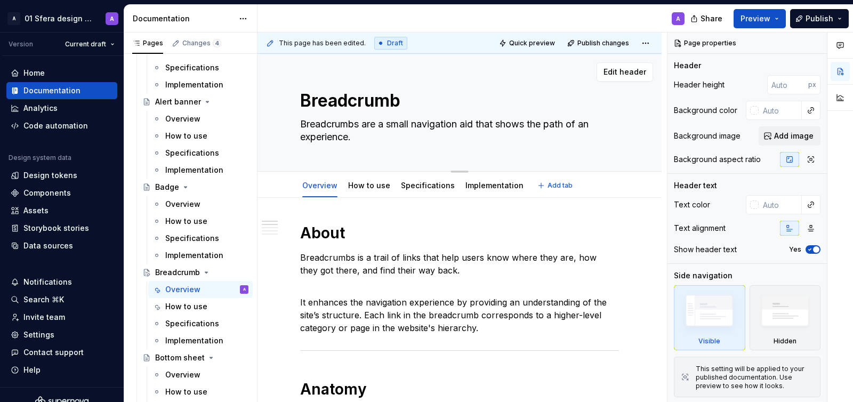
click at [603, 132] on textarea "Breadcrumbs are a small navigation aid that shows the path of an experience." at bounding box center [457, 131] width 319 height 30
click at [500, 123] on textarea "Breadcrumbs are a small navigation aid that shows the path of an experience." at bounding box center [457, 131] width 319 height 30
click at [363, 125] on textarea "Breadcrumbs are a small navigation aid that shows the path of an experience." at bounding box center [457, 131] width 319 height 30
click at [466, 124] on textarea "Breadcrumbs are a small navigation aid that shows the path of an experience." at bounding box center [457, 131] width 319 height 30
drag, startPoint x: 373, startPoint y: 134, endPoint x: 552, endPoint y: 126, distance: 178.7
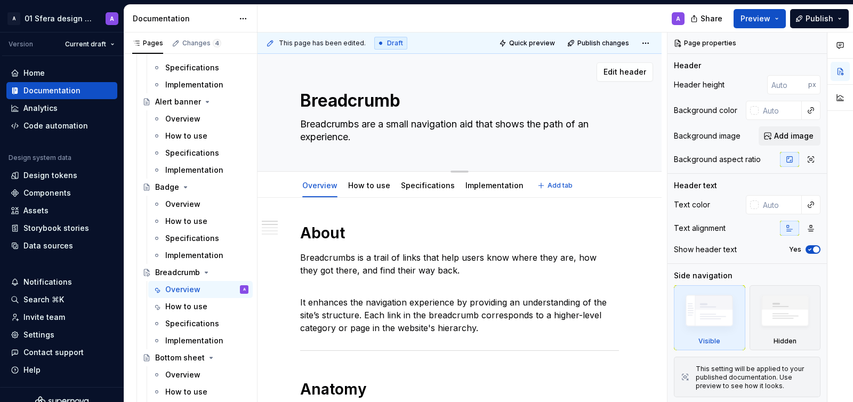
click at [552, 126] on textarea "Breadcrumbs are a small navigation aid that shows the path of an experience." at bounding box center [457, 131] width 319 height 30
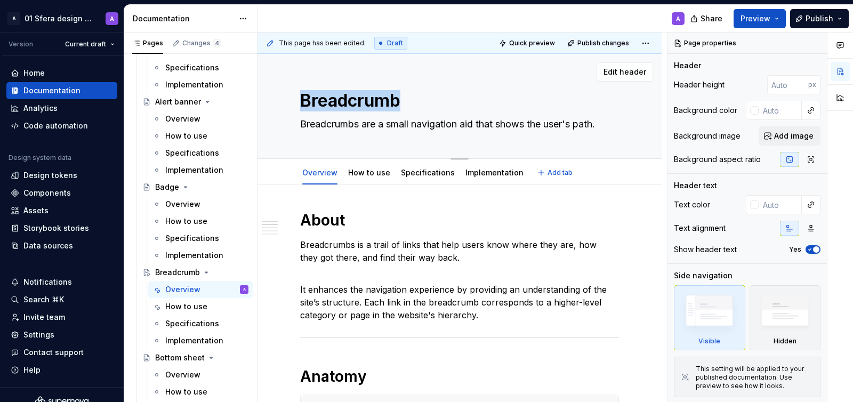
drag, startPoint x: 621, startPoint y: 124, endPoint x: 297, endPoint y: 118, distance: 324.6
click at [297, 118] on div "Breadcrumb Breadcrumbs are a small navigation aid that shows the user's path. E…" at bounding box center [459, 106] width 404 height 105
copy textarea "Breadcrumb"
click at [480, 240] on p "Breadcrumbs is a trail of links that help users know where they are, how they g…" at bounding box center [459, 251] width 319 height 26
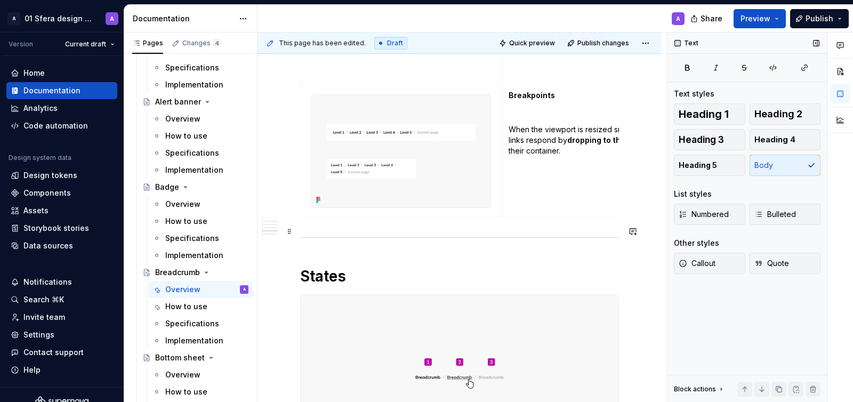
scroll to position [1010, 0]
click at [804, 19] on button "Publish" at bounding box center [819, 18] width 59 height 19
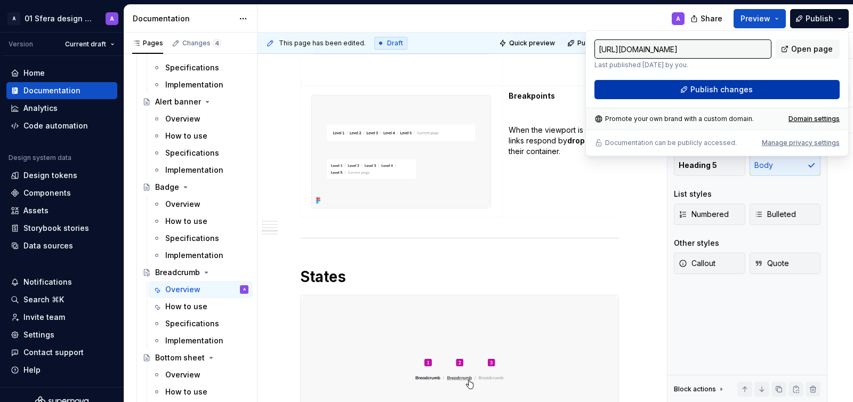
click at [681, 88] on button "Publish changes" at bounding box center [716, 89] width 245 height 19
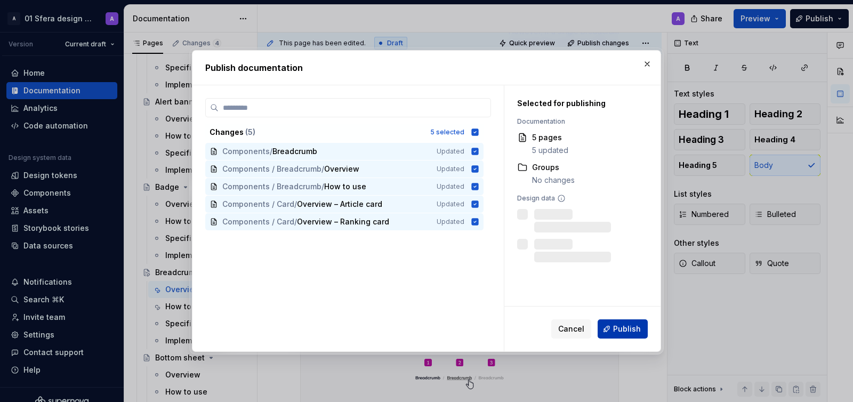
click at [626, 323] on span "Publish" at bounding box center [627, 328] width 28 height 11
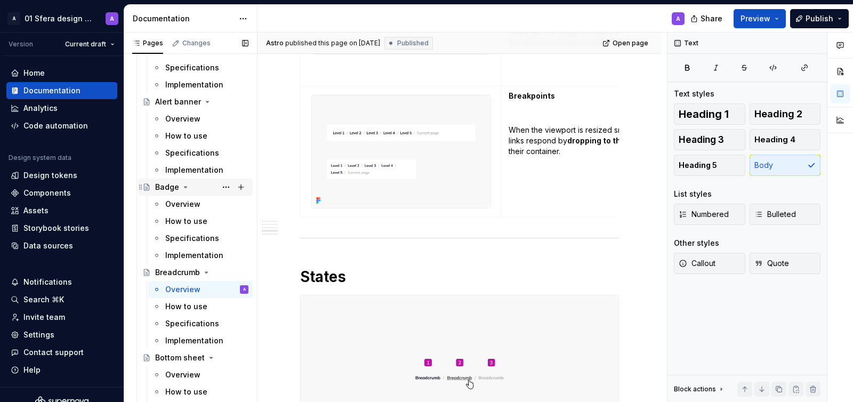
click at [169, 189] on div "Badge" at bounding box center [167, 187] width 24 height 11
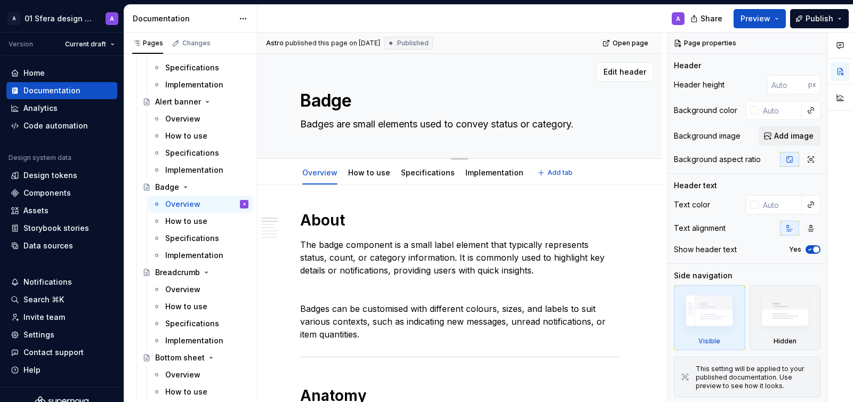
click at [480, 123] on textarea "Badges are small elements used to convey status or category." at bounding box center [457, 124] width 319 height 17
click at [408, 126] on textarea "Badges are small elements used to convey status or category." at bounding box center [457, 124] width 319 height 17
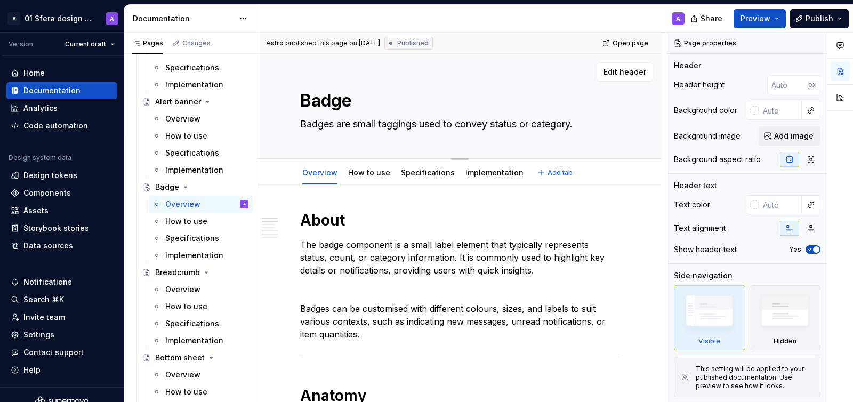
drag, startPoint x: 459, startPoint y: 125, endPoint x: 491, endPoint y: 126, distance: 31.5
click at [491, 126] on textarea "Badges are small taggings used to convey status or category." at bounding box center [457, 124] width 319 height 17
click at [387, 116] on textarea "Badges are small taggings used to indicate status or category." at bounding box center [457, 124] width 319 height 17
click at [397, 126] on textarea "Badges are small taggings used to indicate status or category." at bounding box center [457, 124] width 319 height 17
click at [418, 125] on textarea "Badges are small taggings used to indicate status or category." at bounding box center [457, 124] width 319 height 17
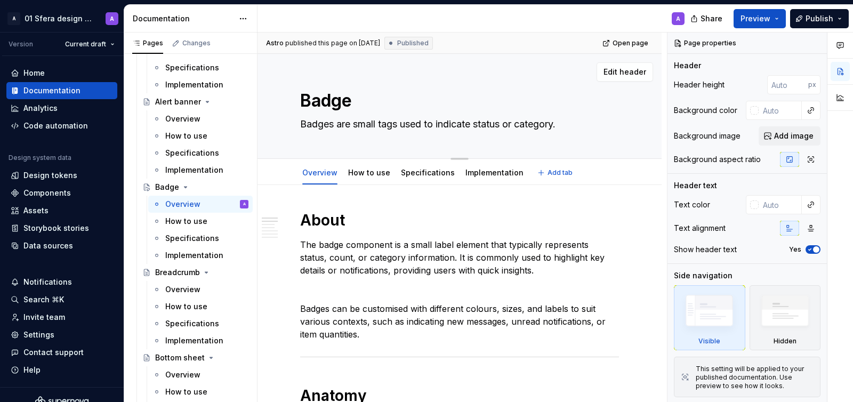
click at [362, 122] on textarea "Badges are small tags used to indicate status or category." at bounding box center [457, 124] width 319 height 17
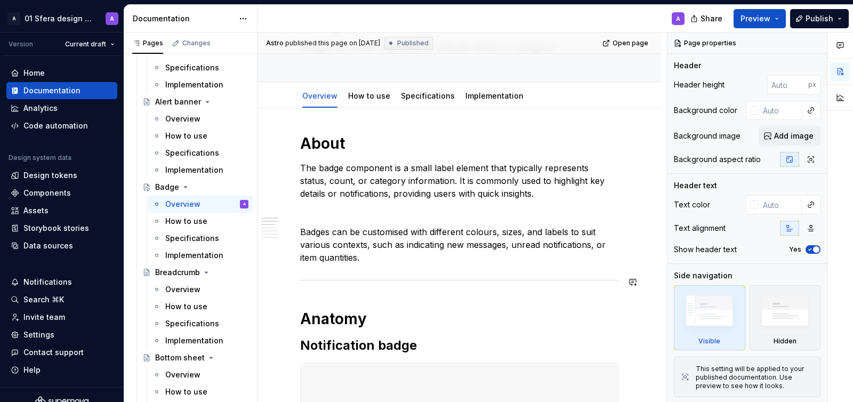
scroll to position [79, 0]
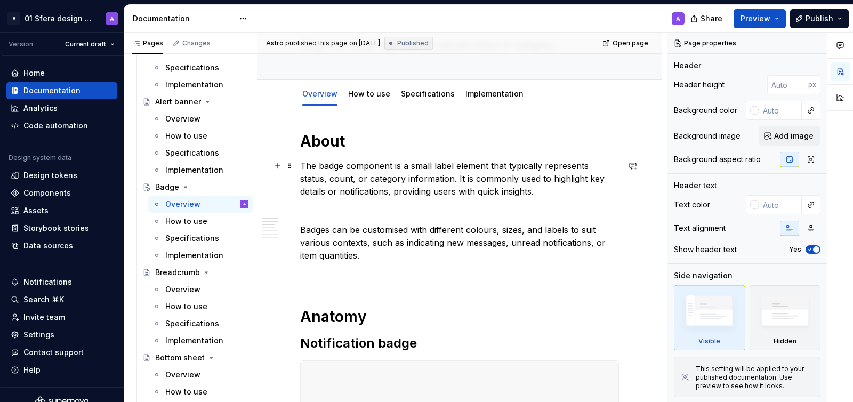
click at [314, 163] on p "The badge component is a small label element that typically represents status, …" at bounding box center [459, 178] width 319 height 38
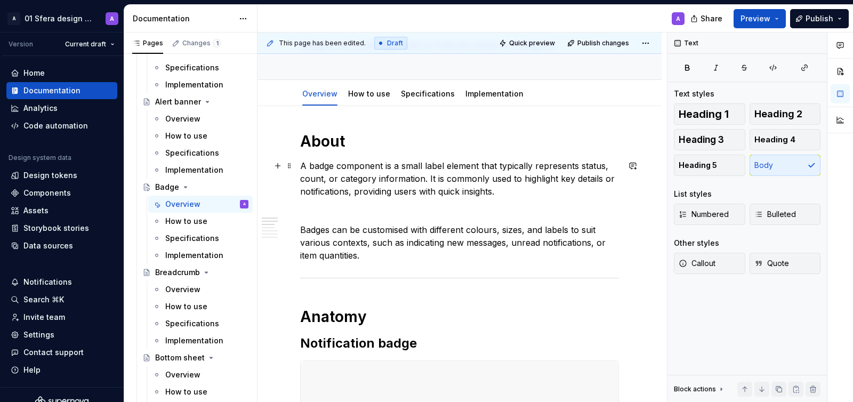
click at [358, 170] on p "A badge component is a small label element that typically represents status, co…" at bounding box center [459, 178] width 319 height 38
click at [473, 165] on p "A badge is a small label element that typically represents status, count, or ca…" at bounding box center [459, 178] width 319 height 38
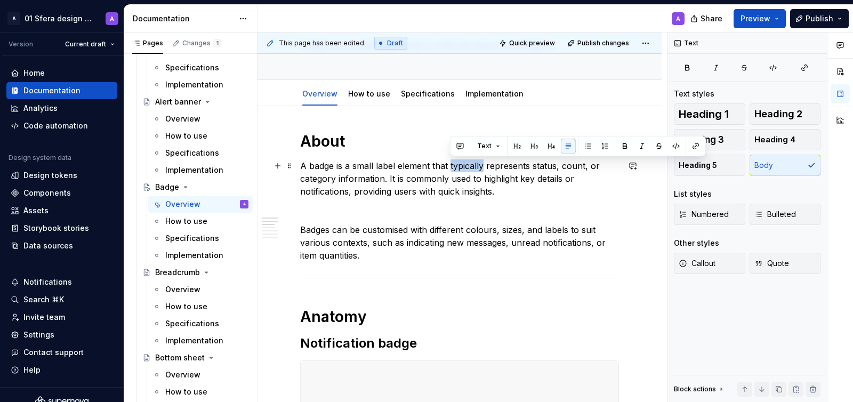
click at [473, 165] on p "A badge is a small label element that typically represents status, count, or ca…" at bounding box center [459, 178] width 319 height 38
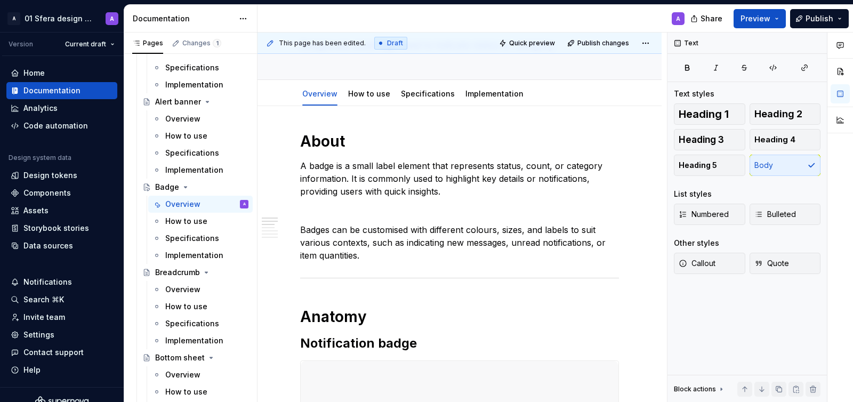
click at [379, 166] on p "A badge is a small label element that represents status, count, or category inf…" at bounding box center [459, 178] width 319 height 38
click at [416, 163] on p "A badge is a small visual element that represents status, count, or category in…" at bounding box center [459, 178] width 319 height 38
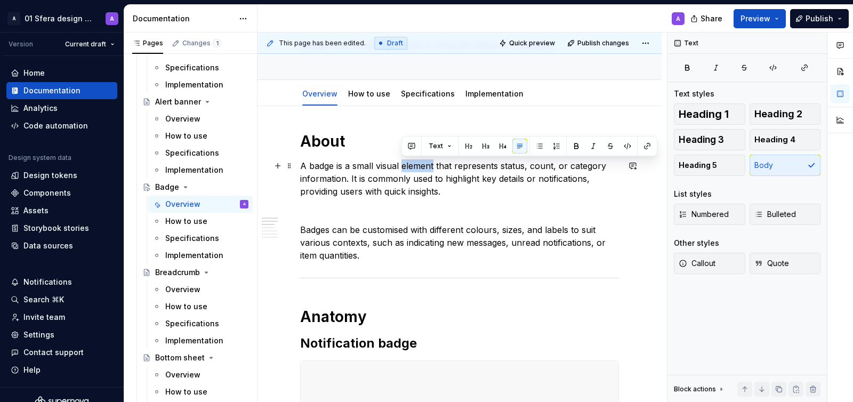
click at [416, 163] on p "A badge is a small visual element that represents status, count, or category in…" at bounding box center [459, 178] width 319 height 38
click at [458, 165] on p "A badge is a small visual element that represents status, count, or category in…" at bounding box center [459, 178] width 319 height 38
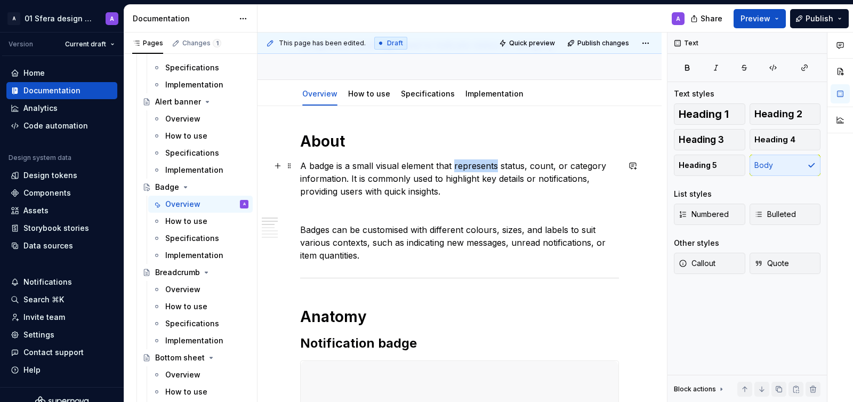
click at [458, 165] on p "A badge is a small visual element that represents status, count, or category in…" at bounding box center [459, 178] width 319 height 38
drag, startPoint x: 408, startPoint y: 179, endPoint x: 489, endPoint y: 187, distance: 80.9
click at [489, 187] on p "A badge is a small visual element that highlights key information—status, count…" at bounding box center [459, 178] width 319 height 38
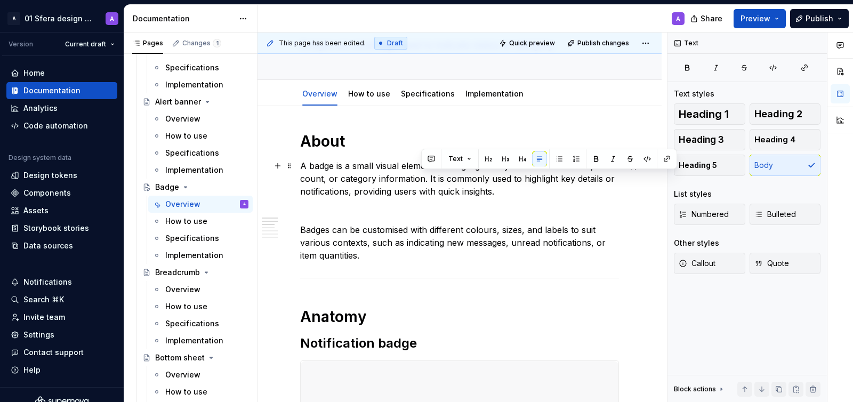
drag, startPoint x: 419, startPoint y: 180, endPoint x: 506, endPoint y: 192, distance: 87.7
click at [506, 193] on p "A badge is a small visual element that highlights key information—status, count…" at bounding box center [459, 178] width 319 height 38
click at [506, 192] on p "A badge is a small visual element that highlights key information—status, count…" at bounding box center [459, 178] width 319 height 38
drag, startPoint x: 520, startPoint y: 195, endPoint x: 416, endPoint y: 179, distance: 104.5
click at [416, 179] on p "A badge is a small visual element that highlights key information—status, count…" at bounding box center [459, 178] width 319 height 38
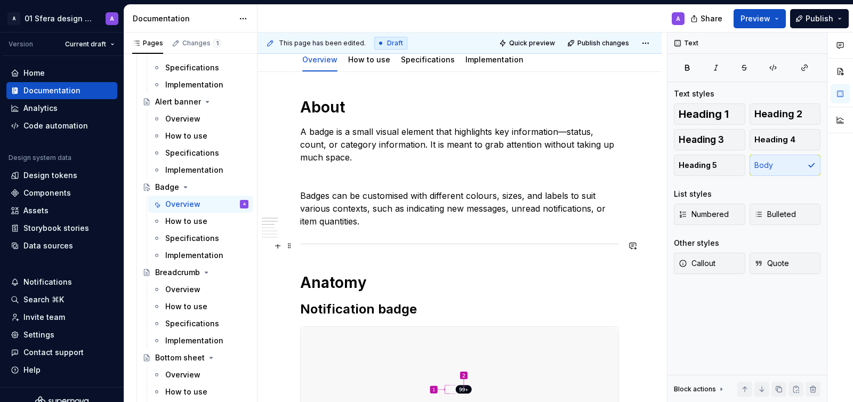
scroll to position [114, 0]
click at [421, 193] on p "Badges can be customised with different colours, sizes, and labels to suit vari…" at bounding box center [459, 207] width 319 height 38
click at [435, 195] on p "Badges can be customised by different colours, sizes, and labels to suit variou…" at bounding box center [459, 207] width 319 height 38
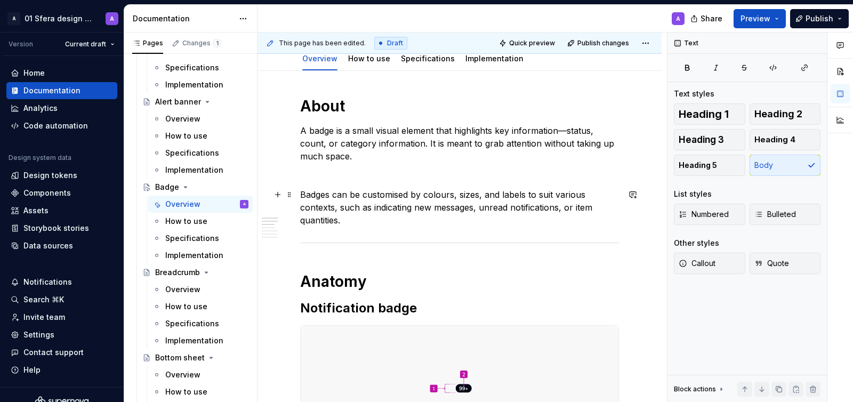
click at [539, 196] on p "Badges can be customised by colours, sizes, and labels to suit various contexts…" at bounding box center [459, 207] width 319 height 38
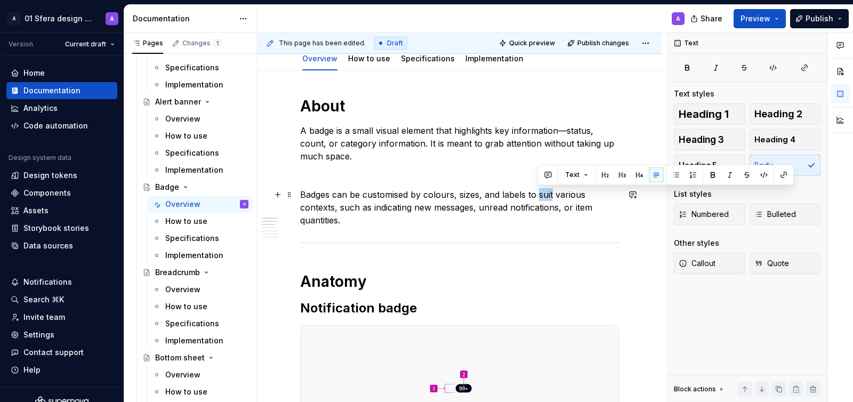
click at [539, 196] on p "Badges can be customised by colours, sizes, and labels to suit various contexts…" at bounding box center [459, 207] width 319 height 38
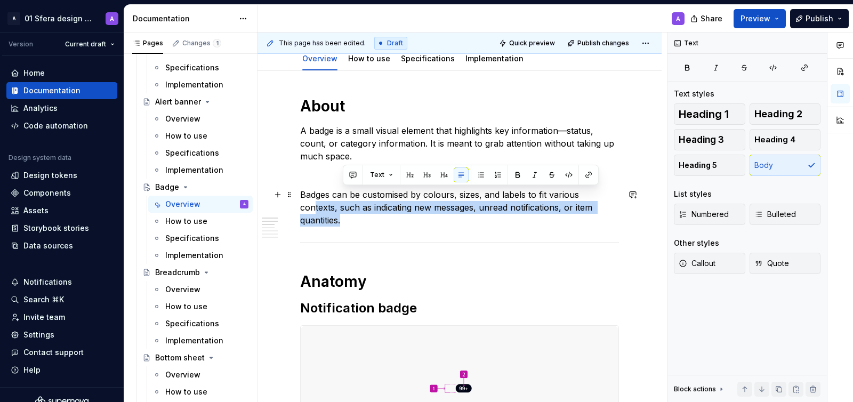
drag, startPoint x: 604, startPoint y: 204, endPoint x: 593, endPoint y: 199, distance: 12.4
click at [593, 199] on p "Badges can be customised by colours, sizes, and labels to fit various contexts,…" at bounding box center [459, 207] width 319 height 38
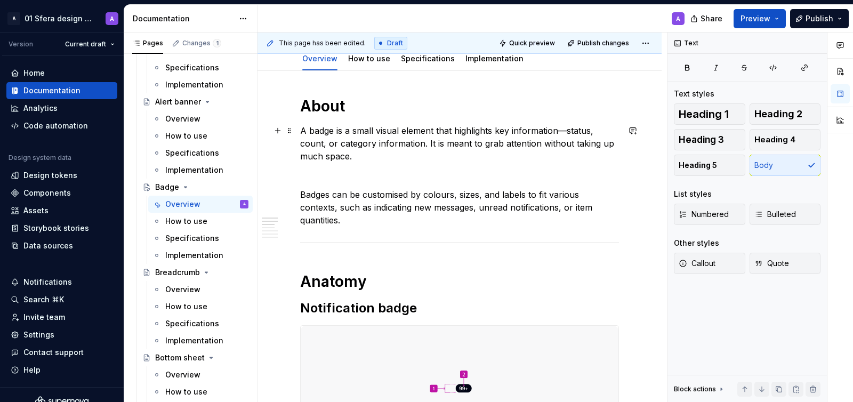
click at [399, 142] on p "A badge is a small visual element that highlights key information—status, count…" at bounding box center [459, 143] width 319 height 38
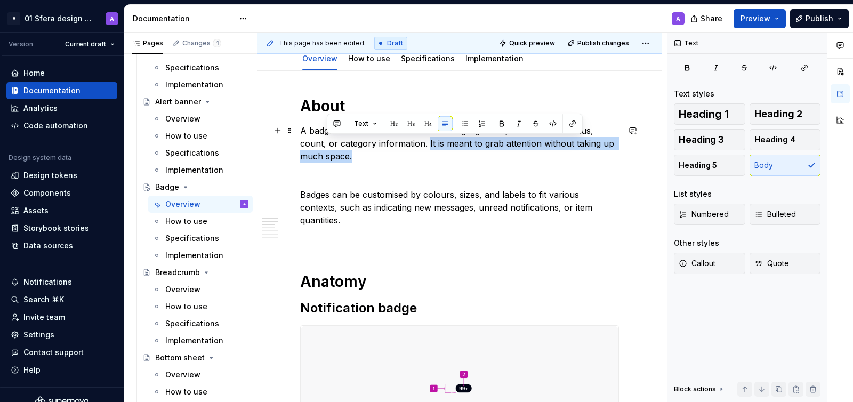
drag, startPoint x: 399, startPoint y: 142, endPoint x: 433, endPoint y: 155, distance: 35.7
click at [433, 155] on p "A badge is a small visual element that highlights key information—status, count…" at bounding box center [459, 143] width 319 height 38
copy p "It is meant to grab attention without taking up much space."
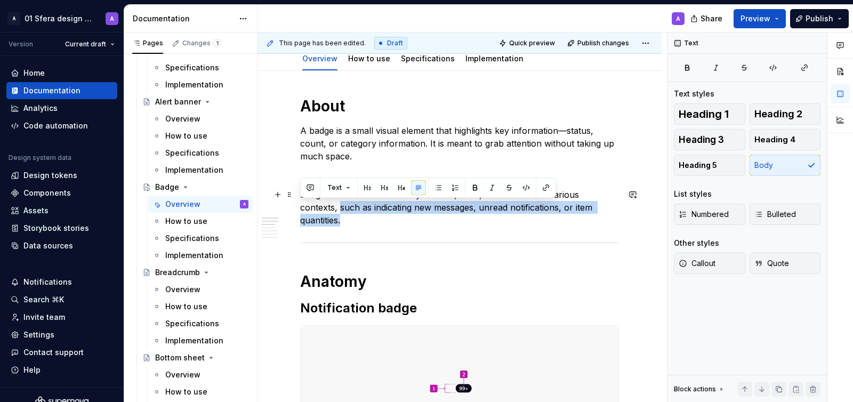
drag, startPoint x: 605, startPoint y: 208, endPoint x: 303, endPoint y: 206, distance: 301.6
click at [303, 206] on p "Badges can be customised by colours, sizes, and labels to fit various contexts,…" at bounding box center [459, 207] width 319 height 38
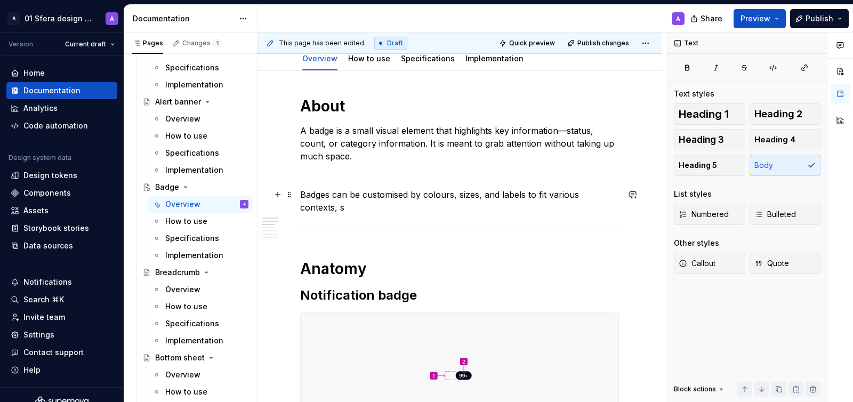
click at [300, 194] on p "Badges can be customised by colours, sizes, and labels to fit various contexts,…" at bounding box center [459, 201] width 319 height 26
click at [411, 132] on p "A badge is a small visual element that highlights key information—status, count…" at bounding box center [459, 143] width 319 height 38
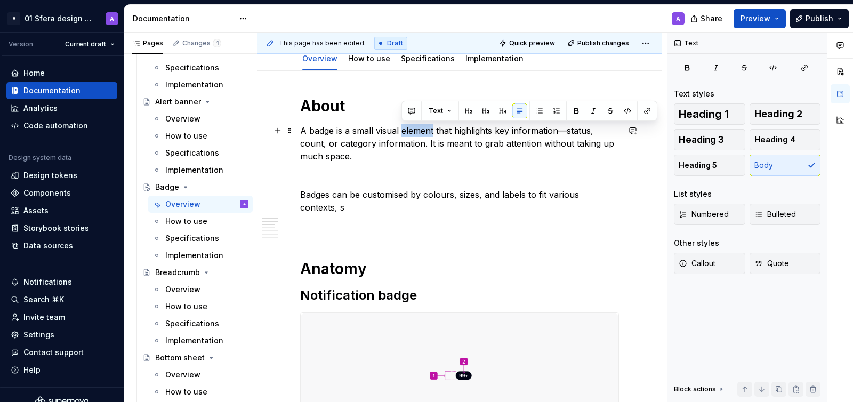
click at [411, 132] on p "A badge is a small visual element that highlights key information—status, count…" at bounding box center [459, 143] width 319 height 38
click at [435, 132] on p "A badge is a small visual element that highlights key information—status, count…" at bounding box center [459, 143] width 319 height 38
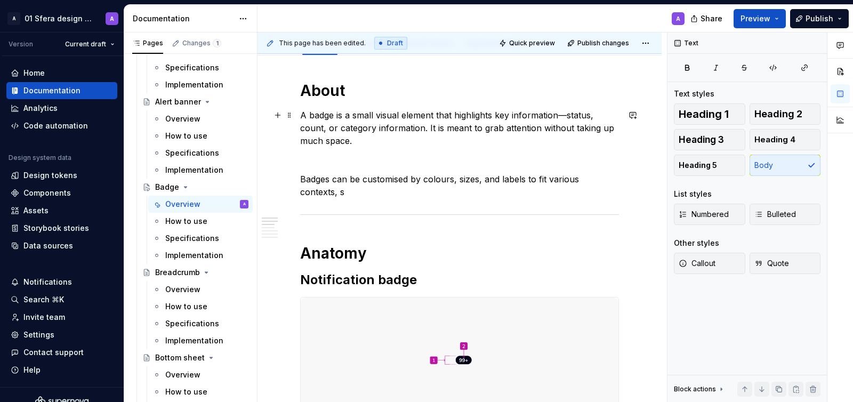
scroll to position [128, 0]
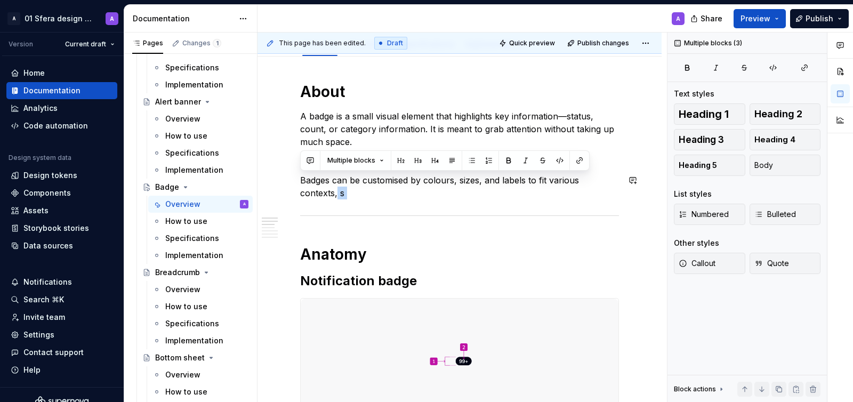
drag, startPoint x: 618, startPoint y: 181, endPoint x: 629, endPoint y: 188, distance: 12.9
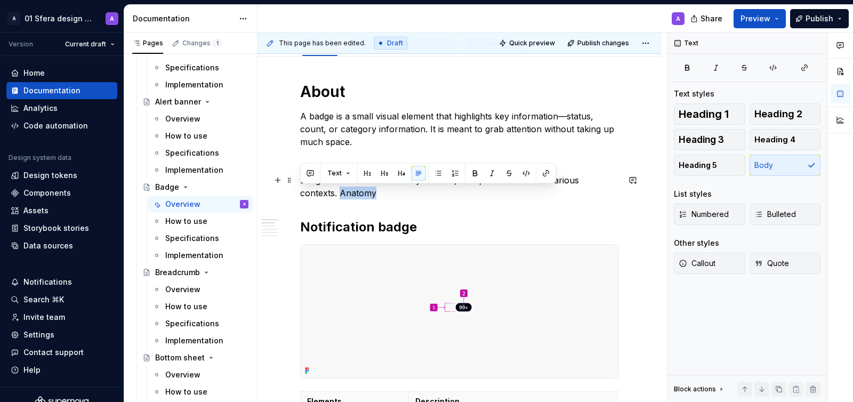
drag, startPoint x: 422, startPoint y: 191, endPoint x: 299, endPoint y: 192, distance: 123.1
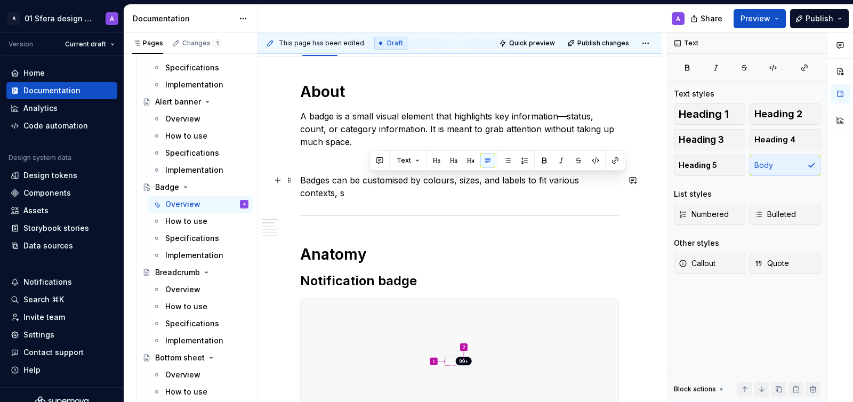
click at [619, 183] on p "Badges can be customised by colours, sizes, and labels to fit various contexts,…" at bounding box center [459, 187] width 319 height 26
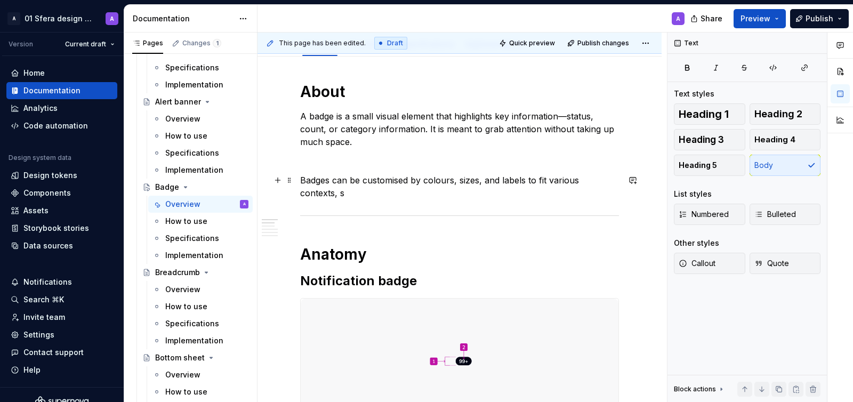
click at [619, 181] on p "Badges can be customised by colours, sizes, and labels to fit various contexts,…" at bounding box center [459, 187] width 319 height 26
click at [322, 161] on p at bounding box center [459, 161] width 319 height 13
click at [508, 180] on p "Badges can be customised by colours, sizes, and labels to fit various contexts.…" at bounding box center [459, 187] width 319 height 26
click at [533, 191] on p "Badges can be customised by colours, sizes, and labels to fit various contexts.…" at bounding box center [459, 187] width 319 height 26
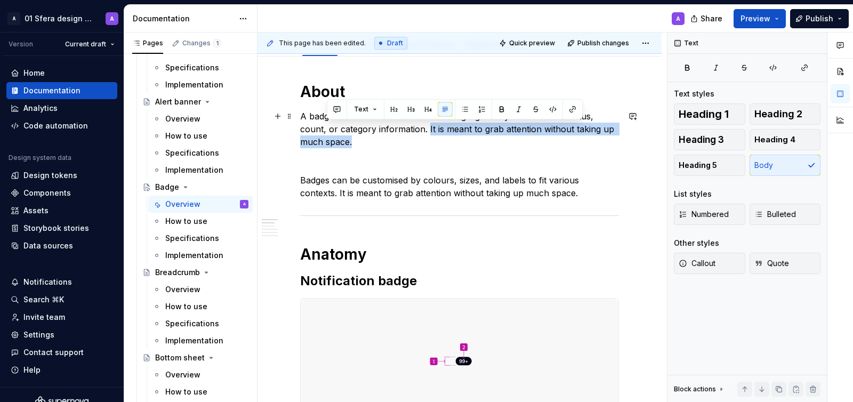
drag, startPoint x: 347, startPoint y: 145, endPoint x: 400, endPoint y: 125, distance: 56.5
click at [400, 125] on p "A badge is a small visual element that highlights key information—status, count…" at bounding box center [459, 129] width 319 height 38
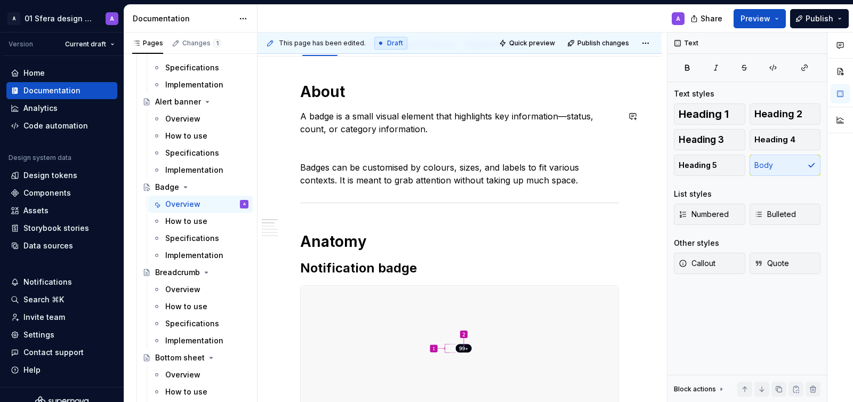
click at [368, 142] on p at bounding box center [459, 148] width 319 height 13
click at [526, 182] on p "Badges can be customised by colours, sizes, and labels to fit various contexts.…" at bounding box center [459, 174] width 319 height 26
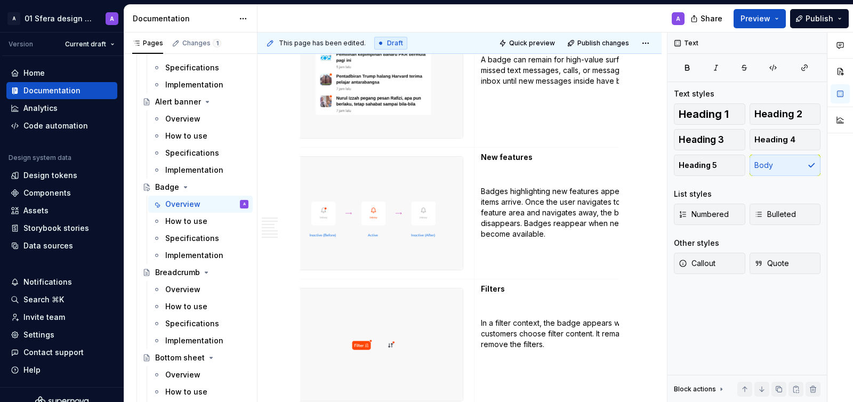
scroll to position [0, 79]
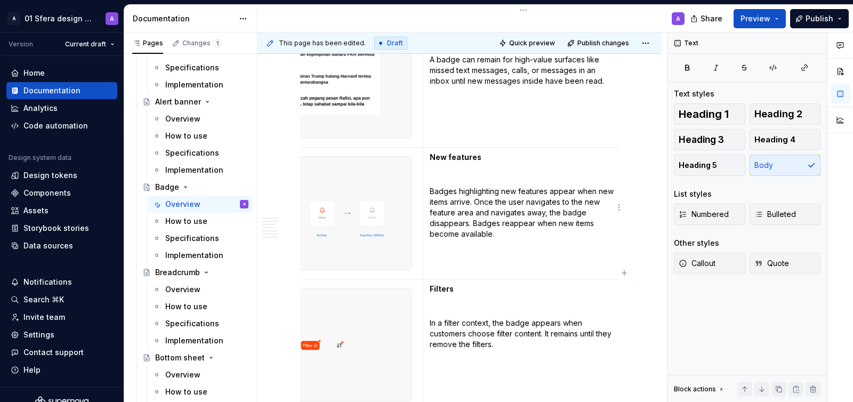
click at [494, 206] on p "Badges highlighting new features appear when new items arrive. Once the user na…" at bounding box center [524, 212] width 188 height 53
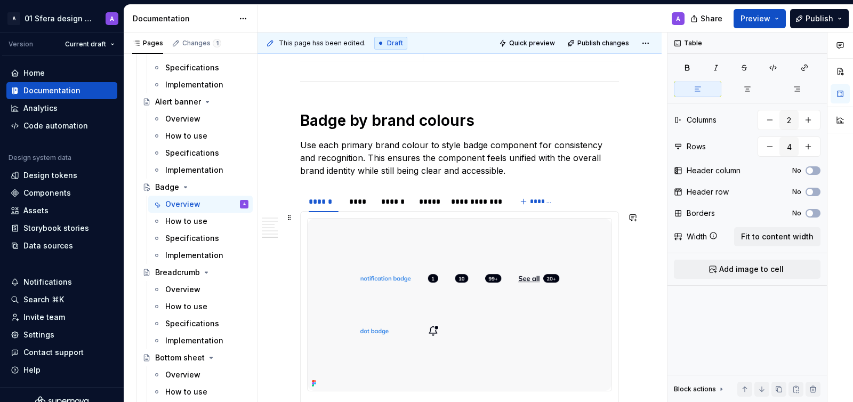
scroll to position [1776, 0]
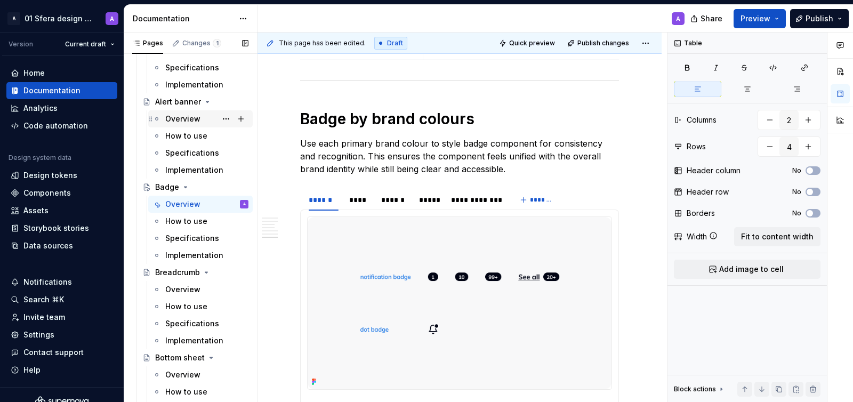
click at [185, 117] on div "Overview" at bounding box center [182, 119] width 35 height 11
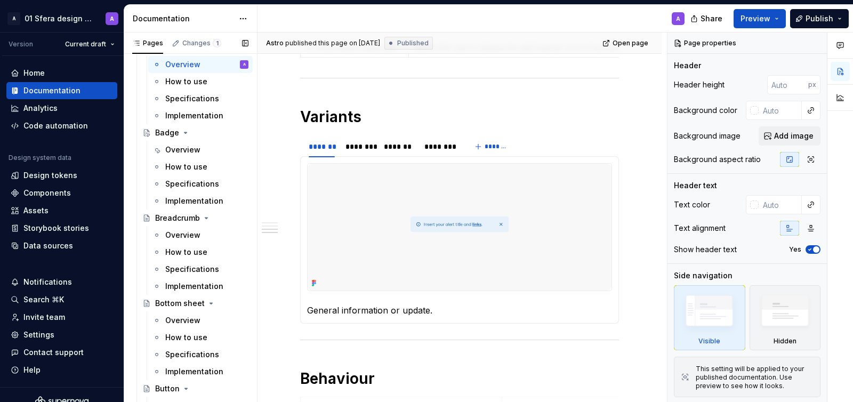
scroll to position [801, 0]
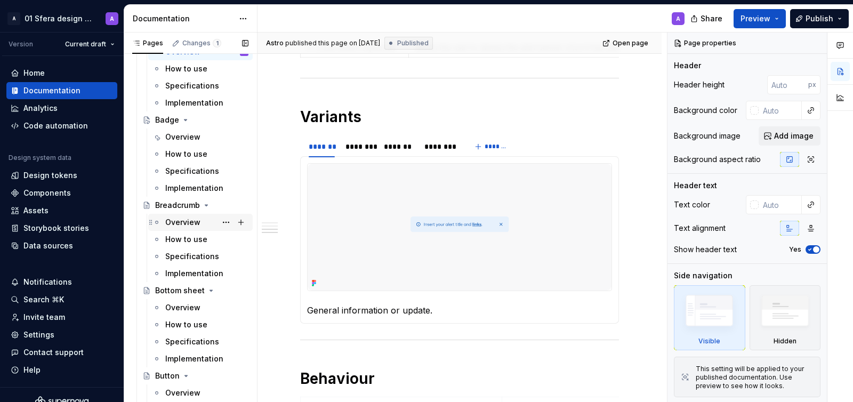
click at [186, 223] on div "Overview" at bounding box center [182, 222] width 35 height 11
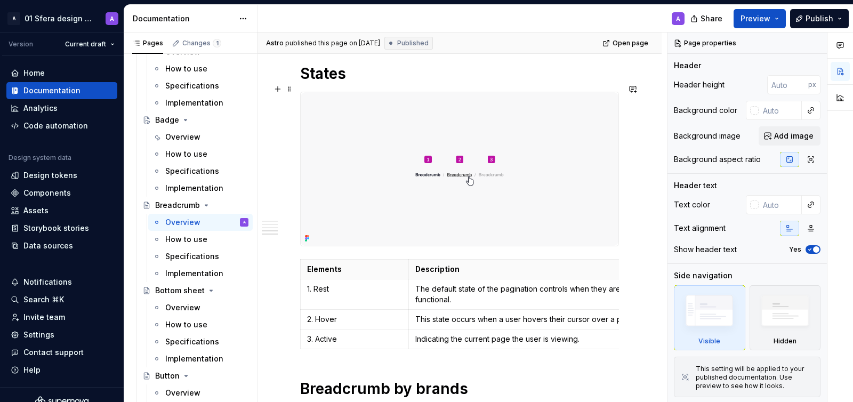
scroll to position [1211, 0]
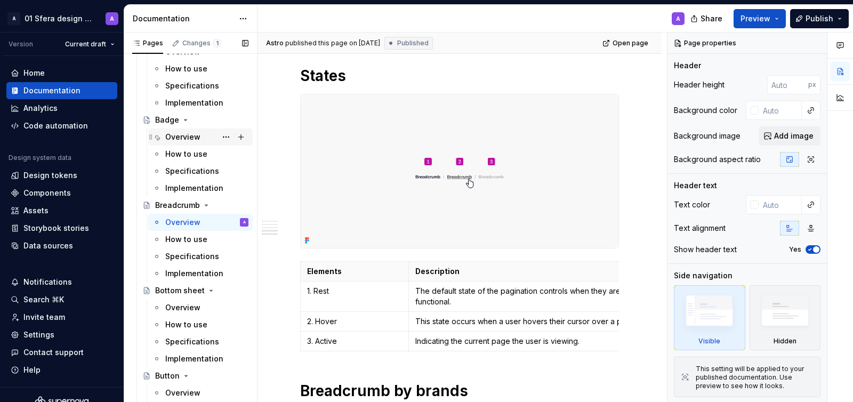
click at [175, 135] on div "Overview" at bounding box center [182, 137] width 35 height 11
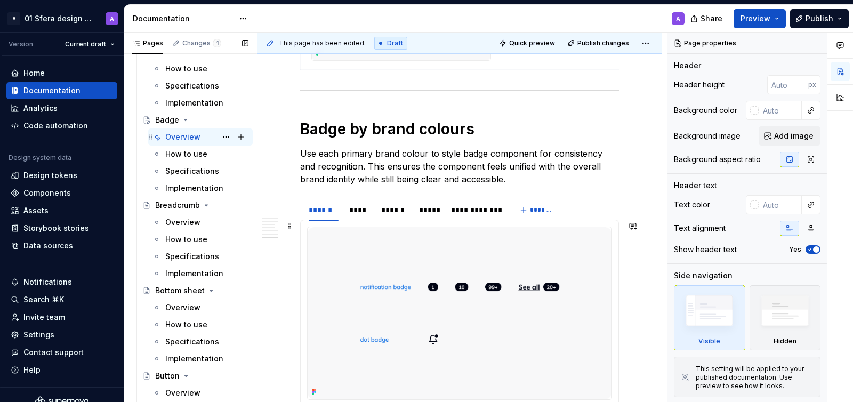
scroll to position [1744, 0]
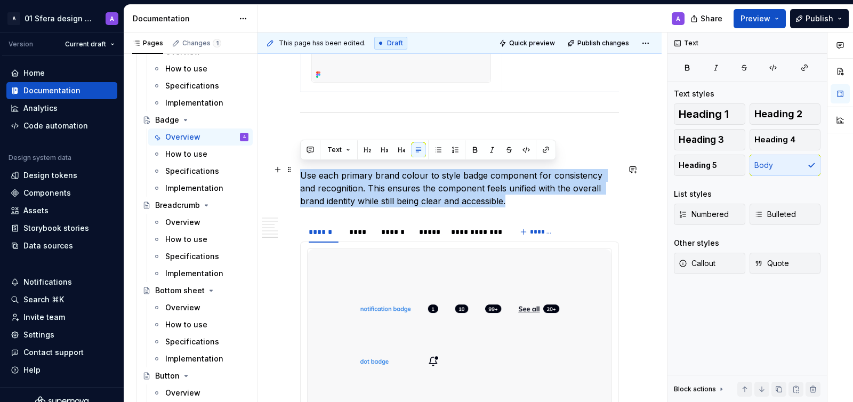
drag, startPoint x: 500, startPoint y: 196, endPoint x: 298, endPoint y: 165, distance: 204.8
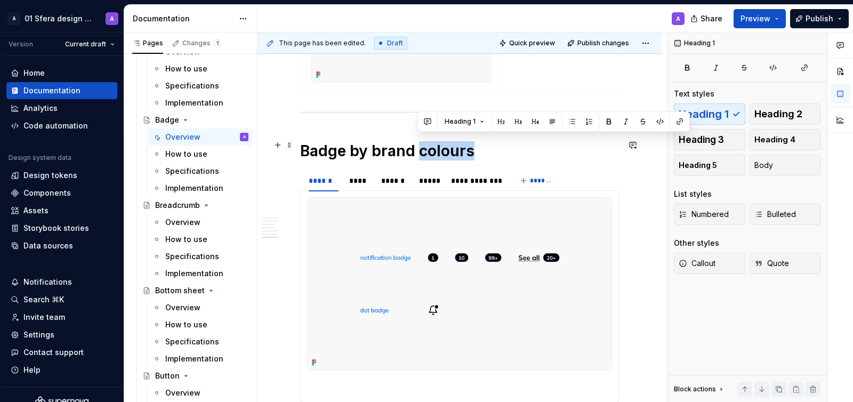
drag, startPoint x: 419, startPoint y: 142, endPoint x: 482, endPoint y: 141, distance: 62.9
click at [482, 141] on h1 "Badge by brand colours" at bounding box center [459, 150] width 319 height 19
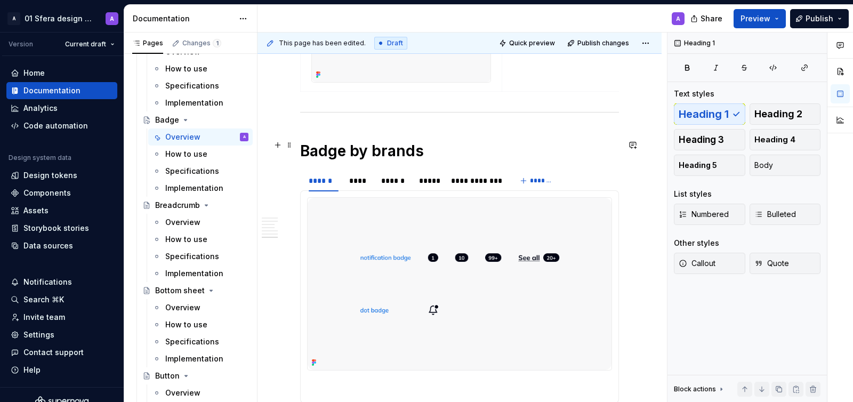
click at [342, 142] on h1 "Badge by brands" at bounding box center [459, 150] width 319 height 19
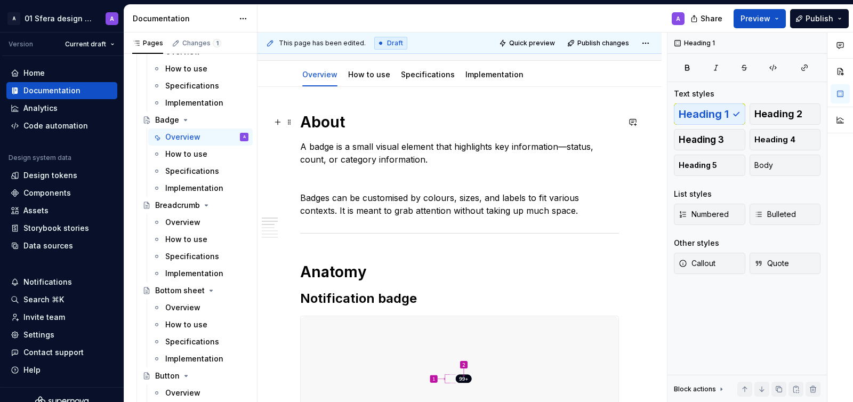
scroll to position [0, 0]
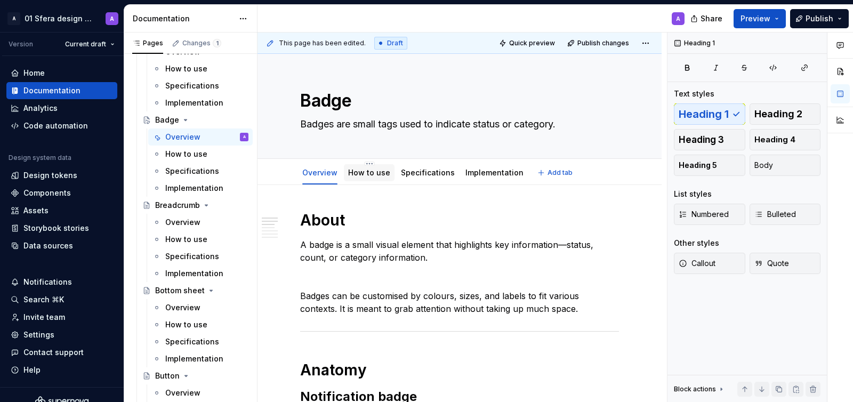
click at [366, 175] on link "How to use" at bounding box center [369, 172] width 42 height 9
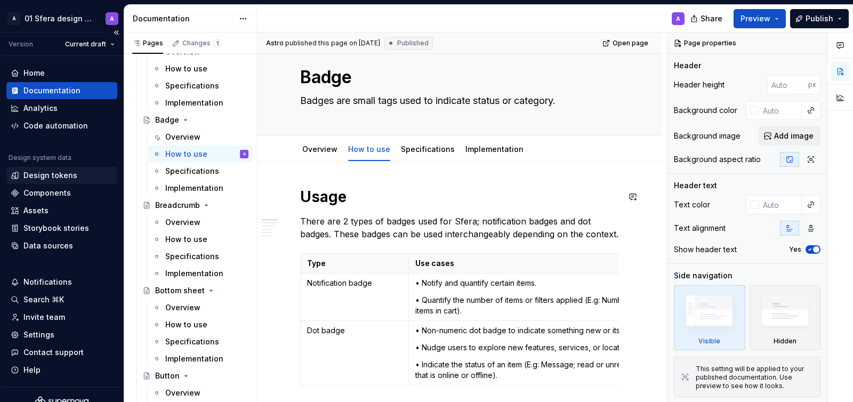
scroll to position [59, 0]
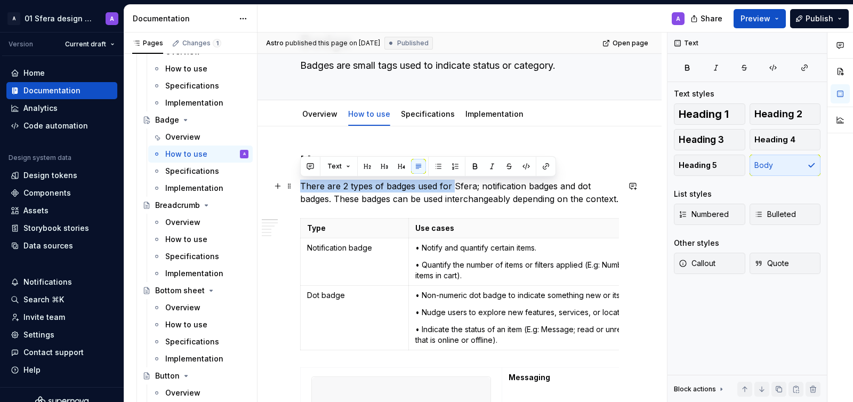
drag, startPoint x: 453, startPoint y: 186, endPoint x: 301, endPoint y: 186, distance: 152.4
click at [300, 187] on p "There are 2 types of badges used for Sfera; notification badges and dot badges.…" at bounding box center [459, 193] width 319 height 26
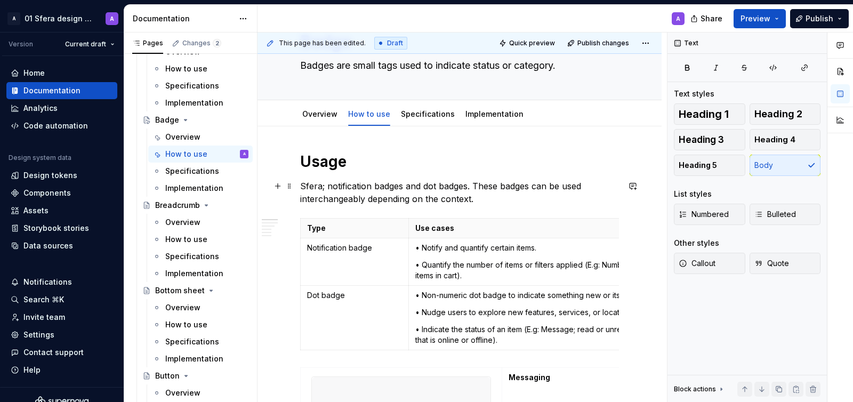
click at [319, 186] on p "Sfera; notification badges and dot badges. These badges can be used interchange…" at bounding box center [459, 193] width 319 height 26
click at [435, 188] on p "Sfera uses two types of badges; notification badges and dot badges. These badge…" at bounding box center [459, 193] width 319 height 26
click at [497, 185] on p "Sfera uses two types of badges; notification badges and dot badges. These badge…" at bounding box center [459, 193] width 319 height 26
click at [539, 201] on p "Sfera uses two types of badges; notification and dot badges. These badges can b…" at bounding box center [459, 193] width 319 height 26
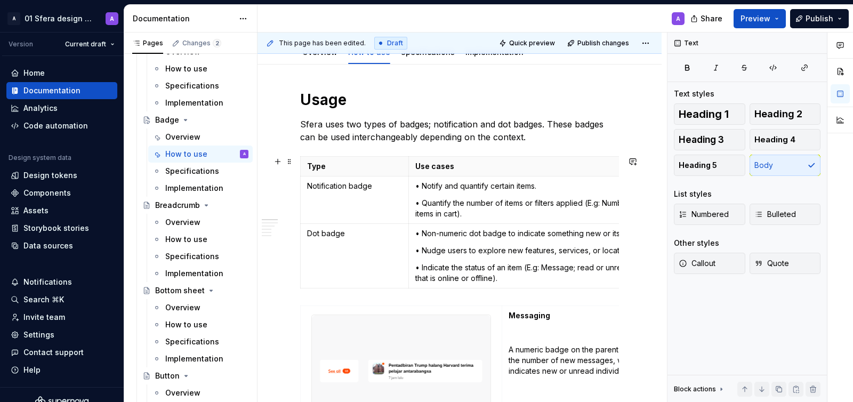
scroll to position [121, 0]
click at [510, 135] on p "Sfera uses two types of badges; notification and dot badges. These badges can b…" at bounding box center [459, 130] width 319 height 26
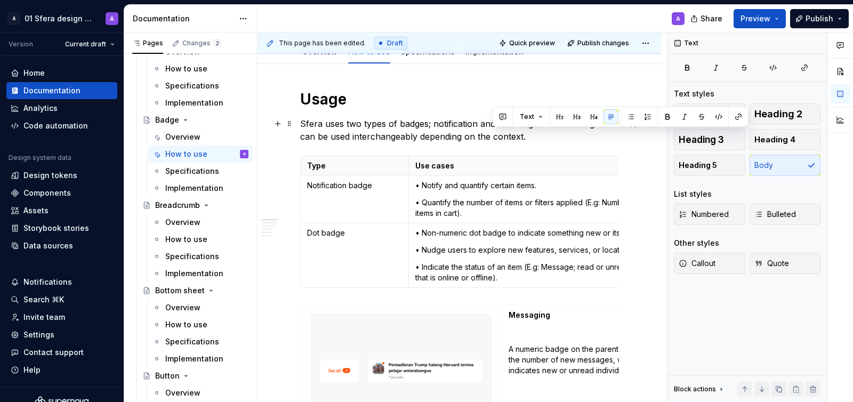
click at [546, 138] on p "Sfera uses two types of badges; notification and dot badges. These badges can b…" at bounding box center [459, 130] width 319 height 26
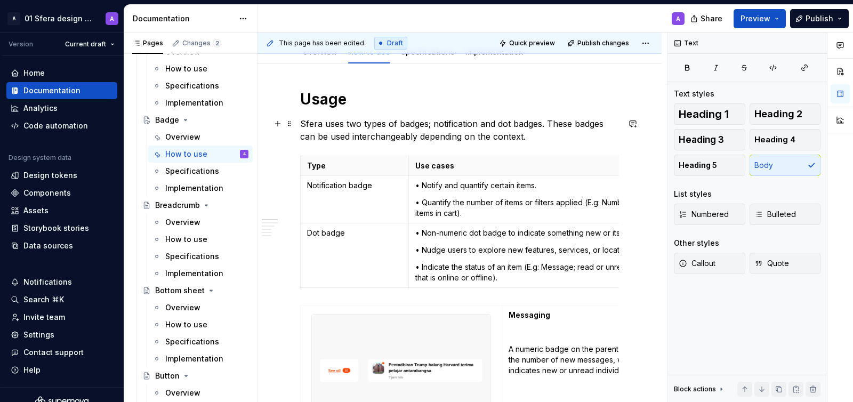
click at [506, 135] on p "Sfera uses two types of badges; notification and dot badges. These badges can b…" at bounding box center [459, 130] width 319 height 26
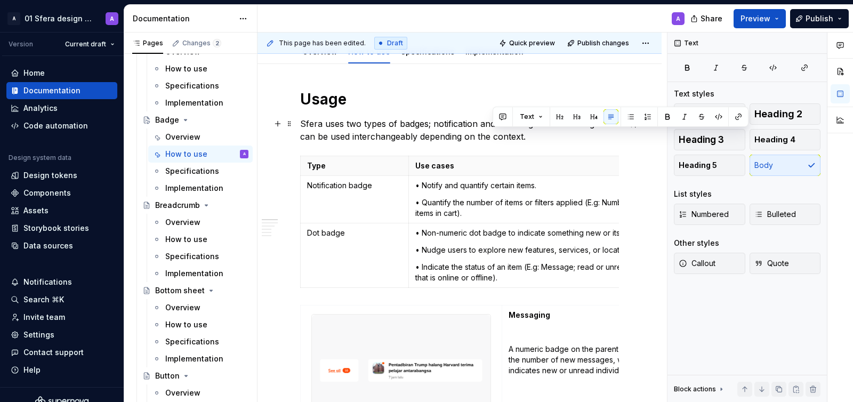
click at [534, 140] on p "Sfera uses two types of badges; notification and dot badges. These badges can b…" at bounding box center [459, 130] width 319 height 26
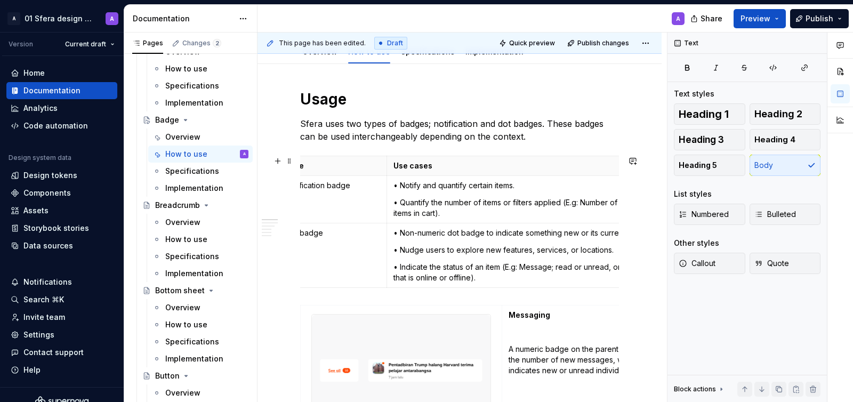
scroll to position [0, 0]
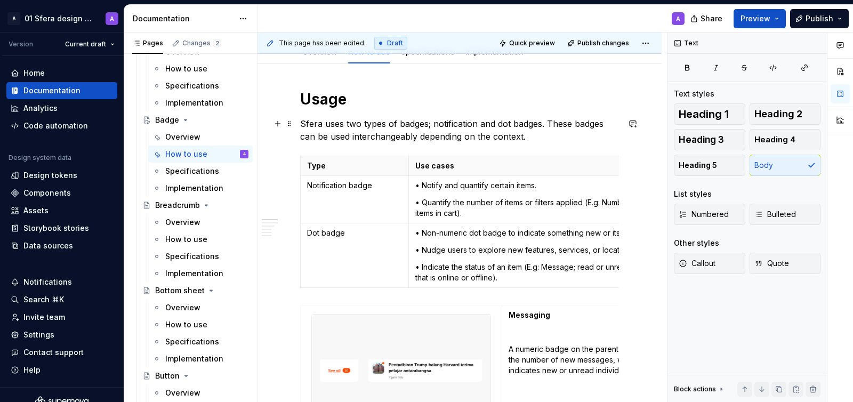
click at [505, 136] on p "Sfera uses two types of badges; notification and dot badges. These badges can b…" at bounding box center [459, 130] width 319 height 26
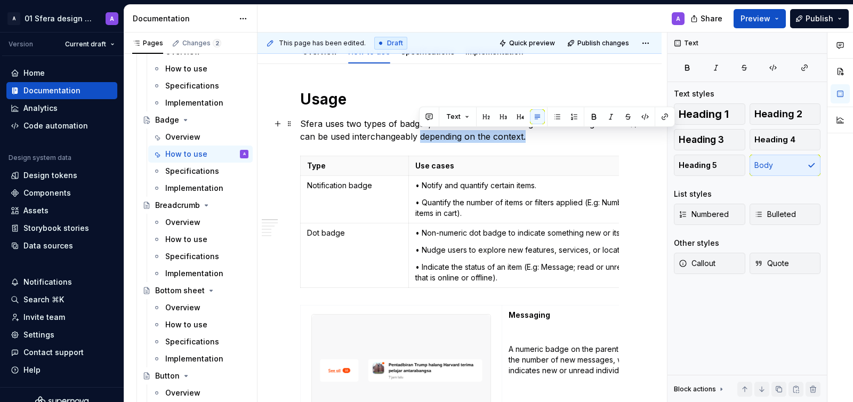
drag, startPoint x: 419, startPoint y: 136, endPoint x: 546, endPoint y: 140, distance: 126.9
click at [546, 140] on p "Sfera uses two types of badges; notification and dot badges. These badges can b…" at bounding box center [459, 130] width 319 height 26
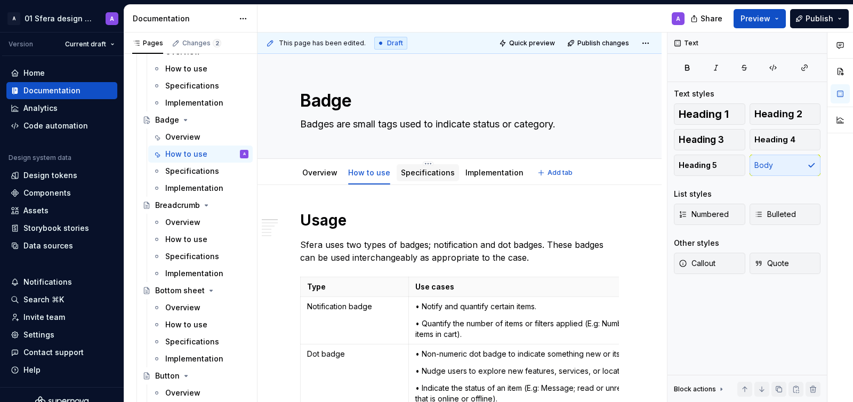
click at [428, 168] on link "Specifications" at bounding box center [428, 172] width 54 height 9
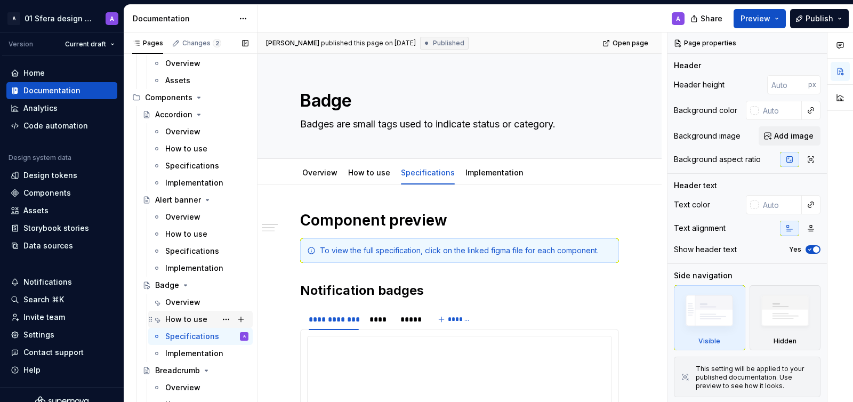
scroll to position [615, 0]
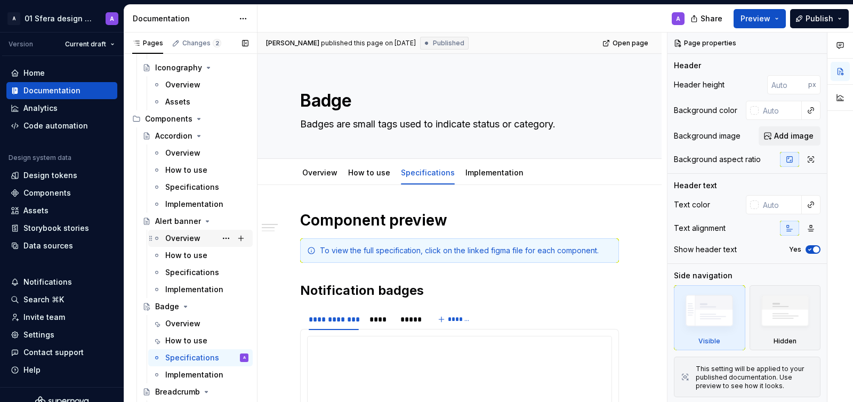
click at [199, 238] on div "Overview" at bounding box center [206, 238] width 83 height 15
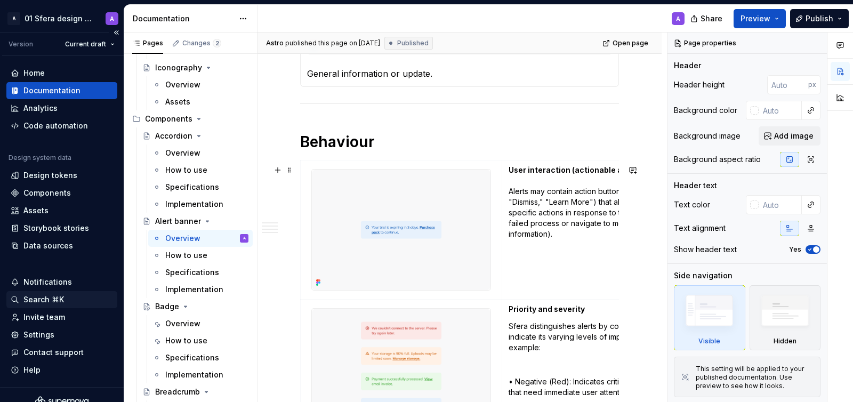
scroll to position [1438, 0]
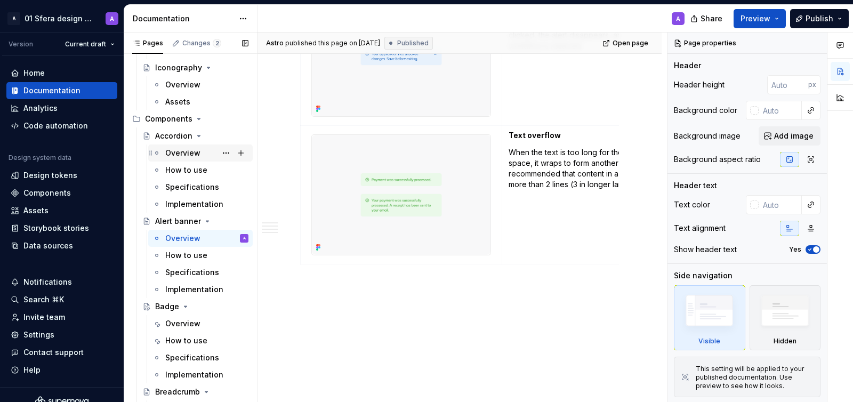
click at [165, 150] on div "Overview" at bounding box center [182, 153] width 35 height 11
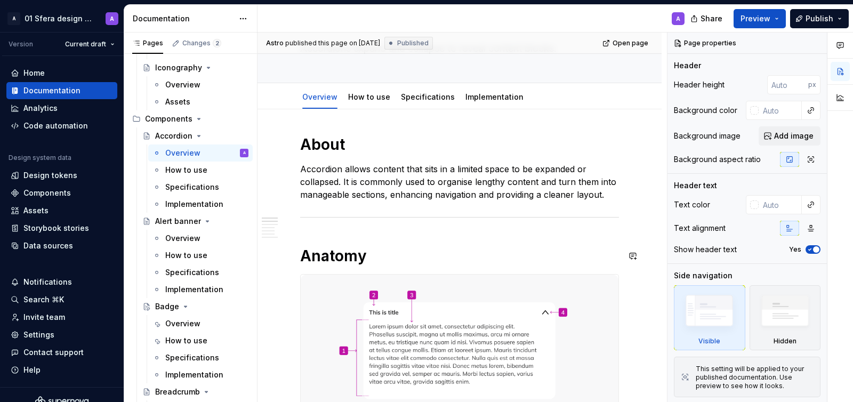
scroll to position [72, 0]
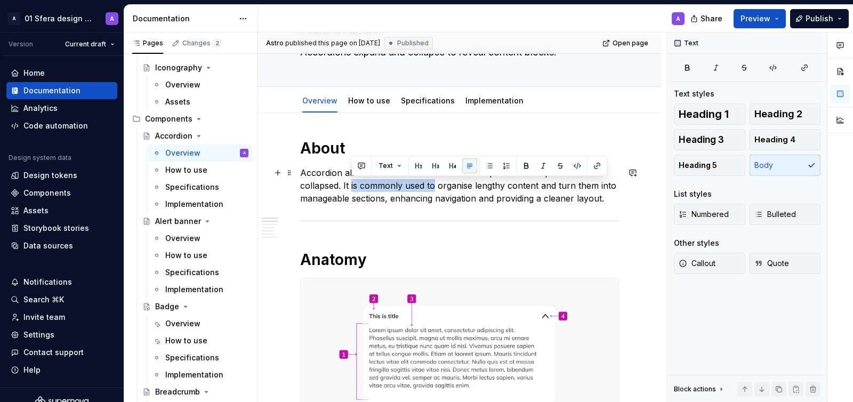
drag, startPoint x: 373, startPoint y: 188, endPoint x: 352, endPoint y: 188, distance: 21.3
click at [352, 188] on p "Accordion allows content that sits in a limited space to be expanded or collaps…" at bounding box center [459, 185] width 319 height 38
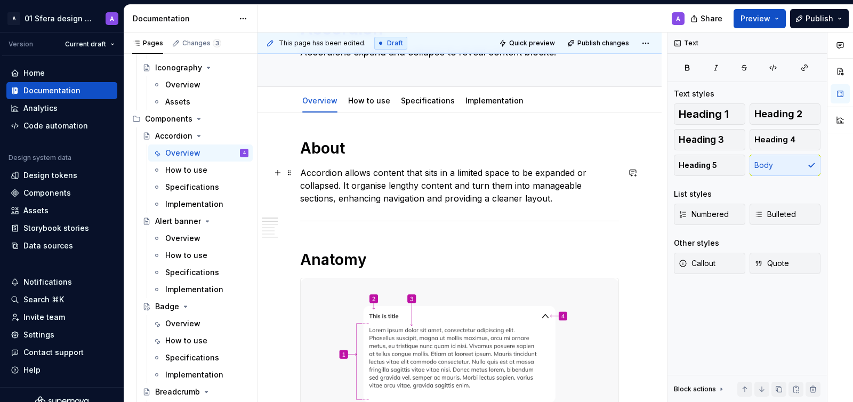
click at [385, 187] on p "Accordion allows content that sits in a limited space to be expanded or collaps…" at bounding box center [459, 185] width 319 height 38
click at [317, 198] on p "Accordion allows content that sits in a limited space to be expanded or collaps…" at bounding box center [459, 185] width 319 height 38
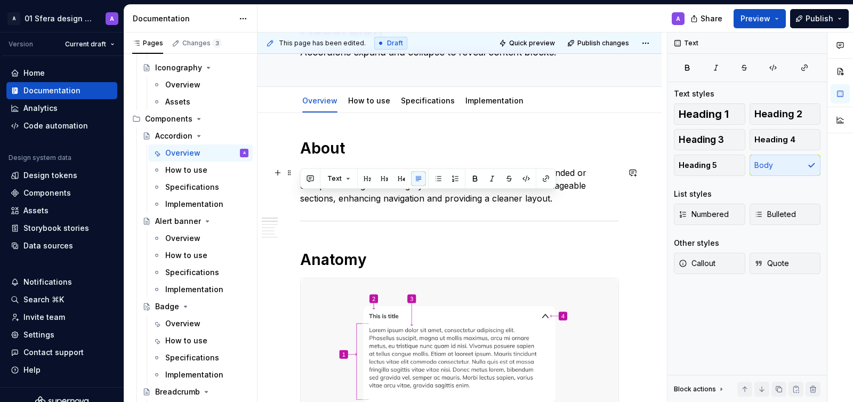
click at [321, 200] on p "Accordion allows content that sits in a limited space to be expanded or collaps…" at bounding box center [459, 185] width 319 height 38
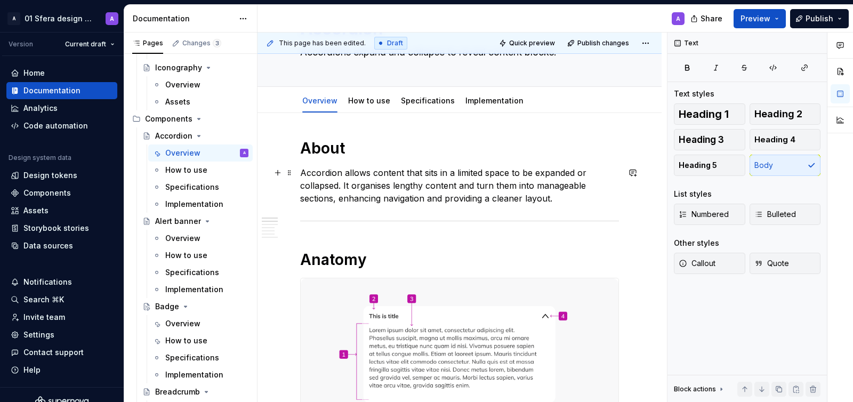
click at [312, 200] on p "Accordion allows content that sits in a limited space to be expanded or collaps…" at bounding box center [459, 185] width 319 height 38
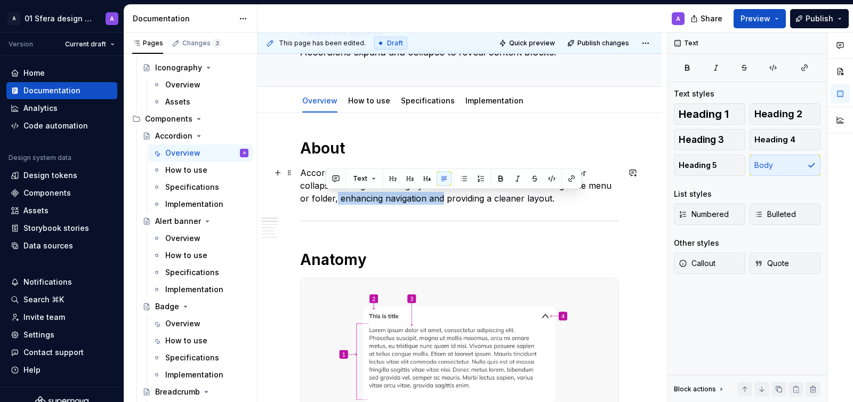
drag, startPoint x: 326, startPoint y: 197, endPoint x: 431, endPoint y: 195, distance: 105.5
click at [431, 195] on p "Accordion allows content that sits in a limited space to be expanded or collaps…" at bounding box center [459, 185] width 319 height 38
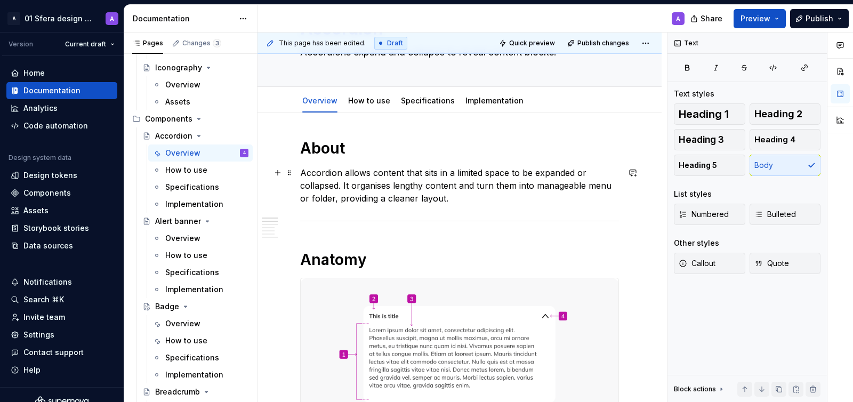
click at [450, 197] on p "Accordion allows content that sits in a limited space to be expanded or collaps…" at bounding box center [459, 185] width 319 height 38
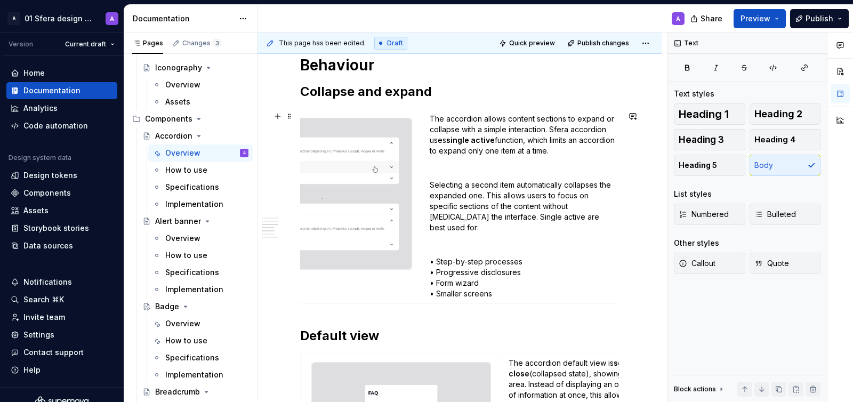
scroll to position [625, 0]
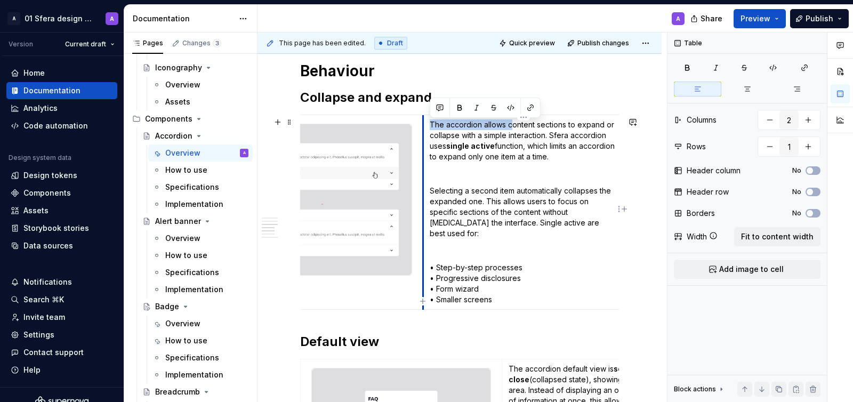
drag, startPoint x: 510, startPoint y: 125, endPoint x: 424, endPoint y: 127, distance: 85.8
click at [424, 127] on td "The accordion allows content sections to expand or collapse with a simple inter…" at bounding box center [523, 212] width 201 height 195
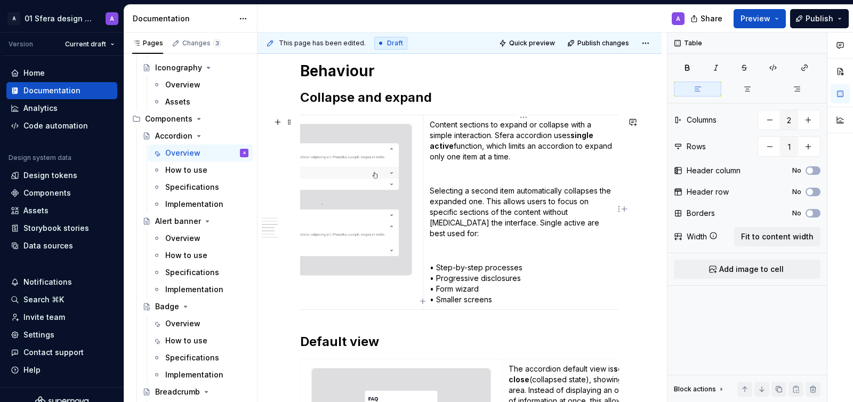
click at [494, 126] on p "Content sections to expand or collapse with a simple interaction. Sfera accordi…" at bounding box center [524, 140] width 188 height 43
click at [497, 128] on p "Content sections to expand or collapse with a simple interaction. Sfera accordi…" at bounding box center [524, 140] width 188 height 43
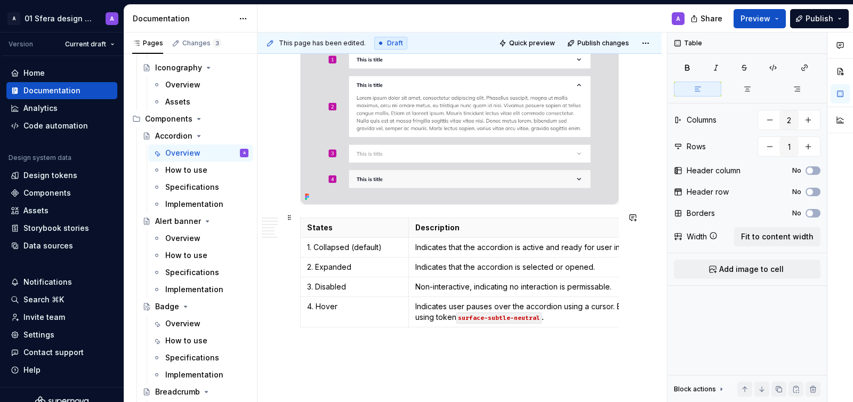
scroll to position [1435, 0]
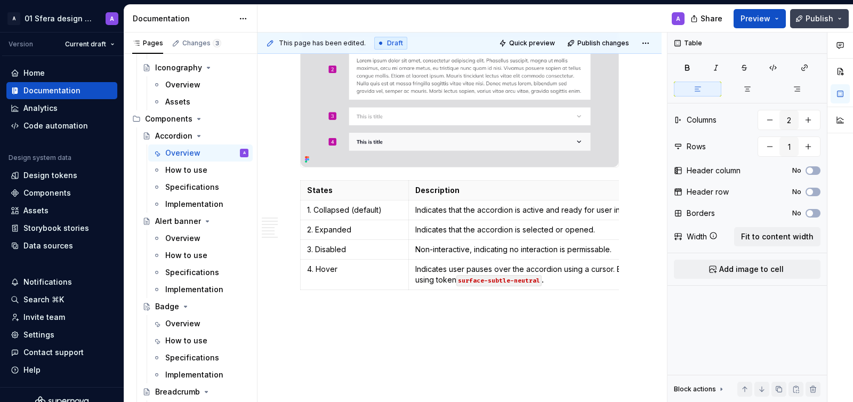
click at [809, 16] on span "Publish" at bounding box center [819, 18] width 28 height 11
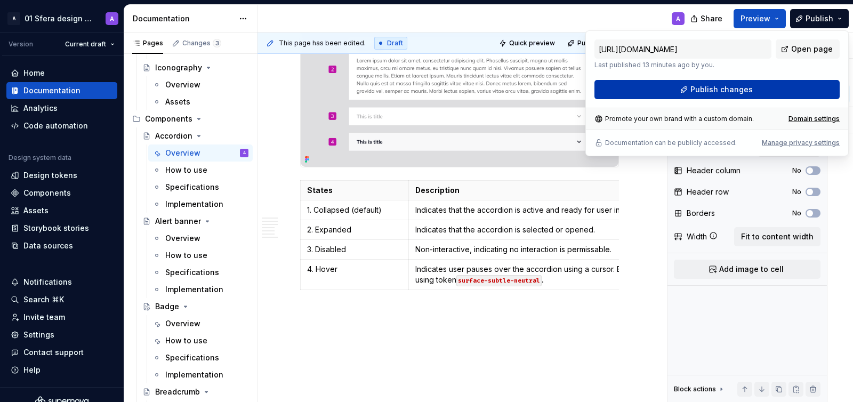
click at [706, 84] on span "Publish changes" at bounding box center [721, 89] width 62 height 11
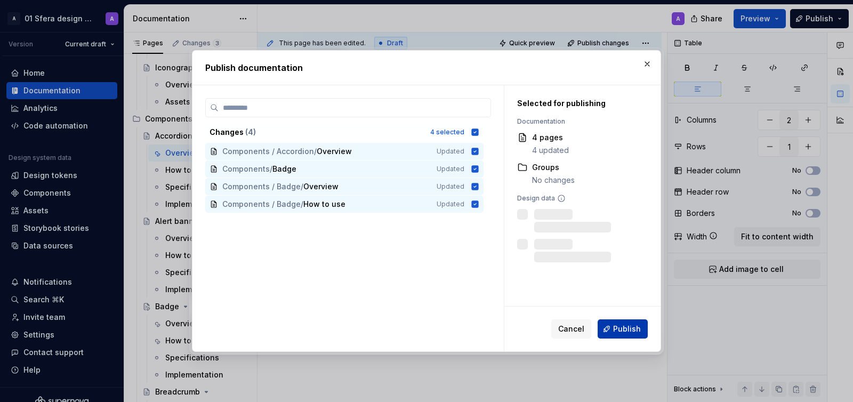
click at [615, 329] on span "Publish" at bounding box center [627, 328] width 28 height 11
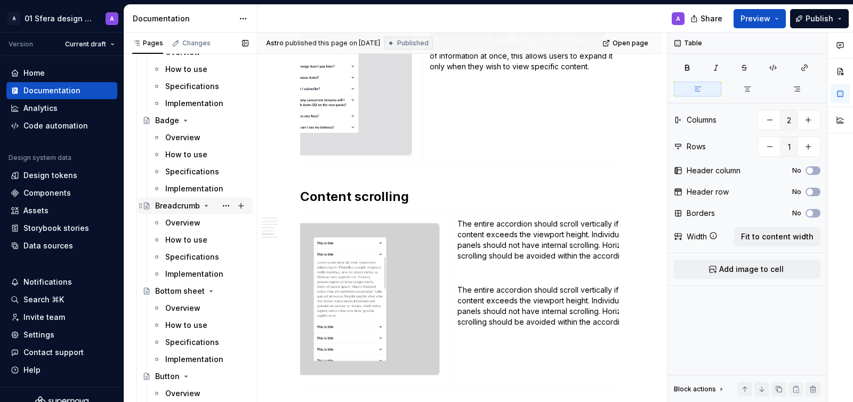
scroll to position [808, 0]
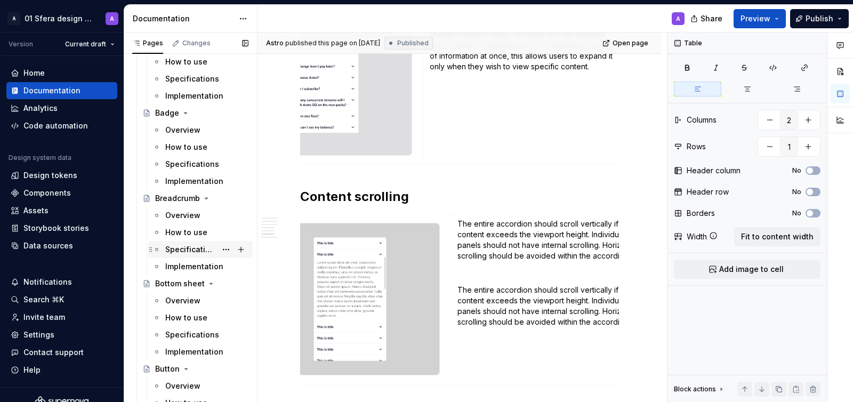
click at [190, 247] on div "Specifications" at bounding box center [190, 249] width 51 height 11
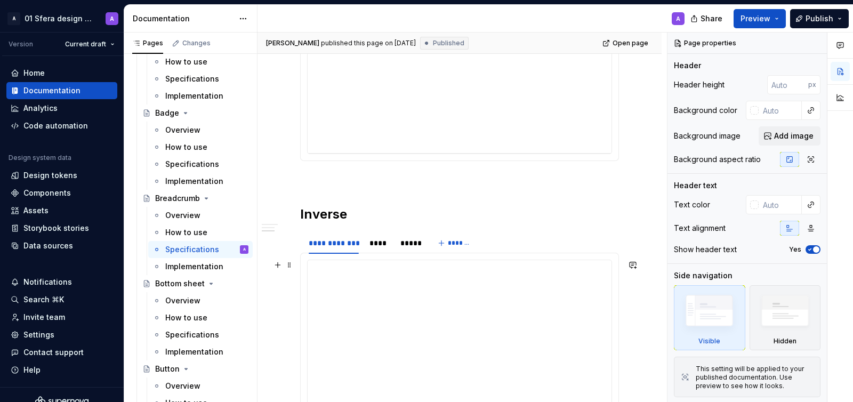
scroll to position [617, 0]
click at [169, 281] on div "Bottom sheet" at bounding box center [180, 283] width 50 height 11
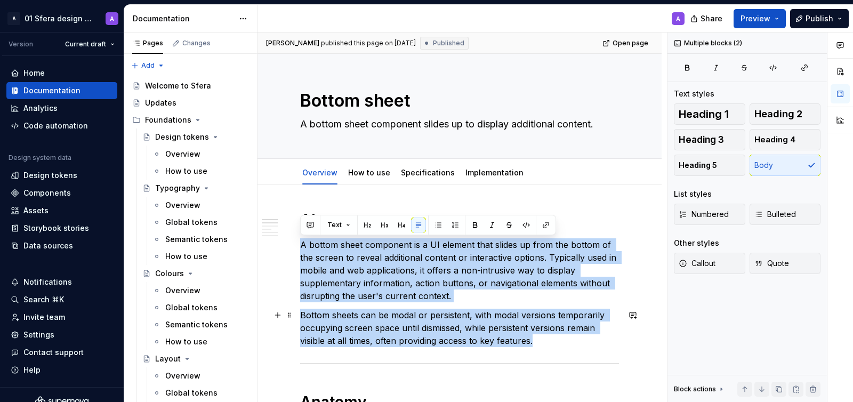
drag, startPoint x: 480, startPoint y: 288, endPoint x: 558, endPoint y: 337, distance: 93.1
click at [515, 331] on p "Bottom sheets can be modal or persistent, with modal versions temporarily occup…" at bounding box center [459, 328] width 319 height 38
drag, startPoint x: 546, startPoint y: 336, endPoint x: 297, endPoint y: 238, distance: 266.8
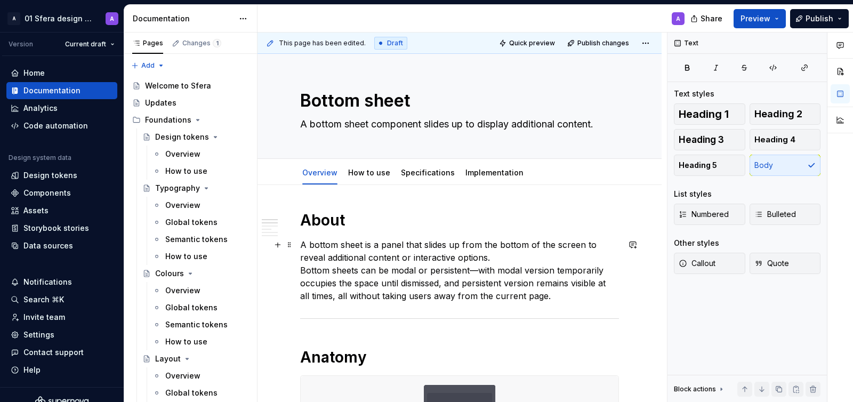
click at [474, 258] on p "A bottom sheet is a panel that slides up from the bottom of the screen to revea…" at bounding box center [459, 270] width 319 height 64
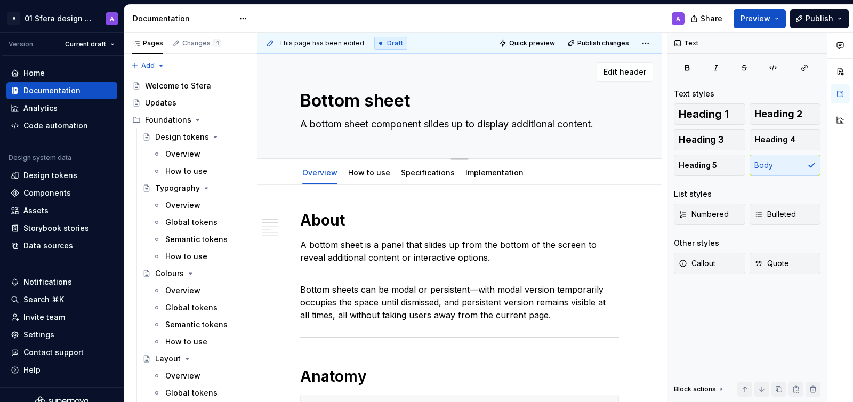
click at [412, 129] on textarea "A bottom sheet component slides up to display additional content." at bounding box center [457, 124] width 319 height 17
click at [402, 125] on textarea "A bottom sheet component slides up to display additional content." at bounding box center [457, 124] width 319 height 17
drag, startPoint x: 452, startPoint y: 125, endPoint x: 299, endPoint y: 128, distance: 153.0
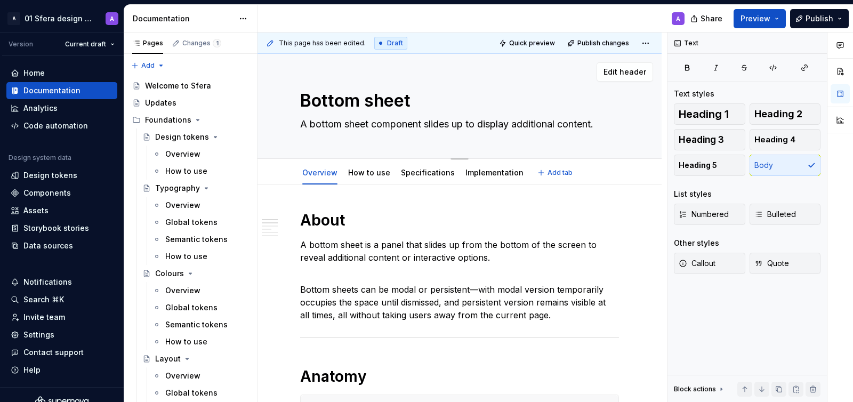
click at [299, 128] on textarea "A bottom sheet component slides up to display additional content." at bounding box center [457, 124] width 319 height 17
click at [366, 125] on textarea "Bottom sheets up to display additional content." at bounding box center [457, 124] width 319 height 17
drag, startPoint x: 368, startPoint y: 124, endPoint x: 549, endPoint y: 130, distance: 181.3
click at [549, 131] on textarea "Bottom sheets up to display additional content." at bounding box center [457, 124] width 319 height 17
drag, startPoint x: 460, startPoint y: 126, endPoint x: 377, endPoint y: 121, distance: 83.3
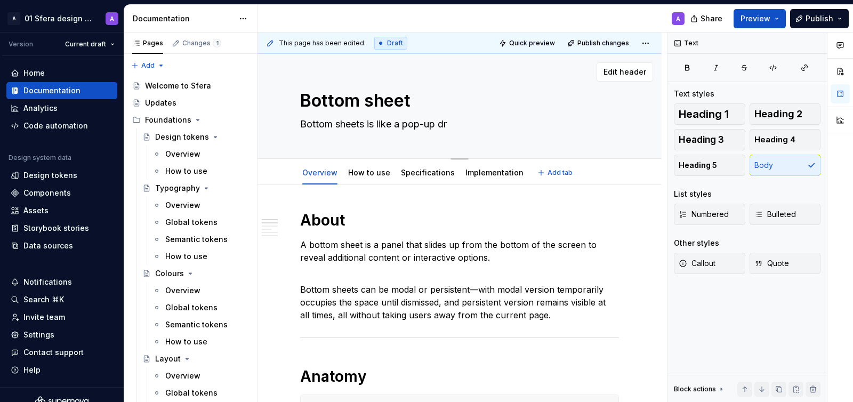
click at [377, 121] on textarea "Bottom sheets is like a pop-up dr" at bounding box center [457, 124] width 319 height 17
click at [384, 127] on textarea "Bottom sheets is expandable panel that holds extra content." at bounding box center [457, 124] width 319 height 17
click at [376, 125] on textarea "Bottom sheets is expandable panel that holds extra content." at bounding box center [457, 124] width 319 height 17
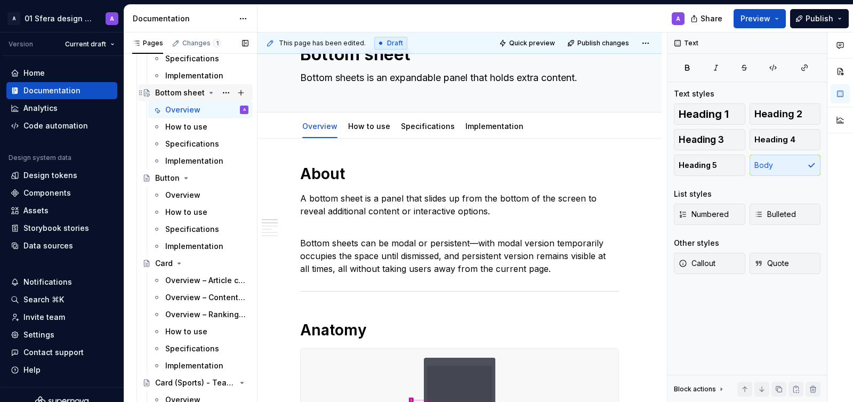
scroll to position [895, 0]
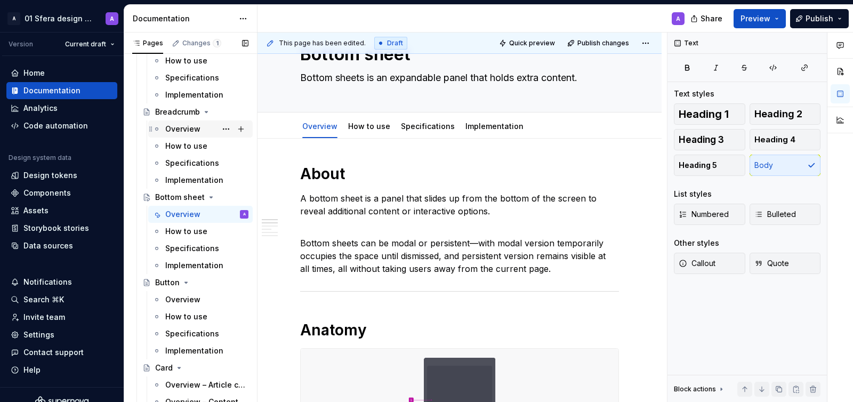
click at [184, 131] on div "Overview" at bounding box center [182, 129] width 35 height 11
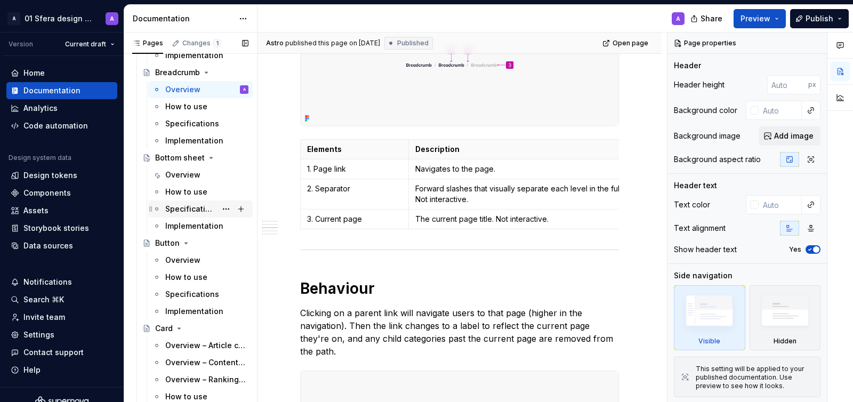
scroll to position [942, 0]
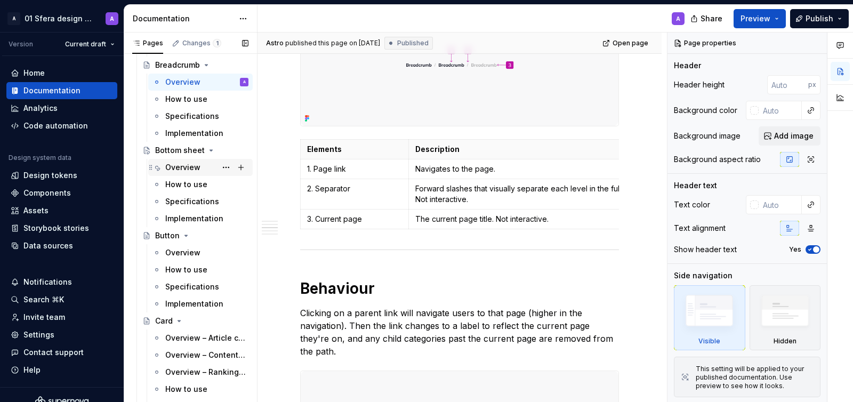
click at [174, 164] on div "Overview" at bounding box center [182, 167] width 35 height 11
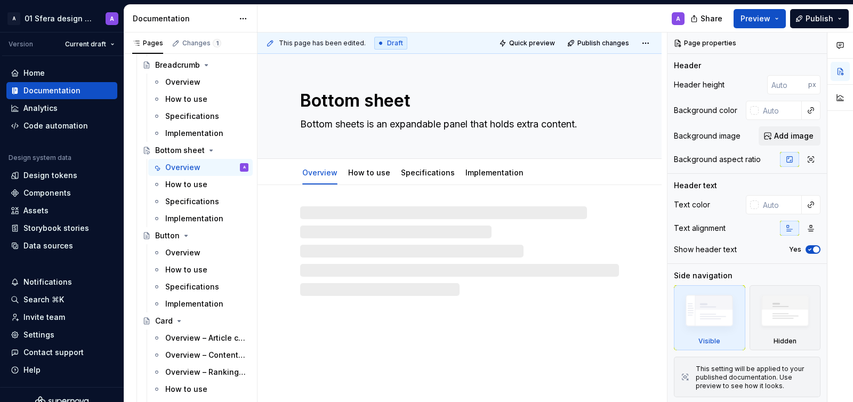
click at [445, 320] on div "Bottom sheet Bottom sheets is an expandable panel that holds extra content. Ove…" at bounding box center [459, 228] width 404 height 349
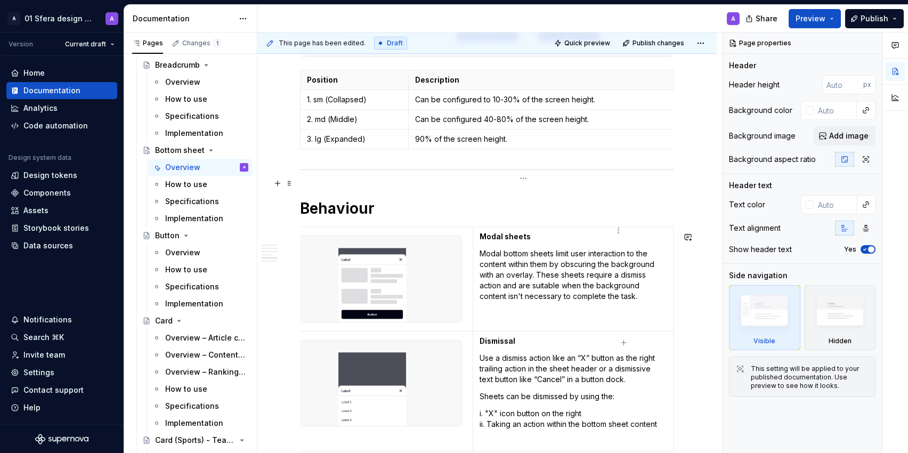
scroll to position [0, 23]
